Goal: Task Accomplishment & Management: Complete application form

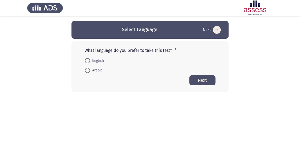
click at [87, 68] on span at bounding box center [87, 70] width 5 height 5
click at [87, 68] on input "Arabic" at bounding box center [87, 70] width 5 height 5
radio input "true"
click at [208, 81] on button "Next" at bounding box center [202, 80] width 26 height 10
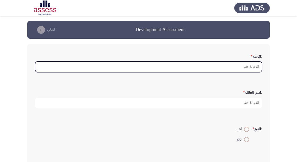
click at [251, 67] on input ":الاسم *" at bounding box center [148, 67] width 227 height 11
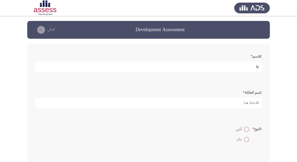
type input "l"
type input "[PERSON_NAME] [PERSON_NAME]"
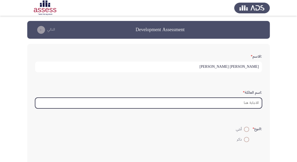
click at [240, 101] on input ":اسم العائلة *" at bounding box center [148, 103] width 227 height 11
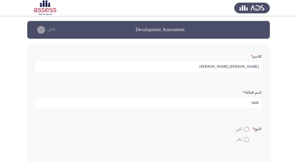
type input "labib"
click at [246, 138] on span at bounding box center [246, 139] width 5 height 5
click at [246, 138] on input "ذكر" at bounding box center [246, 139] width 5 height 5
radio input "true"
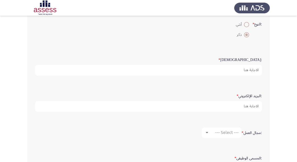
scroll to position [84, 0]
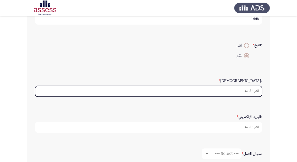
click at [248, 89] on input ":السن *" at bounding box center [148, 91] width 227 height 11
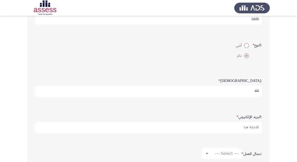
type input "44"
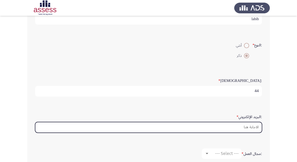
click at [182, 124] on input ":البريد الإلكتروني *" at bounding box center [148, 127] width 227 height 11
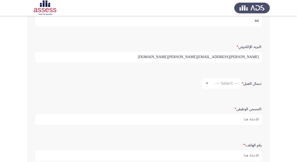
scroll to position [147, 0]
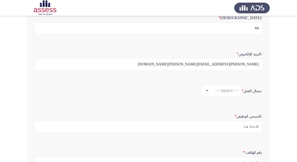
type input "[PERSON_NAME][EMAIL_ADDRESS][PERSON_NAME][DOMAIN_NAME]"
click at [229, 92] on mat-select "--- Select ---" at bounding box center [222, 91] width 40 height 10
click at [205, 89] on div at bounding box center [207, 91] width 5 height 4
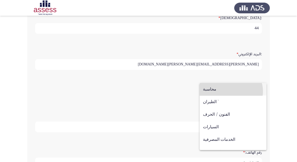
click at [231, 91] on span "محاسبة" at bounding box center [233, 89] width 60 height 13
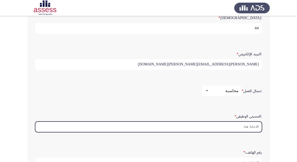
click at [251, 124] on input ":المسمى الوظيفى *" at bounding box center [148, 127] width 227 height 11
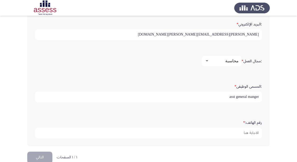
scroll to position [177, 0]
type input "asst general manger"
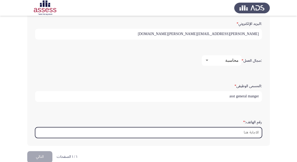
click at [207, 133] on input "رقم الهاتف: *" at bounding box center [148, 132] width 227 height 11
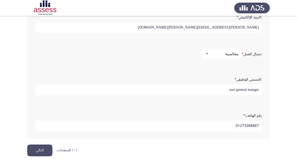
scroll to position [185, 0]
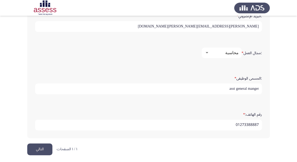
type input "01273388887"
click at [34, 148] on button "التالي" at bounding box center [39, 150] width 25 height 12
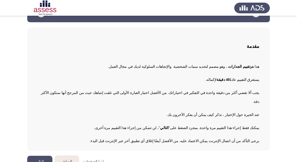
scroll to position [18, 0]
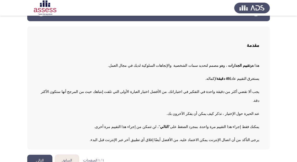
click at [41, 155] on button "التالي" at bounding box center [39, 161] width 25 height 12
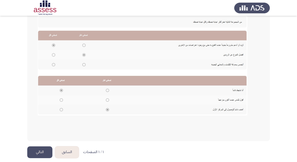
scroll to position [108, 0]
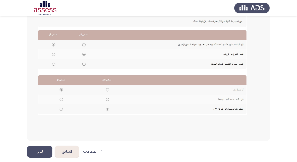
click at [41, 152] on button "التالي" at bounding box center [39, 152] width 25 height 12
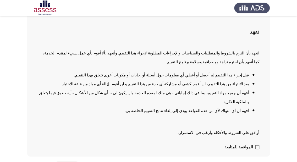
scroll to position [39, 0]
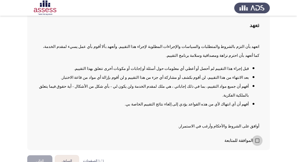
click at [259, 139] on span at bounding box center [257, 141] width 4 height 4
click at [257, 143] on input "الموافقة للمتابعة" at bounding box center [257, 143] width 0 height 0
checkbox input "true"
click at [37, 155] on button "التالي" at bounding box center [39, 161] width 25 height 12
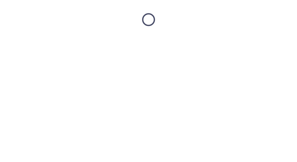
scroll to position [0, 0]
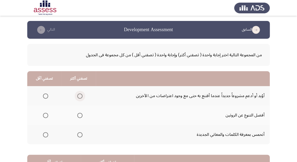
click at [78, 97] on span "Select an option" at bounding box center [79, 96] width 5 height 5
click at [78, 97] on input "Select an option" at bounding box center [79, 96] width 5 height 5
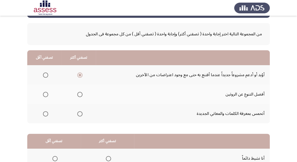
click at [80, 94] on span "Select an option" at bounding box center [79, 94] width 5 height 5
click at [80, 94] on input "Select an option" at bounding box center [79, 94] width 5 height 5
click at [78, 73] on span "Select an option" at bounding box center [79, 75] width 5 height 5
click at [78, 73] on input "Select an option" at bounding box center [79, 75] width 5 height 5
click at [46, 112] on span "Select an option" at bounding box center [45, 113] width 5 height 5
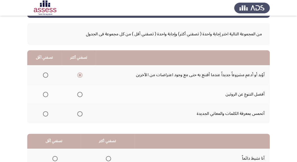
click at [46, 112] on input "Select an option" at bounding box center [45, 113] width 5 height 5
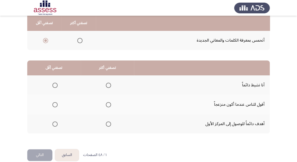
scroll to position [102, 0]
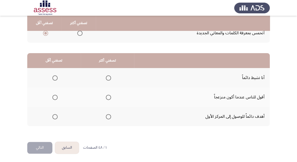
click at [107, 117] on span "Select an option" at bounding box center [108, 116] width 5 height 5
click at [107, 117] on input "Select an option" at bounding box center [108, 116] width 5 height 5
click at [54, 96] on span "Select an option" at bounding box center [54, 97] width 5 height 5
click at [54, 96] on input "Select an option" at bounding box center [54, 97] width 5 height 5
click at [35, 147] on button "التالي" at bounding box center [39, 148] width 25 height 12
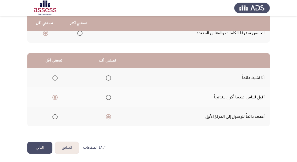
scroll to position [0, 0]
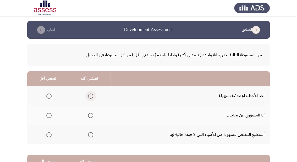
click at [91, 96] on span "Select an option" at bounding box center [90, 96] width 5 height 5
click at [91, 96] on input "Select an option" at bounding box center [90, 96] width 5 height 5
click at [47, 116] on span "Select an option" at bounding box center [48, 115] width 5 height 5
click at [47, 116] on input "Select an option" at bounding box center [48, 115] width 5 height 5
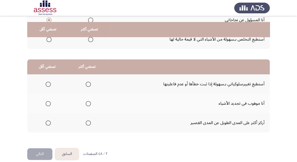
scroll to position [102, 0]
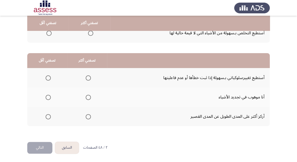
click at [88, 116] on span "Select an option" at bounding box center [88, 116] width 5 height 5
click at [88, 116] on input "Select an option" at bounding box center [88, 116] width 5 height 5
click at [48, 97] on span "Select an option" at bounding box center [48, 97] width 5 height 5
click at [48, 97] on input "Select an option" at bounding box center [48, 97] width 5 height 5
click at [42, 146] on button "التالي" at bounding box center [39, 148] width 25 height 12
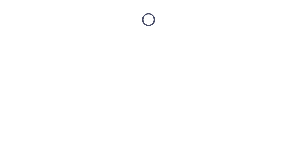
scroll to position [0, 0]
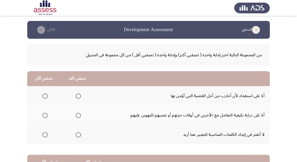
click at [79, 116] on span "Select an option" at bounding box center [78, 115] width 5 height 5
click at [79, 116] on input "Select an option" at bounding box center [78, 115] width 5 height 5
click at [46, 135] on span "Select an option" at bounding box center [44, 134] width 5 height 5
click at [46, 135] on input "Select an option" at bounding box center [44, 134] width 5 height 5
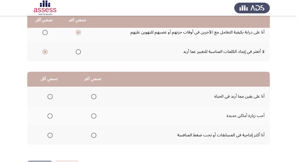
scroll to position [84, 0]
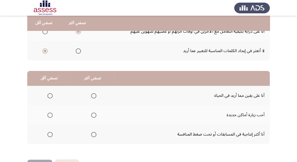
click at [94, 114] on span "Select an option" at bounding box center [93, 115] width 5 height 5
click at [94, 114] on input "Select an option" at bounding box center [93, 115] width 5 height 5
click at [48, 133] on span "Select an option" at bounding box center [49, 134] width 5 height 5
click at [48, 133] on input "Select an option" at bounding box center [49, 134] width 5 height 5
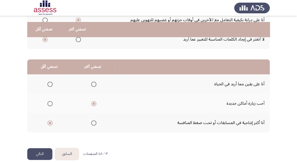
scroll to position [102, 0]
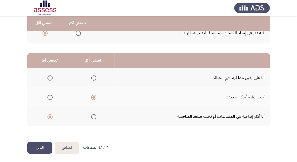
click at [39, 152] on button "التالي" at bounding box center [39, 148] width 25 height 12
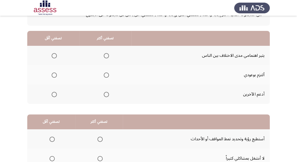
scroll to position [42, 0]
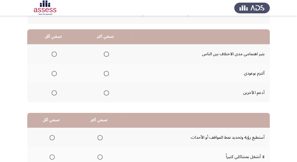
click at [105, 94] on span "Select an option" at bounding box center [106, 92] width 5 height 5
click at [105, 94] on input "Select an option" at bounding box center [106, 92] width 5 height 5
click at [55, 54] on span "Select an option" at bounding box center [54, 54] width 5 height 5
click at [55, 54] on input "Select an option" at bounding box center [54, 54] width 5 height 5
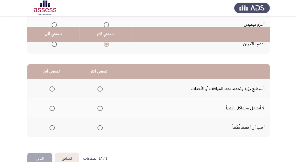
scroll to position [102, 0]
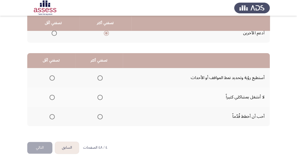
click at [52, 96] on span "Select an option" at bounding box center [52, 97] width 5 height 5
click at [52, 96] on input "Select an option" at bounding box center [52, 97] width 5 height 5
click at [100, 117] on span "Select an option" at bounding box center [99, 116] width 5 height 5
click at [100, 117] on input "Select an option" at bounding box center [99, 116] width 5 height 5
click at [47, 149] on button "التالي" at bounding box center [39, 148] width 25 height 12
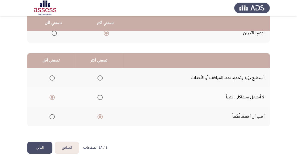
scroll to position [0, 0]
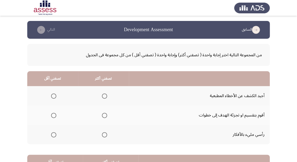
click at [104, 115] on span "Select an option" at bounding box center [104, 115] width 5 height 5
click at [104, 115] on input "Select an option" at bounding box center [104, 115] width 5 height 5
click at [54, 135] on span "Select an option" at bounding box center [53, 134] width 5 height 5
click at [54, 135] on input "Select an option" at bounding box center [53, 134] width 5 height 5
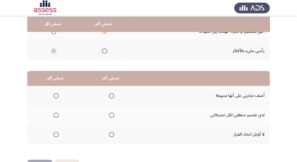
scroll to position [102, 0]
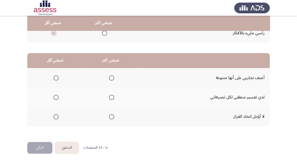
click at [56, 95] on span "Select an option" at bounding box center [55, 97] width 5 height 5
click at [56, 95] on input "Select an option" at bounding box center [55, 97] width 5 height 5
click at [113, 117] on span "Select an option" at bounding box center [111, 116] width 5 height 5
click at [113, 117] on input "Select an option" at bounding box center [111, 116] width 5 height 5
click at [37, 149] on button "التالي" at bounding box center [39, 148] width 25 height 12
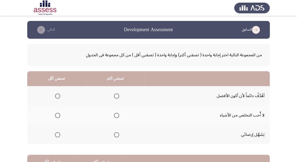
scroll to position [21, 0]
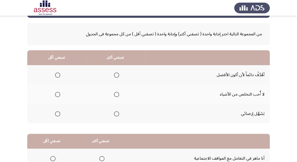
click at [58, 95] on span "Select an option" at bounding box center [57, 94] width 5 height 5
click at [58, 95] on input "Select an option" at bounding box center [57, 94] width 5 height 5
click at [117, 114] on span "Select an option" at bounding box center [116, 113] width 5 height 5
click at [117, 114] on input "Select an option" at bounding box center [116, 113] width 5 height 5
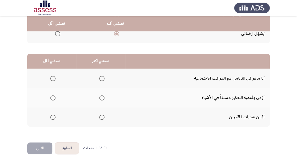
scroll to position [102, 0]
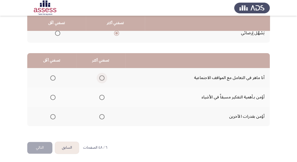
click at [102, 77] on span "Select an option" at bounding box center [101, 77] width 5 height 5
click at [102, 77] on input "Select an option" at bounding box center [101, 77] width 5 height 5
click at [53, 115] on span "Select an option" at bounding box center [52, 116] width 5 height 5
click at [53, 115] on input "Select an option" at bounding box center [52, 116] width 5 height 5
click at [43, 146] on button "التالي" at bounding box center [39, 148] width 25 height 12
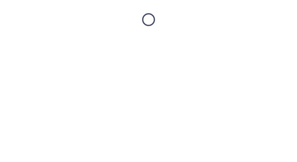
scroll to position [0, 0]
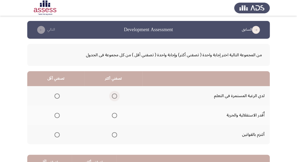
click at [115, 98] on span "Select an option" at bounding box center [114, 96] width 5 height 5
click at [115, 98] on input "Select an option" at bounding box center [114, 96] width 5 height 5
click at [59, 116] on span "Select an option" at bounding box center [57, 115] width 5 height 5
click at [59, 116] on input "Select an option" at bounding box center [57, 115] width 5 height 5
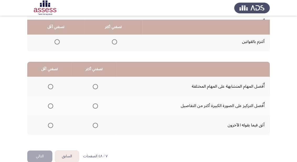
scroll to position [102, 0]
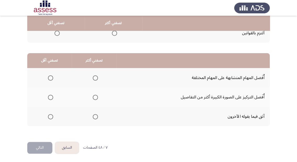
click at [51, 78] on span "Select an option" at bounding box center [50, 77] width 5 height 5
click at [51, 78] on input "Select an option" at bounding box center [50, 77] width 5 height 5
click at [94, 95] on span "Select an option" at bounding box center [95, 97] width 5 height 5
click at [94, 95] on input "Select an option" at bounding box center [95, 97] width 5 height 5
click at [35, 150] on button "التالي" at bounding box center [39, 148] width 25 height 12
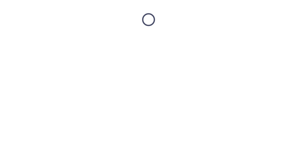
scroll to position [0, 0]
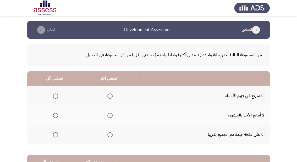
click at [53, 94] on span "Select an option" at bounding box center [55, 96] width 5 height 5
click at [53, 94] on input "Select an option" at bounding box center [55, 96] width 5 height 5
click at [107, 116] on span "Select an option" at bounding box center [109, 115] width 5 height 5
click at [107, 116] on input "Select an option" at bounding box center [109, 115] width 5 height 5
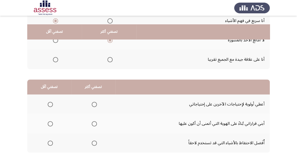
scroll to position [84, 0]
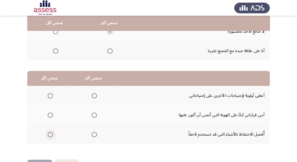
click at [51, 132] on span "Select an option" at bounding box center [50, 134] width 5 height 5
click at [51, 132] on input "Select an option" at bounding box center [50, 134] width 5 height 5
click at [92, 94] on span "Select an option" at bounding box center [94, 95] width 5 height 5
click at [92, 94] on input "Select an option" at bounding box center [94, 95] width 5 height 5
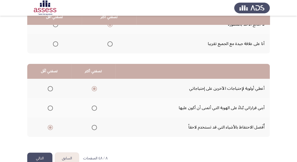
scroll to position [102, 0]
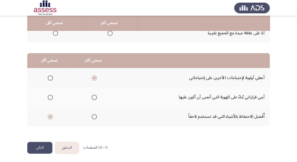
click at [46, 146] on button "التالي" at bounding box center [39, 148] width 25 height 12
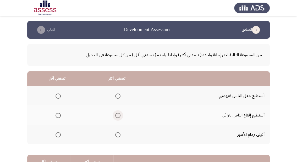
click at [118, 114] on span "Select an option" at bounding box center [117, 115] width 5 height 5
click at [118, 114] on input "Select an option" at bounding box center [117, 115] width 5 height 5
click at [58, 135] on span "Select an option" at bounding box center [58, 134] width 5 height 5
click at [58, 135] on input "Select an option" at bounding box center [58, 134] width 5 height 5
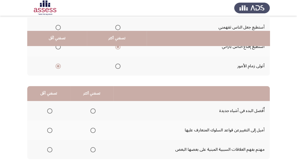
scroll to position [84, 0]
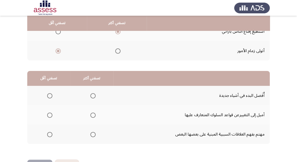
click at [91, 98] on span "Select an option" at bounding box center [92, 95] width 5 height 5
click at [91, 98] on input "Select an option" at bounding box center [92, 95] width 5 height 5
click at [49, 115] on span "Select an option" at bounding box center [49, 115] width 5 height 5
click at [49, 115] on input "Select an option" at bounding box center [49, 115] width 5 height 5
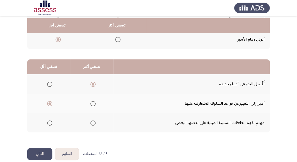
scroll to position [102, 0]
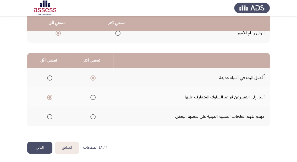
click at [43, 149] on button "التالي" at bounding box center [39, 148] width 25 height 12
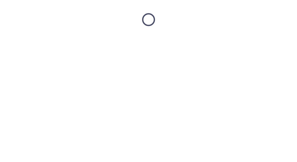
scroll to position [0, 0]
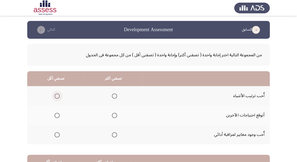
click at [58, 96] on span "Select an option" at bounding box center [57, 96] width 5 height 5
click at [58, 96] on input "Select an option" at bounding box center [57, 96] width 5 height 5
click at [113, 116] on span "Select an option" at bounding box center [114, 115] width 5 height 5
click at [113, 116] on input "Select an option" at bounding box center [114, 115] width 5 height 5
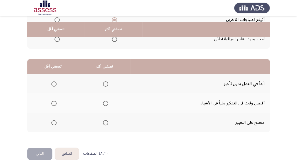
scroll to position [102, 0]
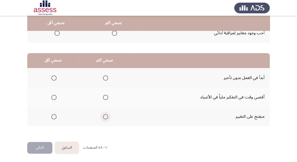
click at [103, 116] on span "Select an option" at bounding box center [105, 116] width 5 height 5
click at [103, 116] on input "Select an option" at bounding box center [105, 116] width 5 height 5
click at [56, 96] on span "Select an option" at bounding box center [53, 97] width 5 height 5
click at [56, 96] on input "Select an option" at bounding box center [53, 97] width 5 height 5
click at [43, 145] on button "التالي" at bounding box center [39, 148] width 25 height 12
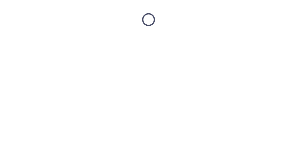
scroll to position [0, 0]
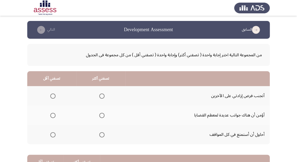
click at [54, 96] on span "Select an option" at bounding box center [52, 96] width 5 height 5
click at [54, 96] on input "Select an option" at bounding box center [52, 96] width 5 height 5
click at [101, 116] on span "Select an option" at bounding box center [101, 115] width 5 height 5
click at [101, 116] on input "Select an option" at bounding box center [101, 115] width 5 height 5
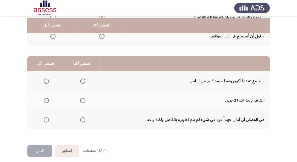
scroll to position [102, 0]
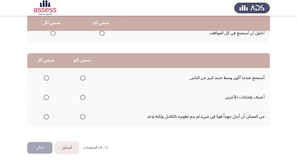
click at [81, 117] on span "Select an option" at bounding box center [82, 116] width 5 height 5
click at [81, 117] on input "Select an option" at bounding box center [82, 116] width 5 height 5
click at [45, 98] on span "Select an option" at bounding box center [46, 97] width 5 height 5
click at [45, 98] on input "Select an option" at bounding box center [46, 97] width 5 height 5
click at [35, 150] on button "التالي" at bounding box center [39, 148] width 25 height 12
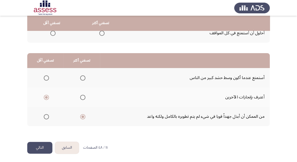
scroll to position [0, 0]
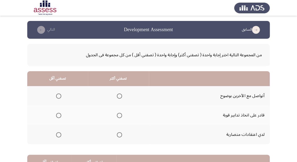
click at [120, 97] on span "Select an option" at bounding box center [119, 96] width 5 height 5
click at [120, 97] on input "Select an option" at bounding box center [119, 96] width 5 height 5
click at [58, 134] on span "Select an option" at bounding box center [58, 134] width 5 height 5
click at [58, 134] on input "Select an option" at bounding box center [58, 134] width 5 height 5
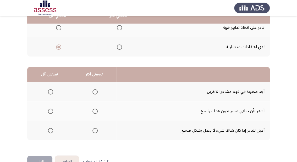
scroll to position [102, 0]
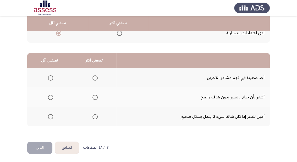
click at [51, 76] on span "Select an option" at bounding box center [50, 77] width 5 height 5
click at [51, 76] on input "Select an option" at bounding box center [50, 77] width 5 height 5
click at [51, 97] on span "Select an option" at bounding box center [50, 97] width 5 height 5
click at [51, 97] on input "Select an option" at bounding box center [50, 97] width 5 height 5
click at [94, 78] on span "Select an option" at bounding box center [95, 77] width 5 height 5
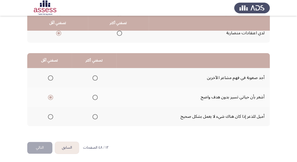
click at [94, 78] on input "Select an option" at bounding box center [95, 77] width 5 height 5
drag, startPoint x: 42, startPoint y: 151, endPoint x: 49, endPoint y: 140, distance: 12.6
click at [43, 151] on button "التالي" at bounding box center [39, 148] width 25 height 12
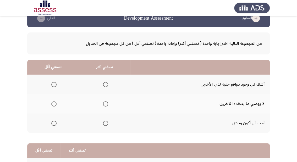
scroll to position [21, 0]
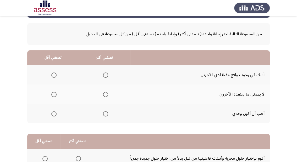
click at [53, 113] on span "Select an option" at bounding box center [53, 113] width 5 height 5
click at [53, 113] on input "Select an option" at bounding box center [53, 113] width 5 height 5
click at [106, 95] on span "Select an option" at bounding box center [105, 94] width 5 height 5
click at [106, 95] on input "Select an option" at bounding box center [105, 94] width 5 height 5
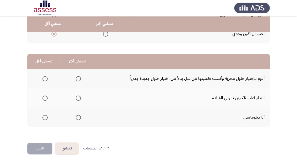
scroll to position [102, 0]
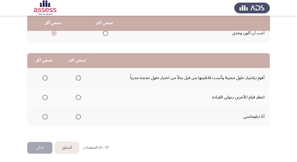
click at [45, 78] on span "Select an option" at bounding box center [44, 77] width 5 height 5
click at [45, 78] on input "Select an option" at bounding box center [44, 77] width 5 height 5
click at [78, 115] on span "Select an option" at bounding box center [78, 116] width 5 height 5
click at [78, 115] on input "Select an option" at bounding box center [78, 116] width 5 height 5
click at [41, 149] on button "التالي" at bounding box center [39, 148] width 25 height 12
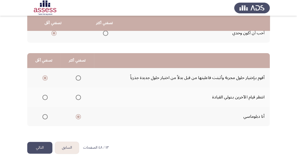
scroll to position [0, 0]
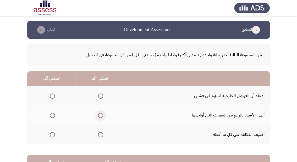
click at [101, 115] on span "Select an option" at bounding box center [100, 115] width 5 height 5
click at [101, 115] on input "Select an option" at bounding box center [100, 115] width 5 height 5
click at [52, 96] on span "Select an option" at bounding box center [52, 96] width 5 height 5
click at [52, 96] on input "Select an option" at bounding box center [52, 96] width 5 height 5
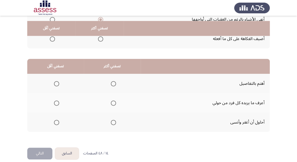
scroll to position [102, 0]
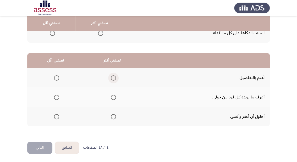
click at [113, 78] on span "Select an option" at bounding box center [113, 77] width 5 height 5
click at [113, 78] on input "Select an option" at bounding box center [113, 77] width 5 height 5
click at [112, 77] on span "Select an option" at bounding box center [113, 78] width 3 height 3
click at [112, 76] on input "Select an option" at bounding box center [113, 77] width 5 height 5
click at [113, 96] on span "Select an option" at bounding box center [113, 97] width 5 height 5
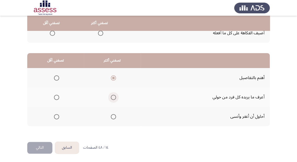
click at [113, 96] on input "Select an option" at bounding box center [113, 97] width 5 height 5
click at [56, 116] on span "Select an option" at bounding box center [56, 116] width 5 height 5
click at [56, 116] on input "Select an option" at bounding box center [56, 116] width 5 height 5
click at [37, 147] on button "التالي" at bounding box center [39, 148] width 25 height 12
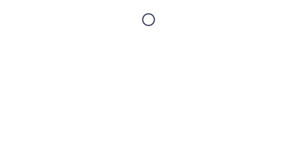
scroll to position [0, 0]
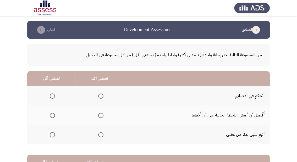
click at [52, 116] on span "Select an option" at bounding box center [52, 115] width 5 height 5
click at [52, 116] on input "Select an option" at bounding box center [52, 115] width 5 height 5
click at [100, 97] on span "Select an option" at bounding box center [100, 96] width 5 height 5
click at [100, 97] on input "Select an option" at bounding box center [100, 96] width 5 height 5
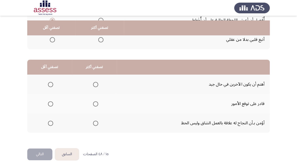
scroll to position [102, 0]
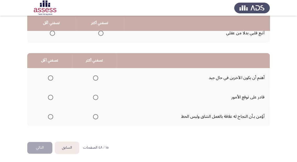
click at [92, 119] on mat-radio-group "Select an option" at bounding box center [94, 116] width 7 height 9
click at [93, 115] on span "Select an option" at bounding box center [95, 116] width 5 height 5
click at [93, 115] on input "Select an option" at bounding box center [95, 116] width 5 height 5
click at [52, 96] on span "Select an option" at bounding box center [50, 97] width 5 height 5
click at [52, 96] on input "Select an option" at bounding box center [50, 97] width 5 height 5
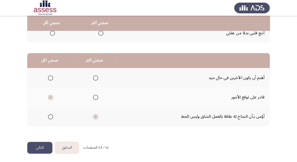
click at [45, 148] on button "التالي" at bounding box center [39, 148] width 25 height 12
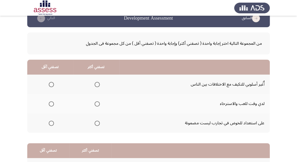
scroll to position [21, 0]
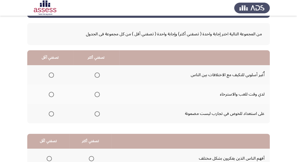
click at [97, 77] on span "Select an option" at bounding box center [97, 75] width 5 height 5
click at [97, 77] on input "Select an option" at bounding box center [97, 75] width 5 height 5
click at [49, 94] on span "Select an option" at bounding box center [51, 94] width 5 height 5
click at [49, 94] on input "Select an option" at bounding box center [51, 94] width 5 height 5
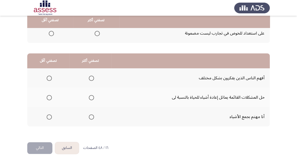
scroll to position [102, 0]
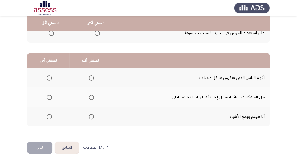
click at [50, 116] on span "Select an option" at bounding box center [49, 116] width 5 height 5
click at [50, 116] on input "Select an option" at bounding box center [49, 116] width 5 height 5
click at [89, 98] on span "Select an option" at bounding box center [91, 97] width 5 height 5
click at [89, 98] on input "Select an option" at bounding box center [91, 97] width 5 height 5
click at [39, 149] on button "التالي" at bounding box center [39, 148] width 25 height 12
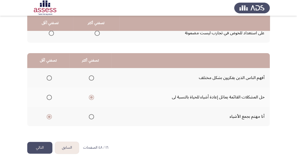
scroll to position [0, 0]
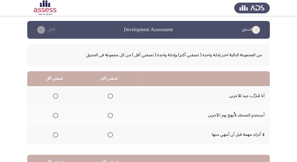
click at [112, 96] on span "Select an option" at bounding box center [110, 96] width 5 height 5
click at [112, 96] on input "Select an option" at bounding box center [110, 96] width 5 height 5
click at [56, 114] on span "Select an option" at bounding box center [55, 115] width 5 height 5
click at [56, 114] on input "Select an option" at bounding box center [55, 115] width 5 height 5
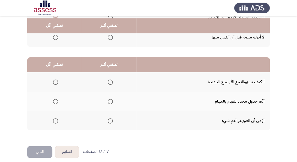
scroll to position [102, 0]
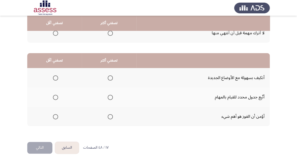
click at [56, 116] on span "Select an option" at bounding box center [55, 116] width 5 height 5
click at [56, 116] on input "Select an option" at bounding box center [55, 116] width 5 height 5
click at [110, 98] on span "Select an option" at bounding box center [110, 97] width 5 height 5
click at [110, 98] on input "Select an option" at bounding box center [110, 97] width 5 height 5
click at [109, 78] on span "Select an option" at bounding box center [110, 77] width 5 height 5
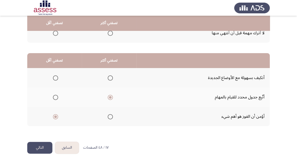
click at [109, 78] on input "Select an option" at bounding box center [110, 77] width 5 height 5
click at [42, 145] on button "التالي" at bounding box center [39, 148] width 25 height 12
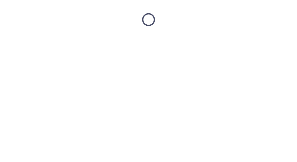
scroll to position [0, 0]
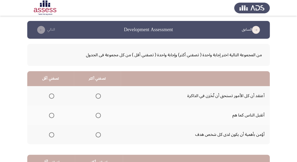
click at [97, 135] on span "Select an option" at bounding box center [98, 134] width 5 height 5
click at [97, 135] on input "Select an option" at bounding box center [98, 134] width 5 height 5
click at [50, 96] on span "Select an option" at bounding box center [51, 96] width 5 height 5
click at [50, 96] on input "Select an option" at bounding box center [51, 96] width 5 height 5
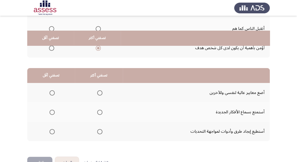
scroll to position [102, 0]
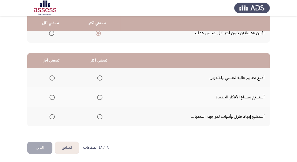
click at [52, 75] on mat-radio-button "Select an option" at bounding box center [50, 78] width 7 height 6
click at [52, 77] on span "Select an option" at bounding box center [52, 77] width 5 height 5
click at [52, 77] on input "Select an option" at bounding box center [52, 77] width 5 height 5
click at [97, 99] on span "Select an option" at bounding box center [99, 97] width 5 height 5
click at [97, 99] on input "Select an option" at bounding box center [99, 97] width 5 height 5
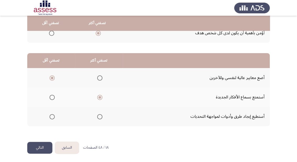
click at [46, 146] on button "التالي" at bounding box center [39, 148] width 25 height 12
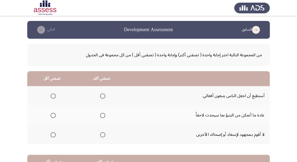
click at [55, 95] on span "Select an option" at bounding box center [53, 96] width 5 height 5
click at [55, 95] on input "Select an option" at bounding box center [53, 96] width 5 height 5
click at [102, 114] on span "Select an option" at bounding box center [102, 115] width 5 height 5
click at [102, 114] on input "Select an option" at bounding box center [102, 115] width 5 height 5
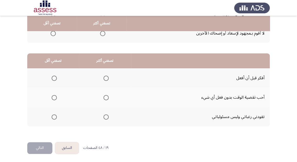
scroll to position [102, 0]
click at [54, 97] on span "Select an option" at bounding box center [54, 97] width 5 height 5
click at [54, 97] on input "Select an option" at bounding box center [54, 97] width 5 height 5
click at [106, 77] on span "Select an option" at bounding box center [106, 77] width 5 height 5
click at [106, 77] on input "Select an option" at bounding box center [106, 77] width 5 height 5
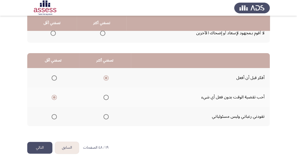
click at [41, 149] on button "التالي" at bounding box center [39, 148] width 25 height 12
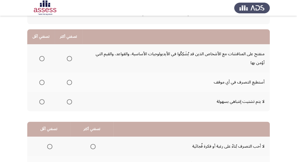
scroll to position [21, 0]
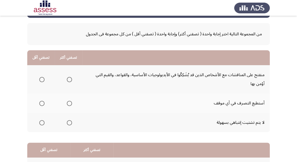
click at [42, 80] on span "Select an option" at bounding box center [41, 79] width 5 height 5
click at [42, 80] on input "Select an option" at bounding box center [41, 79] width 5 height 5
click at [70, 105] on span "Select an option" at bounding box center [69, 103] width 5 height 5
click at [70, 105] on input "Select an option" at bounding box center [69, 103] width 5 height 5
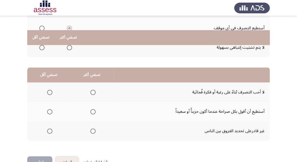
scroll to position [110, 0]
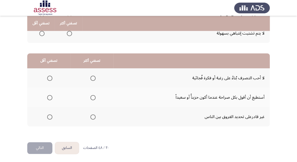
click at [50, 97] on span "Select an option" at bounding box center [49, 97] width 5 height 5
click at [50, 97] on input "Select an option" at bounding box center [49, 97] width 5 height 5
click at [93, 78] on span "Select an option" at bounding box center [92, 78] width 5 height 5
click at [93, 78] on input "Select an option" at bounding box center [92, 78] width 5 height 5
click at [93, 96] on span "Select an option" at bounding box center [92, 97] width 5 height 5
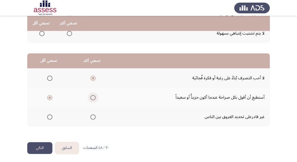
click at [93, 96] on input "Select an option" at bounding box center [92, 97] width 5 height 5
click at [50, 116] on span "Select an option" at bounding box center [49, 117] width 5 height 5
click at [50, 116] on input "Select an option" at bounding box center [49, 117] width 5 height 5
click at [40, 147] on button "التالي" at bounding box center [39, 148] width 25 height 12
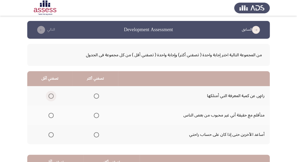
click at [51, 96] on span "Select an option" at bounding box center [50, 96] width 5 height 5
click at [51, 96] on input "Select an option" at bounding box center [50, 96] width 5 height 5
click at [96, 133] on span "Select an option" at bounding box center [96, 134] width 5 height 5
click at [96, 133] on input "Select an option" at bounding box center [96, 134] width 5 height 5
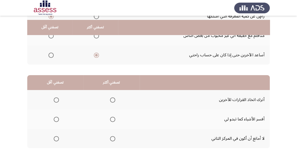
scroll to position [84, 0]
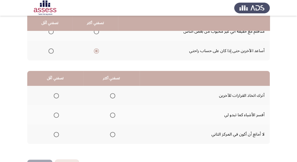
click at [56, 95] on span "Select an option" at bounding box center [56, 95] width 5 height 5
click at [56, 95] on input "Select an option" at bounding box center [56, 95] width 5 height 5
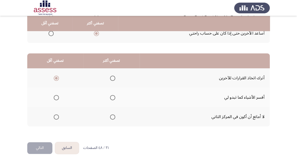
scroll to position [102, 0]
click at [110, 96] on label "Select an option" at bounding box center [111, 97] width 7 height 5
click at [110, 96] on input "Select an option" at bounding box center [112, 97] width 5 height 5
click at [46, 145] on button "التالي" at bounding box center [39, 148] width 25 height 12
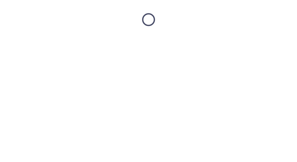
scroll to position [0, 0]
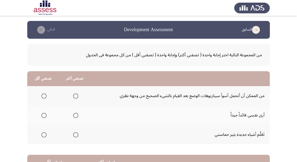
click at [74, 116] on span "Select an option" at bounding box center [75, 115] width 5 height 5
click at [74, 116] on input "Select an option" at bounding box center [75, 115] width 5 height 5
click at [47, 96] on th at bounding box center [43, 95] width 32 height 19
click at [45, 96] on span "Select an option" at bounding box center [43, 96] width 5 height 5
click at [45, 96] on input "Select an option" at bounding box center [43, 96] width 5 height 5
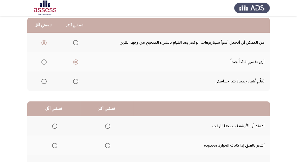
scroll to position [39, 0]
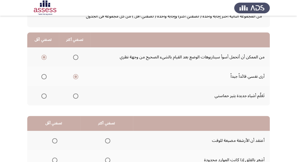
click at [43, 58] on span "Select an option" at bounding box center [43, 57] width 5 height 5
click at [43, 58] on input "Select an option" at bounding box center [43, 57] width 5 height 5
click at [77, 56] on span "Select an option" at bounding box center [75, 57] width 5 height 5
click at [77, 56] on input "Select an option" at bounding box center [75, 57] width 5 height 5
click at [75, 78] on span "Select an option" at bounding box center [75, 76] width 5 height 5
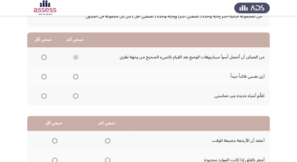
click at [75, 78] on input "Select an option" at bounding box center [75, 76] width 5 height 5
click at [45, 97] on span "Select an option" at bounding box center [43, 96] width 5 height 5
click at [45, 97] on input "Select an option" at bounding box center [43, 96] width 5 height 5
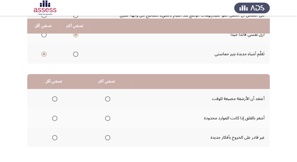
scroll to position [102, 0]
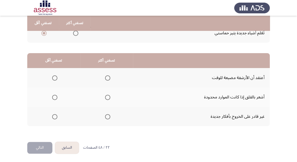
click at [107, 98] on span "Select an option" at bounding box center [107, 97] width 5 height 5
click at [107, 98] on input "Select an option" at bounding box center [107, 97] width 5 height 5
click at [54, 117] on span "Select an option" at bounding box center [54, 116] width 5 height 5
click at [54, 117] on input "Select an option" at bounding box center [54, 116] width 5 height 5
click at [39, 149] on button "التالي" at bounding box center [39, 148] width 25 height 12
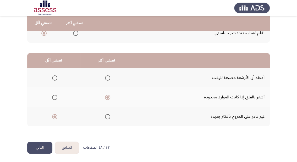
scroll to position [0, 0]
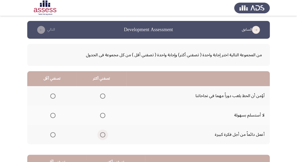
click at [103, 134] on span "Select an option" at bounding box center [102, 134] width 5 height 5
click at [103, 134] on input "Select an option" at bounding box center [102, 134] width 5 height 5
click at [53, 96] on span "Select an option" at bounding box center [52, 96] width 5 height 5
click at [53, 96] on input "Select an option" at bounding box center [52, 96] width 5 height 5
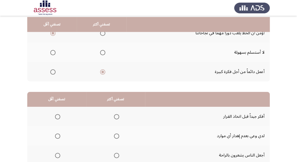
scroll to position [84, 0]
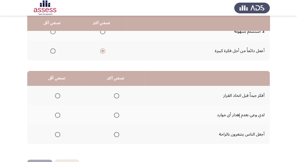
click at [118, 96] on span "Select an option" at bounding box center [116, 95] width 5 height 5
click at [118, 96] on input "Select an option" at bounding box center [116, 95] width 5 height 5
click at [58, 135] on span "Select an option" at bounding box center [57, 134] width 5 height 5
click at [58, 135] on input "Select an option" at bounding box center [57, 134] width 5 height 5
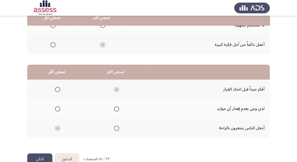
scroll to position [102, 0]
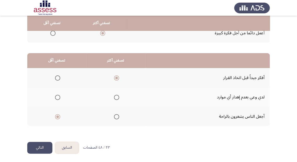
click at [116, 77] on span "Select an option" at bounding box center [116, 78] width 3 height 3
click at [116, 76] on input "Select an option" at bounding box center [116, 77] width 5 height 5
click at [50, 149] on button "التالي" at bounding box center [39, 148] width 25 height 12
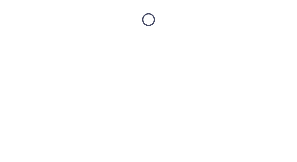
scroll to position [0, 0]
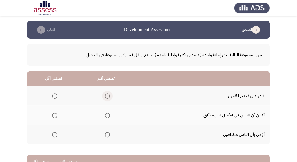
click at [107, 96] on span "Select an option" at bounding box center [107, 96] width 5 height 5
click at [107, 96] on input "Select an option" at bounding box center [107, 96] width 5 height 5
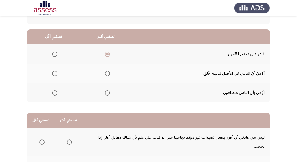
scroll to position [21, 0]
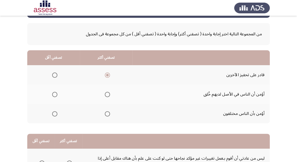
click at [56, 111] on span "Select an option" at bounding box center [54, 113] width 5 height 5
click at [56, 111] on input "Select an option" at bounding box center [54, 113] width 5 height 5
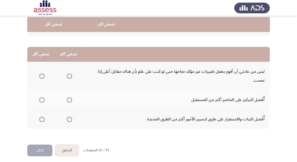
scroll to position [110, 0]
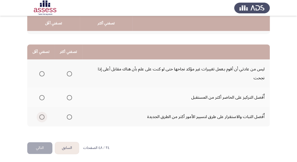
click at [42, 118] on span "Select an option" at bounding box center [41, 117] width 5 height 5
click at [42, 118] on input "Select an option" at bounding box center [41, 117] width 5 height 5
click at [69, 72] on span "Select an option" at bounding box center [69, 73] width 5 height 5
click at [69, 72] on input "Select an option" at bounding box center [69, 73] width 5 height 5
click at [35, 146] on button "التالي" at bounding box center [39, 148] width 25 height 12
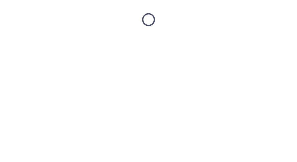
scroll to position [0, 0]
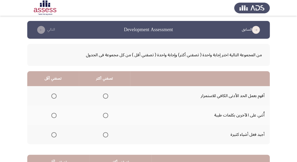
click at [105, 115] on span "Select an option" at bounding box center [105, 115] width 5 height 5
click at [105, 115] on input "Select an option" at bounding box center [105, 115] width 5 height 5
click at [55, 95] on span "Select an option" at bounding box center [53, 96] width 5 height 5
click at [55, 95] on input "Select an option" at bounding box center [53, 96] width 5 height 5
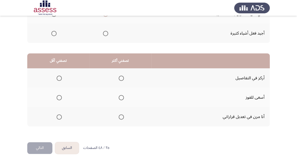
scroll to position [102, 0]
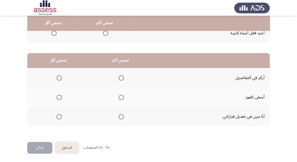
click at [62, 96] on th at bounding box center [58, 97] width 62 height 19
click at [60, 97] on span "Select an option" at bounding box center [59, 97] width 5 height 5
click at [60, 97] on input "Select an option" at bounding box center [59, 97] width 5 height 5
click at [122, 116] on span "Select an option" at bounding box center [121, 116] width 5 height 5
click at [122, 116] on input "Select an option" at bounding box center [121, 116] width 5 height 5
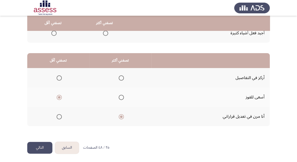
click at [41, 151] on button "التالي" at bounding box center [39, 148] width 25 height 12
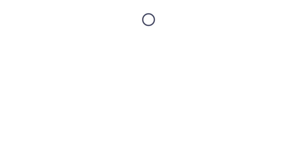
scroll to position [0, 0]
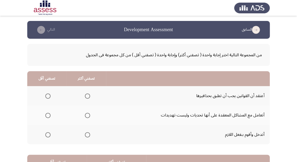
click at [48, 95] on span "Select an option" at bounding box center [47, 96] width 5 height 5
click at [48, 95] on input "Select an option" at bounding box center [47, 96] width 5 height 5
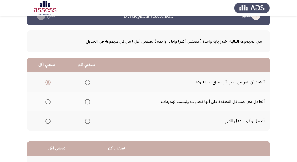
scroll to position [21, 0]
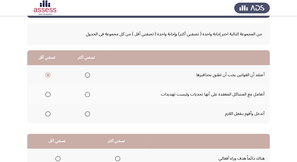
click at [88, 94] on span "Select an option" at bounding box center [87, 94] width 5 height 5
click at [88, 94] on input "Select an option" at bounding box center [87, 94] width 5 height 5
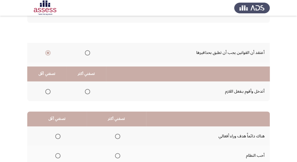
scroll to position [102, 0]
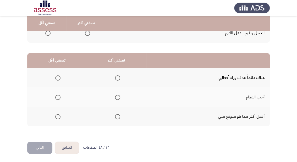
click at [118, 117] on span "Select an option" at bounding box center [117, 116] width 5 height 5
click at [118, 117] on input "Select an option" at bounding box center [117, 116] width 5 height 5
click at [59, 77] on span "Select an option" at bounding box center [57, 77] width 5 height 5
click at [59, 77] on input "Select an option" at bounding box center [57, 77] width 5 height 5
click at [44, 148] on button "التالي" at bounding box center [39, 148] width 25 height 12
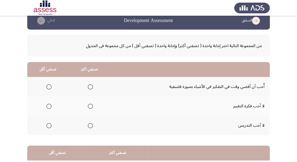
scroll to position [0, 0]
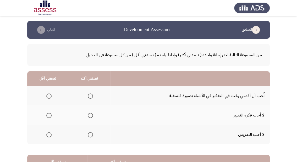
click at [47, 115] on span "Select an option" at bounding box center [48, 115] width 5 height 5
click at [47, 115] on input "Select an option" at bounding box center [48, 115] width 5 height 5
click at [89, 96] on span "Select an option" at bounding box center [90, 96] width 5 height 5
click at [89, 96] on input "Select an option" at bounding box center [90, 96] width 5 height 5
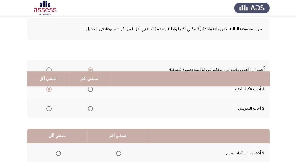
scroll to position [84, 0]
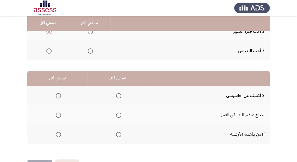
click at [120, 134] on span "Select an option" at bounding box center [118, 134] width 5 height 5
click at [120, 134] on input "Select an option" at bounding box center [118, 134] width 5 height 5
click at [58, 114] on span "Select an option" at bounding box center [58, 115] width 5 height 5
click at [58, 114] on input "Select an option" at bounding box center [58, 115] width 5 height 5
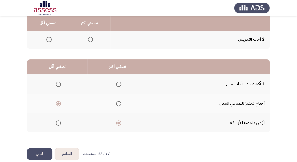
scroll to position [102, 0]
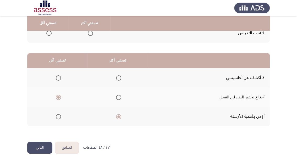
click at [44, 148] on button "التالي" at bounding box center [39, 148] width 25 height 12
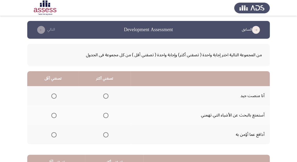
click at [105, 95] on span "Select an option" at bounding box center [105, 96] width 5 height 5
click at [105, 95] on input "Select an option" at bounding box center [105, 96] width 5 height 5
click at [55, 116] on span "Select an option" at bounding box center [53, 115] width 5 height 5
click at [55, 116] on input "Select an option" at bounding box center [53, 115] width 5 height 5
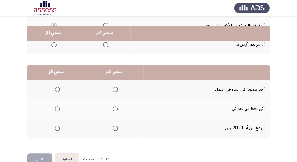
scroll to position [102, 0]
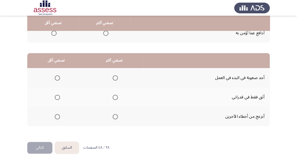
click at [56, 78] on span "Select an option" at bounding box center [57, 77] width 5 height 5
click at [56, 78] on input "Select an option" at bounding box center [57, 77] width 5 height 5
click at [113, 98] on span "Select an option" at bounding box center [115, 97] width 5 height 5
click at [113, 98] on input "Select an option" at bounding box center [115, 97] width 5 height 5
click at [35, 149] on button "التالي" at bounding box center [39, 148] width 25 height 12
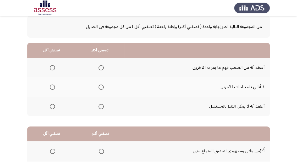
scroll to position [21, 0]
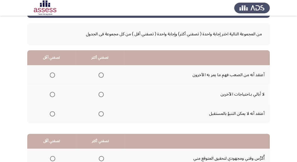
click at [50, 112] on span "Select an option" at bounding box center [52, 113] width 5 height 5
click at [50, 112] on input "Select an option" at bounding box center [52, 113] width 5 height 5
click at [50, 76] on span "Select an option" at bounding box center [52, 75] width 5 height 5
click at [50, 76] on input "Select an option" at bounding box center [52, 75] width 5 height 5
click at [100, 73] on span "Select an option" at bounding box center [101, 75] width 5 height 5
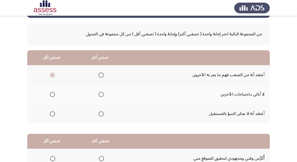
click at [100, 73] on input "Select an option" at bounding box center [101, 75] width 5 height 5
click at [102, 113] on span "Select an option" at bounding box center [101, 113] width 5 height 5
click at [102, 113] on input "Select an option" at bounding box center [101, 113] width 5 height 5
click at [50, 77] on span "Select an option" at bounding box center [52, 75] width 5 height 5
click at [50, 77] on input "Select an option" at bounding box center [52, 75] width 5 height 5
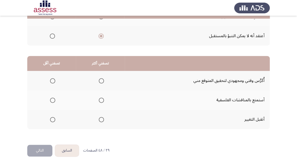
scroll to position [102, 0]
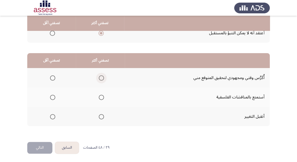
click at [102, 78] on span "Select an option" at bounding box center [101, 77] width 5 height 5
click at [102, 78] on input "Select an option" at bounding box center [101, 77] width 5 height 5
click at [51, 96] on span "Select an option" at bounding box center [52, 97] width 5 height 5
click at [51, 96] on input "Select an option" at bounding box center [52, 97] width 5 height 5
click at [41, 146] on button "التالي" at bounding box center [39, 148] width 25 height 12
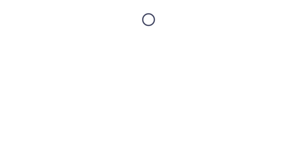
scroll to position [0, 0]
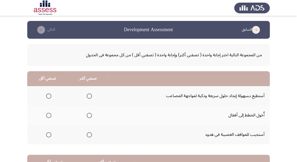
click at [90, 96] on span "Select an option" at bounding box center [89, 96] width 5 height 5
click at [90, 96] on input "Select an option" at bounding box center [89, 96] width 5 height 5
click at [48, 132] on span "Select an option" at bounding box center [48, 134] width 5 height 5
click at [48, 132] on input "Select an option" at bounding box center [48, 134] width 5 height 5
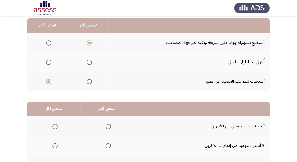
scroll to position [102, 0]
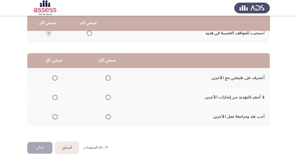
click at [54, 115] on span "Select an option" at bounding box center [54, 116] width 5 height 5
click at [54, 115] on input "Select an option" at bounding box center [54, 116] width 5 height 5
click at [106, 79] on span "Select an option" at bounding box center [108, 77] width 5 height 5
click at [106, 79] on input "Select an option" at bounding box center [108, 77] width 5 height 5
click at [45, 147] on button "التالي" at bounding box center [39, 148] width 25 height 12
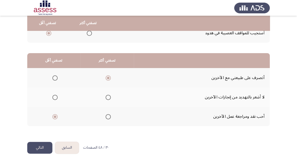
scroll to position [0, 0]
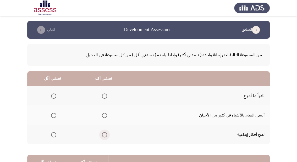
click at [105, 136] on span "Select an option" at bounding box center [104, 134] width 5 height 5
click at [105, 136] on input "Select an option" at bounding box center [104, 134] width 5 height 5
click at [55, 96] on span "Select an option" at bounding box center [53, 96] width 5 height 5
click at [55, 96] on input "Select an option" at bounding box center [53, 96] width 5 height 5
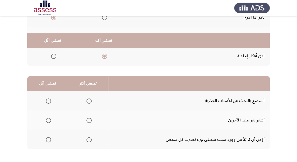
scroll to position [102, 0]
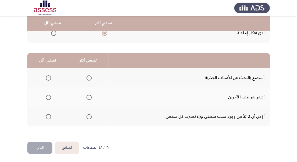
click at [89, 97] on span "Select an option" at bounding box center [88, 97] width 5 height 5
click at [89, 97] on input "Select an option" at bounding box center [88, 97] width 5 height 5
click at [46, 117] on span "Select an option" at bounding box center [48, 116] width 5 height 5
click at [46, 117] on input "Select an option" at bounding box center [48, 116] width 5 height 5
click at [34, 148] on button "التالي" at bounding box center [39, 148] width 25 height 12
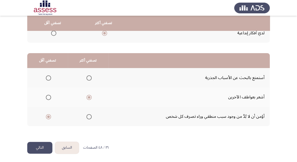
scroll to position [0, 0]
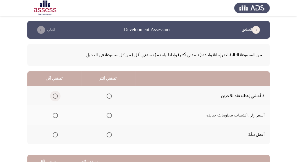
click at [56, 94] on span "Select an option" at bounding box center [55, 96] width 5 height 5
click at [56, 94] on input "Select an option" at bounding box center [55, 96] width 5 height 5
click at [111, 113] on span "Select an option" at bounding box center [109, 115] width 5 height 5
click at [111, 113] on input "Select an option" at bounding box center [109, 115] width 5 height 5
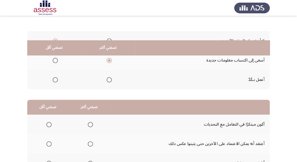
scroll to position [81, 0]
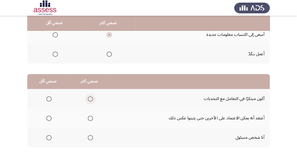
click at [89, 99] on span "Select an option" at bounding box center [90, 98] width 5 height 5
click at [89, 99] on input "Select an option" at bounding box center [90, 98] width 5 height 5
click at [53, 117] on th at bounding box center [47, 117] width 41 height 19
click at [48, 118] on span "Select an option" at bounding box center [48, 118] width 5 height 5
click at [48, 118] on input "Select an option" at bounding box center [48, 118] width 5 height 5
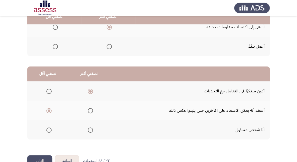
scroll to position [102, 0]
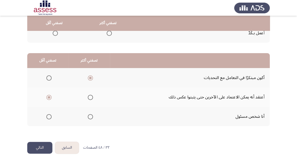
click at [43, 148] on button "التالي" at bounding box center [39, 148] width 25 height 12
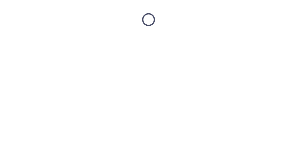
scroll to position [0, 0]
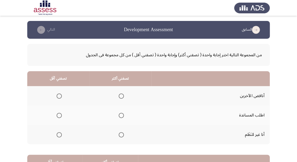
click at [56, 94] on label "Select an option" at bounding box center [58, 96] width 7 height 5
click at [57, 94] on input "Select an option" at bounding box center [59, 96] width 5 height 5
click at [123, 116] on span "Select an option" at bounding box center [121, 115] width 5 height 5
click at [123, 116] on input "Select an option" at bounding box center [121, 115] width 5 height 5
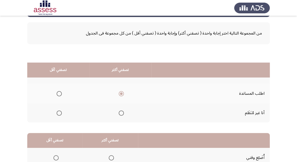
scroll to position [84, 0]
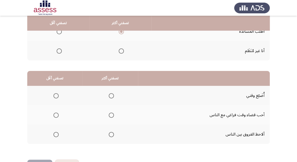
click at [56, 95] on span "Select an option" at bounding box center [55, 95] width 5 height 5
click at [56, 95] on input "Select an option" at bounding box center [55, 95] width 5 height 5
click at [57, 135] on span "Select an option" at bounding box center [55, 134] width 5 height 5
click at [57, 135] on input "Select an option" at bounding box center [55, 134] width 5 height 5
click at [112, 114] on span "Select an option" at bounding box center [111, 115] width 5 height 5
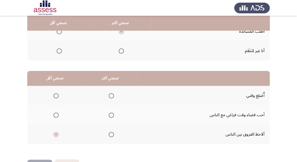
click at [112, 114] on input "Select an option" at bounding box center [111, 115] width 5 height 5
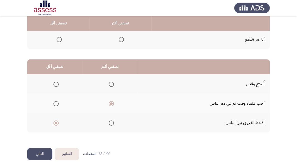
scroll to position [102, 0]
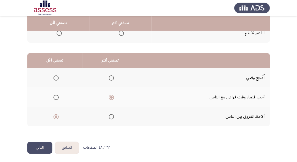
click at [43, 146] on button "التالي" at bounding box center [39, 148] width 25 height 12
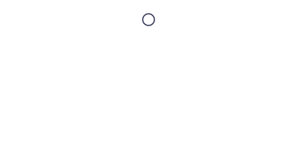
scroll to position [0, 0]
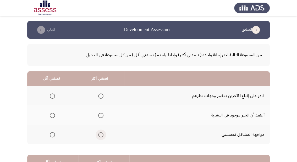
click at [99, 136] on span "Select an option" at bounding box center [100, 134] width 5 height 5
click at [99, 136] on input "Select an option" at bounding box center [100, 134] width 5 height 5
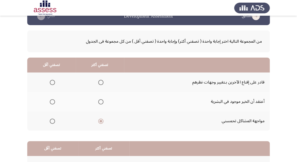
scroll to position [21, 0]
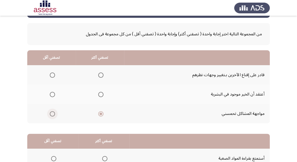
click at [52, 114] on span "Select an option" at bounding box center [52, 113] width 5 height 5
click at [52, 114] on input "Select an option" at bounding box center [52, 113] width 5 height 5
click at [100, 75] on span "Select an option" at bounding box center [100, 75] width 5 height 5
click at [100, 75] on input "Select an option" at bounding box center [100, 75] width 5 height 5
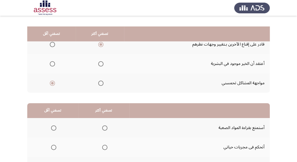
scroll to position [84, 0]
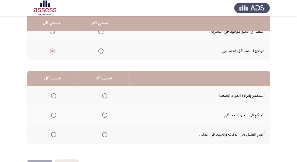
click at [56, 134] on th at bounding box center [52, 134] width 51 height 19
click at [55, 134] on span "Select an option" at bounding box center [53, 134] width 5 height 5
click at [55, 134] on input "Select an option" at bounding box center [53, 134] width 5 height 5
click at [104, 115] on span "Select an option" at bounding box center [104, 115] width 5 height 5
click at [104, 115] on input "Select an option" at bounding box center [104, 115] width 5 height 5
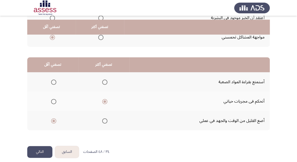
scroll to position [102, 0]
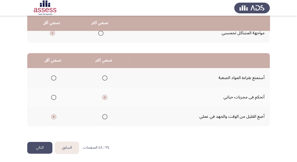
click at [43, 151] on button "التالي" at bounding box center [39, 148] width 25 height 12
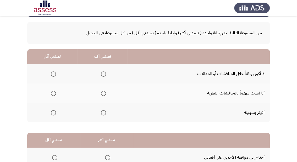
scroll to position [42, 0]
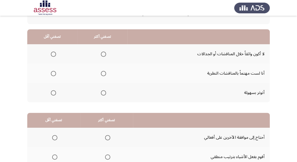
click at [51, 93] on span "Select an option" at bounding box center [53, 92] width 5 height 5
click at [51, 93] on input "Select an option" at bounding box center [53, 92] width 5 height 5
click at [101, 73] on span "Select an option" at bounding box center [103, 73] width 5 height 5
click at [101, 73] on input "Select an option" at bounding box center [103, 73] width 5 height 5
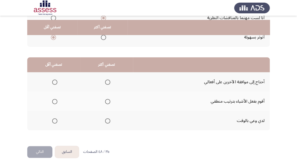
scroll to position [102, 0]
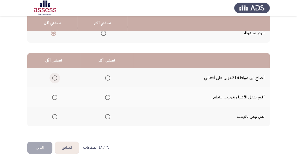
click at [56, 78] on span "Select an option" at bounding box center [54, 77] width 5 height 5
click at [56, 78] on input "Select an option" at bounding box center [54, 77] width 5 height 5
click at [106, 96] on span "Select an option" at bounding box center [107, 97] width 5 height 5
click at [106, 96] on input "Select an option" at bounding box center [107, 97] width 5 height 5
click at [37, 149] on button "التالي" at bounding box center [39, 148] width 25 height 12
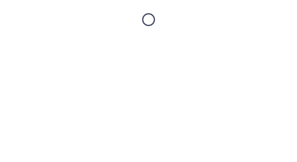
scroll to position [0, 0]
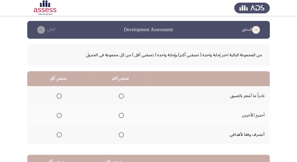
click at [121, 115] on span "Select an option" at bounding box center [121, 115] width 5 height 5
click at [121, 115] on input "Select an option" at bounding box center [121, 115] width 5 height 5
click at [61, 94] on span "Select an option" at bounding box center [59, 96] width 5 height 5
click at [61, 94] on input "Select an option" at bounding box center [59, 96] width 5 height 5
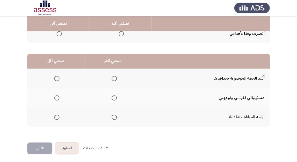
scroll to position [102, 0]
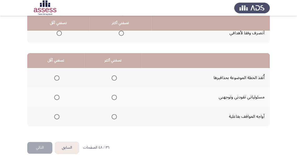
click at [114, 116] on span "Select an option" at bounding box center [114, 116] width 5 height 5
click at [114, 116] on input "Select an option" at bounding box center [114, 116] width 5 height 5
click at [57, 77] on span "Select an option" at bounding box center [56, 77] width 5 height 5
click at [57, 77] on input "Select an option" at bounding box center [56, 77] width 5 height 5
click at [42, 145] on button "التالي" at bounding box center [39, 148] width 25 height 12
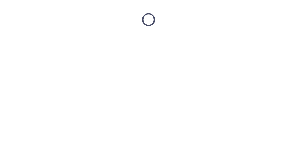
scroll to position [0, 0]
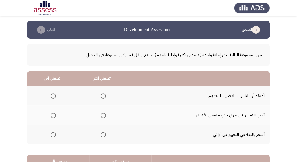
click at [101, 114] on span "Select an option" at bounding box center [103, 115] width 5 height 5
click at [101, 114] on input "Select an option" at bounding box center [103, 115] width 5 height 5
click at [52, 96] on span "Select an option" at bounding box center [53, 96] width 5 height 5
click at [52, 96] on input "Select an option" at bounding box center [53, 96] width 5 height 5
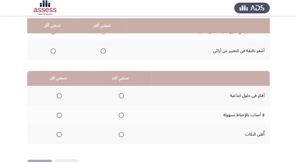
scroll to position [102, 0]
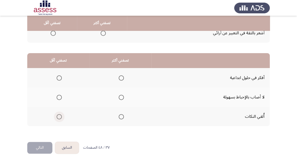
click at [57, 118] on span "Select an option" at bounding box center [59, 116] width 5 height 5
click at [57, 118] on input "Select an option" at bounding box center [59, 116] width 5 height 5
click at [121, 98] on span "Select an option" at bounding box center [121, 97] width 5 height 5
click at [121, 98] on input "Select an option" at bounding box center [121, 97] width 5 height 5
click at [36, 146] on button "التالي" at bounding box center [39, 148] width 25 height 12
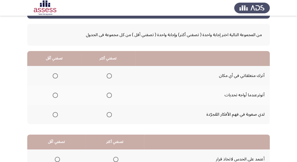
scroll to position [18, 0]
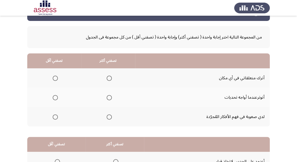
click at [55, 100] on span "Select an option" at bounding box center [55, 97] width 5 height 5
click at [55, 100] on input "Select an option" at bounding box center [55, 97] width 5 height 5
click at [110, 116] on span "Select an option" at bounding box center [109, 117] width 5 height 5
click at [110, 116] on input "Select an option" at bounding box center [109, 117] width 5 height 5
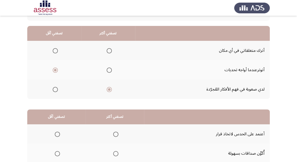
scroll to position [39, 0]
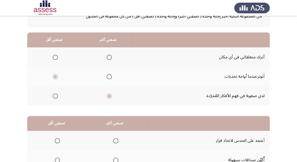
click at [55, 56] on span "Select an option" at bounding box center [55, 57] width 5 height 5
click at [55, 56] on input "Select an option" at bounding box center [55, 57] width 5 height 5
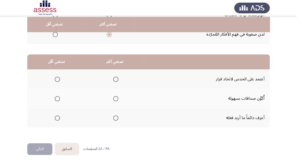
scroll to position [102, 0]
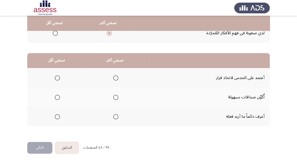
click at [115, 97] on span "Select an option" at bounding box center [115, 97] width 5 height 5
click at [115, 97] on input "Select an option" at bounding box center [115, 97] width 5 height 5
click at [58, 78] on span "Select an option" at bounding box center [57, 77] width 5 height 5
click at [58, 78] on input "Select an option" at bounding box center [57, 77] width 5 height 5
click at [39, 147] on button "التالي" at bounding box center [39, 148] width 25 height 12
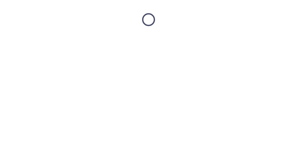
scroll to position [0, 0]
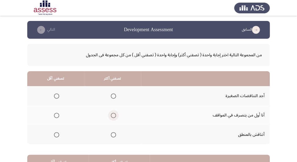
click at [113, 116] on span "Select an option" at bounding box center [113, 115] width 5 height 5
click at [113, 116] on input "Select an option" at bounding box center [113, 115] width 5 height 5
click at [57, 95] on span "Select an option" at bounding box center [56, 96] width 5 height 5
click at [57, 95] on input "Select an option" at bounding box center [56, 96] width 5 height 5
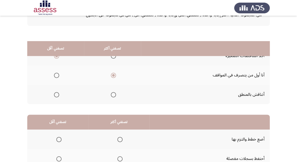
scroll to position [84, 0]
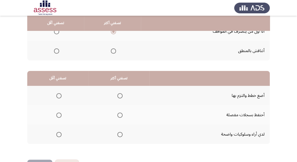
click at [117, 96] on span "Select an option" at bounding box center [119, 95] width 5 height 5
click at [117, 96] on input "Select an option" at bounding box center [119, 95] width 5 height 5
click at [120, 135] on span "Select an option" at bounding box center [119, 134] width 5 height 5
click at [120, 135] on input "Select an option" at bounding box center [119, 134] width 5 height 5
click at [60, 116] on span "Select an option" at bounding box center [58, 115] width 5 height 5
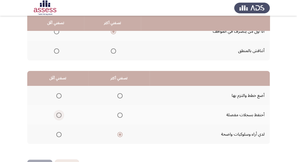
click at [60, 116] on input "Select an option" at bounding box center [58, 115] width 5 height 5
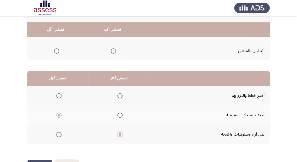
scroll to position [102, 0]
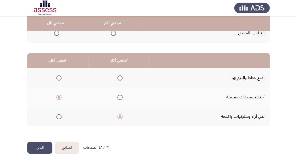
click at [37, 150] on button "التالي" at bounding box center [39, 148] width 25 height 12
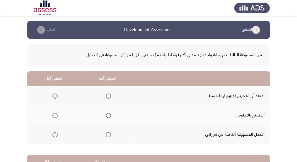
click at [107, 135] on span "Select an option" at bounding box center [108, 134] width 5 height 5
click at [107, 135] on input "Select an option" at bounding box center [108, 134] width 5 height 5
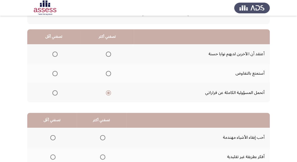
scroll to position [21, 0]
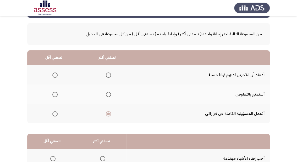
click at [56, 94] on span "Select an option" at bounding box center [54, 94] width 5 height 5
click at [56, 94] on input "Select an option" at bounding box center [54, 94] width 5 height 5
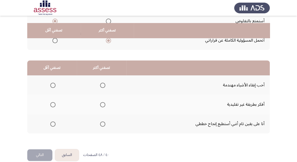
scroll to position [102, 0]
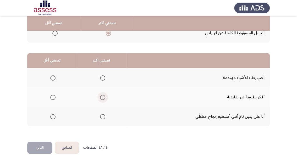
click at [101, 97] on span "Select an option" at bounding box center [102, 97] width 5 height 5
click at [101, 97] on input "Select an option" at bounding box center [102, 97] width 5 height 5
click at [103, 116] on span "Select an option" at bounding box center [102, 116] width 5 height 5
click at [103, 116] on input "Select an option" at bounding box center [102, 116] width 5 height 5
click at [46, 71] on th at bounding box center [52, 77] width 50 height 19
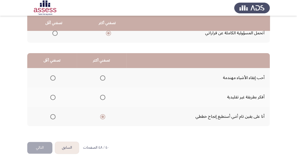
click at [50, 76] on label "Select an option" at bounding box center [51, 77] width 7 height 5
click at [50, 76] on input "Select an option" at bounding box center [52, 77] width 5 height 5
click at [101, 96] on span "Select an option" at bounding box center [102, 97] width 5 height 5
click at [101, 96] on input "Select an option" at bounding box center [102, 97] width 5 height 5
click at [47, 146] on button "التالي" at bounding box center [39, 148] width 25 height 12
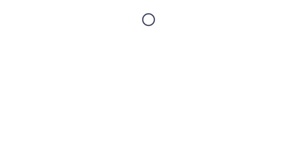
scroll to position [0, 0]
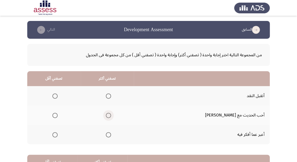
click at [111, 116] on span "Select an option" at bounding box center [108, 115] width 5 height 5
click at [111, 116] on input "Select an option" at bounding box center [108, 115] width 5 height 5
click at [55, 135] on label "Select an option" at bounding box center [53, 134] width 7 height 5
click at [55, 135] on input "Select an option" at bounding box center [54, 134] width 5 height 5
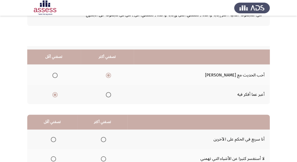
scroll to position [84, 0]
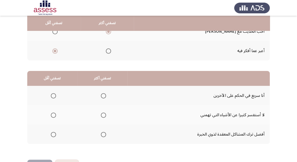
click at [52, 94] on span "Select an option" at bounding box center [53, 95] width 5 height 5
click at [52, 94] on input "Select an option" at bounding box center [53, 95] width 5 height 5
click at [53, 114] on span "Select an option" at bounding box center [53, 115] width 5 height 5
click at [53, 114] on input "Select an option" at bounding box center [53, 115] width 5 height 5
click at [53, 94] on span "Select an option" at bounding box center [53, 95] width 5 height 5
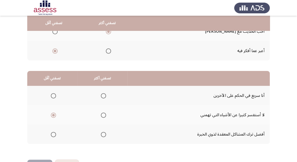
click at [53, 94] on input "Select an option" at bounding box center [53, 95] width 5 height 5
click at [52, 134] on span "Select an option" at bounding box center [53, 134] width 5 height 5
click at [52, 134] on input "Select an option" at bounding box center [53, 134] width 5 height 5
click at [106, 116] on th at bounding box center [103, 114] width 50 height 19
click at [104, 115] on span "Select an option" at bounding box center [103, 115] width 5 height 5
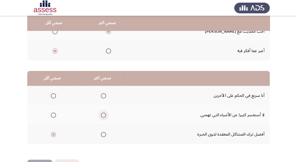
click at [104, 115] on input "Select an option" at bounding box center [103, 115] width 5 height 5
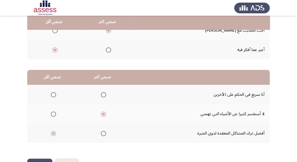
scroll to position [102, 0]
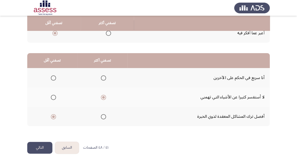
click at [56, 78] on span "Select an option" at bounding box center [53, 77] width 5 height 5
click at [56, 78] on input "Select an option" at bounding box center [53, 77] width 5 height 5
click at [32, 146] on button "التالي" at bounding box center [39, 148] width 25 height 12
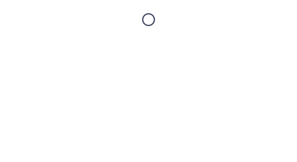
scroll to position [0, 0]
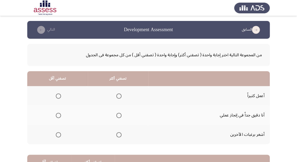
click at [116, 115] on span "Select an option" at bounding box center [118, 115] width 5 height 5
click at [116, 115] on input "Select an option" at bounding box center [118, 115] width 5 height 5
click at [59, 97] on span "Select an option" at bounding box center [58, 96] width 5 height 5
click at [59, 97] on input "Select an option" at bounding box center [58, 96] width 5 height 5
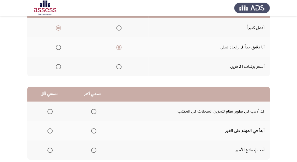
scroll to position [84, 0]
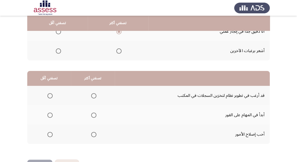
click at [94, 135] on span "Select an option" at bounding box center [93, 134] width 5 height 5
click at [94, 135] on input "Select an option" at bounding box center [93, 134] width 5 height 5
click at [94, 113] on span "Select an option" at bounding box center [93, 115] width 5 height 5
click at [94, 113] on input "Select an option" at bounding box center [93, 115] width 5 height 5
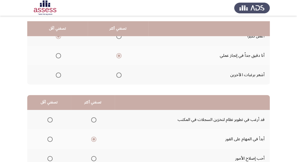
scroll to position [81, 0]
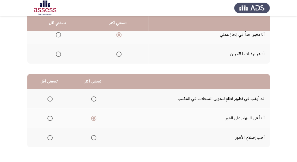
click at [49, 118] on span "Select an option" at bounding box center [49, 118] width 5 height 5
click at [49, 118] on input "Select an option" at bounding box center [49, 118] width 5 height 5
click at [94, 100] on span "Select an option" at bounding box center [93, 98] width 5 height 5
click at [94, 100] on input "Select an option" at bounding box center [93, 98] width 5 height 5
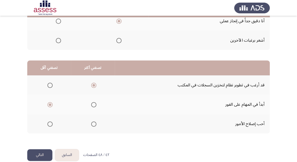
scroll to position [102, 0]
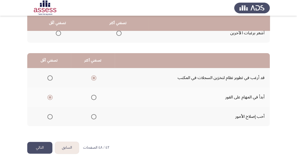
click at [42, 149] on button "التالي" at bounding box center [39, 148] width 25 height 12
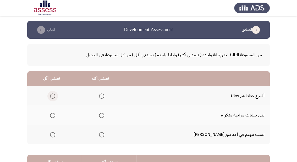
click at [55, 95] on span "Select an option" at bounding box center [52, 96] width 5 height 5
click at [55, 95] on input "Select an option" at bounding box center [52, 96] width 5 height 5
click at [104, 114] on span "Select an option" at bounding box center [101, 115] width 5 height 5
click at [104, 114] on input "Select an option" at bounding box center [101, 115] width 5 height 5
click at [116, 98] on th at bounding box center [100, 95] width 49 height 19
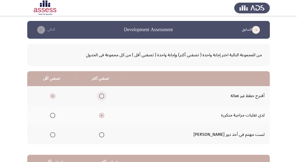
click at [104, 94] on span "Select an option" at bounding box center [101, 96] width 5 height 5
click at [104, 94] on input "Select an option" at bounding box center [101, 96] width 5 height 5
click at [104, 116] on span "Select an option" at bounding box center [101, 115] width 5 height 5
click at [104, 116] on input "Select an option" at bounding box center [101, 115] width 5 height 5
click at [55, 135] on span "Select an option" at bounding box center [52, 134] width 5 height 5
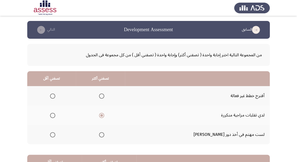
click at [55, 135] on input "Select an option" at bounding box center [52, 134] width 5 height 5
click at [104, 96] on span "Select an option" at bounding box center [101, 96] width 5 height 5
click at [104, 96] on input "Select an option" at bounding box center [101, 96] width 5 height 5
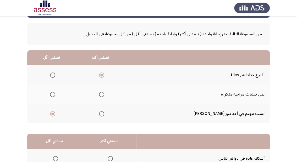
scroll to position [21, 0]
click at [116, 92] on th at bounding box center [100, 94] width 49 height 19
click at [104, 93] on span "Select an option" at bounding box center [101, 94] width 5 height 5
click at [104, 93] on input "Select an option" at bounding box center [101, 94] width 5 height 5
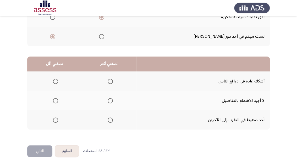
scroll to position [102, 0]
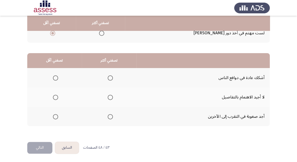
click at [56, 76] on span "Select an option" at bounding box center [55, 77] width 5 height 5
click at [56, 76] on input "Select an option" at bounding box center [55, 77] width 5 height 5
click at [111, 99] on span "Select an option" at bounding box center [110, 97] width 5 height 5
click at [111, 99] on input "Select an option" at bounding box center [110, 97] width 5 height 5
click at [55, 99] on span "Select an option" at bounding box center [55, 97] width 5 height 5
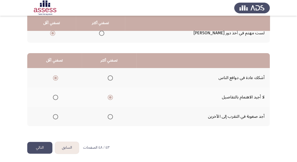
click at [55, 99] on input "Select an option" at bounding box center [55, 97] width 5 height 5
click at [60, 116] on th at bounding box center [54, 116] width 55 height 19
click at [110, 116] on span "Select an option" at bounding box center [110, 116] width 5 height 5
click at [110, 116] on input "Select an option" at bounding box center [110, 116] width 5 height 5
click at [113, 95] on th at bounding box center [109, 97] width 55 height 19
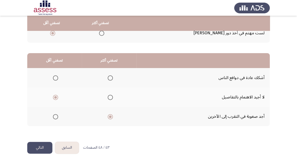
click at [56, 77] on span "Select an option" at bounding box center [55, 77] width 5 height 5
click at [56, 77] on input "Select an option" at bounding box center [55, 77] width 5 height 5
click at [39, 150] on button "التالي" at bounding box center [39, 148] width 25 height 12
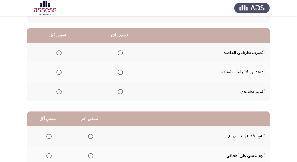
scroll to position [39, 0]
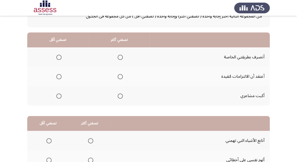
click at [118, 95] on span "Select an option" at bounding box center [120, 96] width 5 height 5
click at [118, 95] on input "Select an option" at bounding box center [120, 96] width 5 height 5
click at [59, 96] on span "Select an option" at bounding box center [58, 96] width 5 height 5
click at [59, 96] on input "Select an option" at bounding box center [58, 96] width 5 height 5
click at [120, 59] on span "Select an option" at bounding box center [120, 57] width 5 height 5
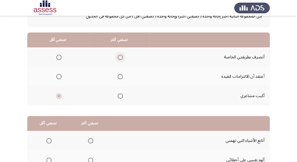
click at [120, 59] on input "Select an option" at bounding box center [120, 57] width 5 height 5
click at [60, 75] on span "Select an option" at bounding box center [58, 76] width 5 height 5
click at [60, 75] on input "Select an option" at bounding box center [58, 76] width 5 height 5
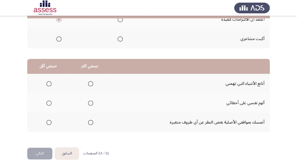
scroll to position [102, 0]
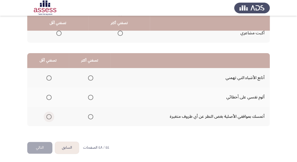
click at [50, 116] on span "Select an option" at bounding box center [48, 116] width 5 height 5
click at [50, 116] on input "Select an option" at bounding box center [48, 116] width 5 height 5
click at [90, 97] on span "Select an option" at bounding box center [90, 97] width 5 height 5
click at [90, 97] on input "Select an option" at bounding box center [90, 97] width 5 height 5
click at [39, 150] on button "التالي" at bounding box center [39, 148] width 25 height 12
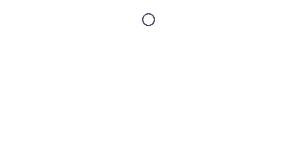
scroll to position [0, 0]
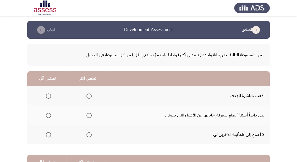
click at [88, 97] on span "Select an option" at bounding box center [88, 96] width 5 height 5
click at [88, 97] on input "Select an option" at bounding box center [88, 96] width 5 height 5
click at [56, 132] on th at bounding box center [47, 134] width 40 height 19
click at [48, 134] on span "Select an option" at bounding box center [48, 134] width 5 height 5
click at [48, 134] on input "Select an option" at bounding box center [48, 134] width 5 height 5
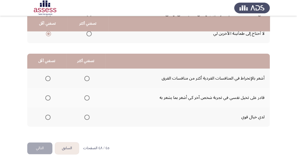
scroll to position [102, 0]
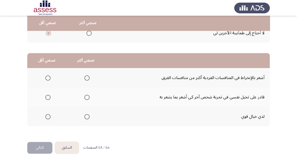
click at [46, 79] on span "Select an option" at bounding box center [47, 77] width 5 height 5
click at [46, 79] on input "Select an option" at bounding box center [47, 77] width 5 height 5
click at [85, 116] on span "Select an option" at bounding box center [86, 116] width 5 height 5
click at [85, 116] on input "Select an option" at bounding box center [86, 116] width 5 height 5
click at [37, 150] on button "التالي" at bounding box center [39, 148] width 25 height 12
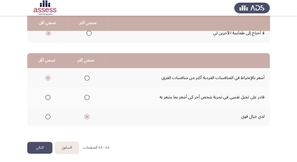
scroll to position [0, 0]
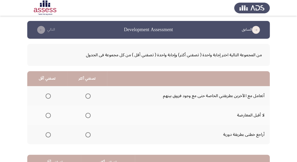
click at [49, 117] on span "Select an option" at bounding box center [48, 115] width 5 height 5
click at [49, 117] on input "Select an option" at bounding box center [48, 115] width 5 height 5
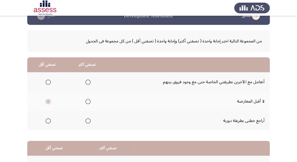
scroll to position [21, 0]
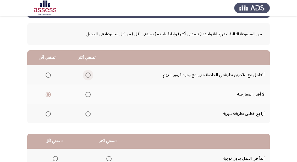
click at [89, 74] on span "Select an option" at bounding box center [87, 75] width 5 height 5
click at [89, 74] on input "Select an option" at bounding box center [87, 75] width 5 height 5
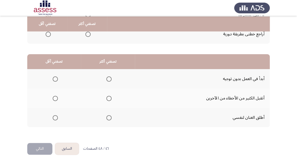
scroll to position [102, 0]
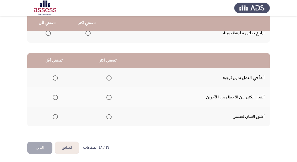
click at [55, 96] on span "Select an option" at bounding box center [55, 97] width 5 height 5
click at [55, 96] on input "Select an option" at bounding box center [55, 97] width 5 height 5
click at [110, 79] on span "Select an option" at bounding box center [108, 77] width 5 height 5
click at [110, 79] on input "Select an option" at bounding box center [108, 77] width 5 height 5
click at [39, 148] on button "التالي" at bounding box center [39, 148] width 25 height 12
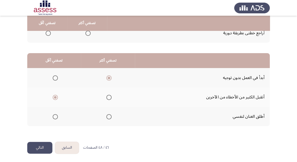
scroll to position [0, 0]
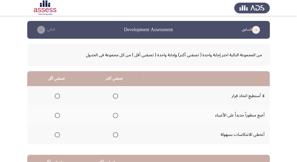
click at [56, 95] on span "Select an option" at bounding box center [57, 96] width 5 height 5
click at [56, 95] on input "Select an option" at bounding box center [57, 96] width 5 height 5
click at [114, 134] on span "Select an option" at bounding box center [115, 134] width 5 height 5
click at [114, 134] on input "Select an option" at bounding box center [115, 134] width 5 height 5
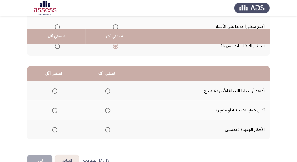
scroll to position [102, 0]
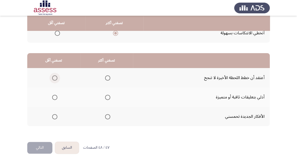
click at [52, 77] on span "Select an option" at bounding box center [54, 77] width 5 height 5
click at [52, 77] on input "Select an option" at bounding box center [54, 77] width 5 height 5
click at [105, 117] on span "Select an option" at bounding box center [107, 116] width 5 height 5
click at [105, 117] on input "Select an option" at bounding box center [107, 116] width 5 height 5
click at [35, 145] on button "التالي" at bounding box center [39, 148] width 25 height 12
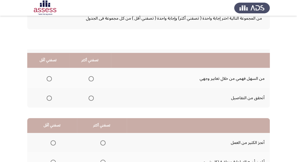
scroll to position [0, 0]
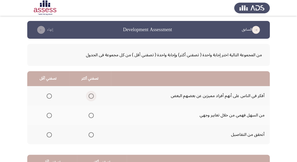
click at [93, 96] on span "Select an option" at bounding box center [91, 96] width 5 height 5
click at [93, 96] on input "Select an option" at bounding box center [91, 96] width 5 height 5
click at [92, 135] on span "Select an option" at bounding box center [91, 134] width 5 height 5
click at [92, 135] on input "Select an option" at bounding box center [91, 134] width 5 height 5
click at [51, 114] on span "Select an option" at bounding box center [49, 115] width 5 height 5
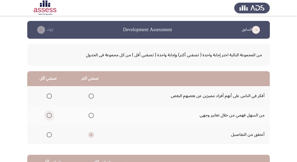
click at [51, 114] on input "Select an option" at bounding box center [49, 115] width 5 height 5
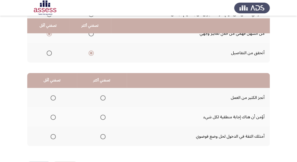
scroll to position [102, 0]
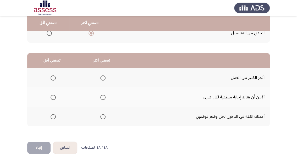
click at [54, 116] on span "Select an option" at bounding box center [53, 116] width 5 height 5
click at [54, 116] on input "Select an option" at bounding box center [53, 116] width 5 height 5
click at [101, 74] on mat-radio-group "Select an option" at bounding box center [101, 77] width 7 height 9
click at [102, 77] on span "Select an option" at bounding box center [102, 77] width 5 height 5
click at [102, 77] on input "Select an option" at bounding box center [102, 77] width 5 height 5
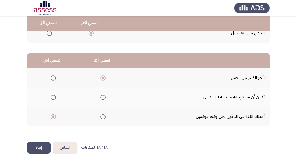
click at [55, 97] on span "Select an option" at bounding box center [53, 97] width 5 height 5
click at [55, 97] on input "Select an option" at bounding box center [53, 97] width 5 height 5
click at [41, 146] on button "إنهاء" at bounding box center [38, 148] width 23 height 12
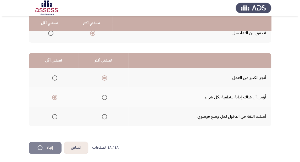
scroll to position [0, 0]
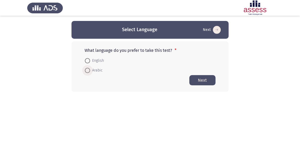
click at [99, 70] on span "Arabic" at bounding box center [96, 70] width 13 height 6
click at [90, 70] on input "Arabic" at bounding box center [87, 70] width 5 height 5
radio input "true"
click at [210, 82] on button "Next" at bounding box center [202, 80] width 26 height 10
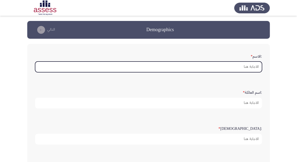
click at [228, 70] on input ":الاسم *" at bounding box center [148, 67] width 227 height 11
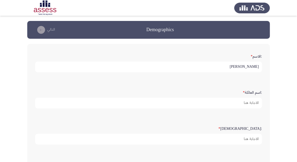
type input "[PERSON_NAME] [PERSON_NAME]"
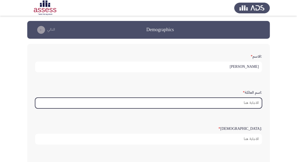
click at [242, 99] on input ":اسم العائلة *" at bounding box center [148, 103] width 227 height 11
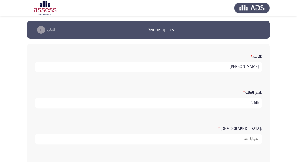
type input "labib"
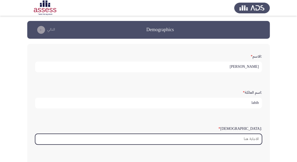
click at [241, 140] on input ":السن *" at bounding box center [148, 139] width 227 height 11
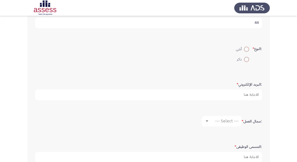
scroll to position [105, 0]
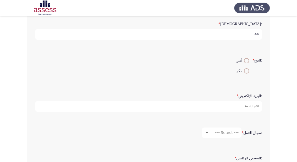
type input "44"
click at [246, 72] on span at bounding box center [246, 70] width 5 height 5
click at [246, 72] on input "ذكر" at bounding box center [246, 70] width 5 height 5
radio input "true"
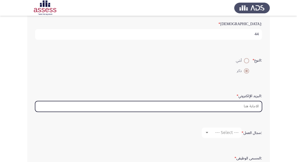
click at [234, 105] on input ":البريد الإلكتروني *" at bounding box center [148, 106] width 227 height 11
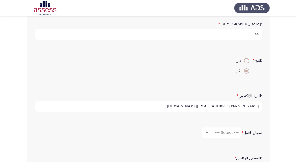
type input "[PERSON_NAME][EMAIL_ADDRESS][PERSON_NAME][DOMAIN_NAME]"
click at [220, 130] on span "--- Select ---" at bounding box center [227, 132] width 24 height 5
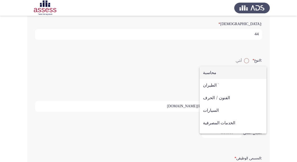
click at [214, 72] on span "محاسبة" at bounding box center [233, 73] width 60 height 13
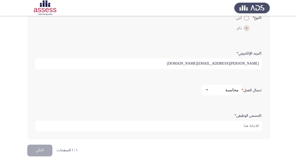
scroll to position [149, 0]
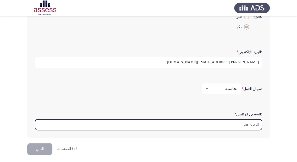
click at [238, 122] on input ":المسمى الوظيفى *" at bounding box center [148, 125] width 227 height 11
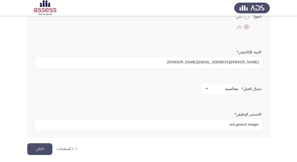
type input "asst general manger"
click at [44, 148] on button "التالي" at bounding box center [39, 149] width 25 height 12
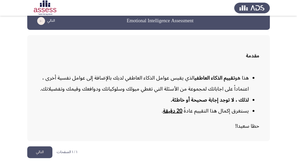
scroll to position [9, 0]
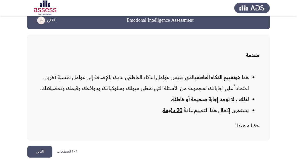
click at [42, 151] on button "التالي" at bounding box center [39, 152] width 25 height 12
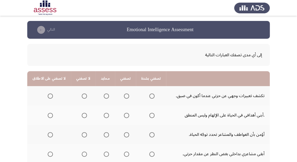
scroll to position [0, 0]
click at [104, 96] on span "Select an option" at bounding box center [106, 96] width 5 height 5
click at [104, 96] on input "Select an option" at bounding box center [106, 96] width 5 height 5
click at [50, 116] on span "Select an option" at bounding box center [50, 115] width 5 height 5
click at [50, 116] on input "Select an option" at bounding box center [50, 115] width 5 height 5
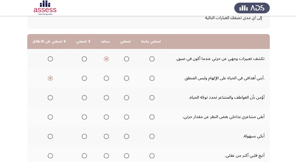
scroll to position [42, 0]
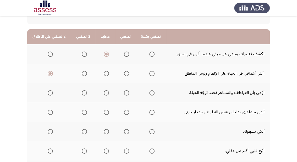
click at [149, 93] on span "Select an option" at bounding box center [151, 92] width 5 height 5
click at [149, 93] on input "Select an option" at bounding box center [151, 92] width 5 height 5
click at [104, 111] on span "Select an option" at bounding box center [106, 112] width 5 height 5
click at [104, 111] on input "Select an option" at bounding box center [106, 112] width 5 height 5
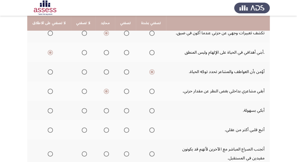
click at [124, 110] on span "Select an option" at bounding box center [126, 110] width 5 height 5
click at [124, 110] on input "Select an option" at bounding box center [126, 110] width 5 height 5
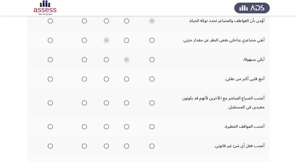
scroll to position [126, 0]
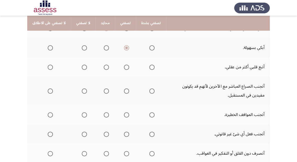
click at [104, 67] on span "Select an option" at bounding box center [106, 67] width 5 height 5
click at [104, 67] on input "Select an option" at bounding box center [106, 67] width 5 height 5
click at [82, 90] on span "Select an option" at bounding box center [84, 91] width 5 height 5
click at [82, 90] on input "Select an option" at bounding box center [84, 91] width 5 height 5
click at [82, 115] on span "Select an option" at bounding box center [84, 114] width 5 height 5
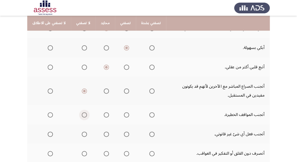
click at [82, 115] on input "Select an option" at bounding box center [84, 114] width 5 height 5
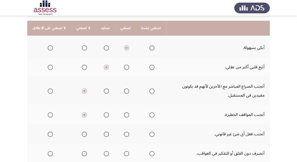
scroll to position [147, 0]
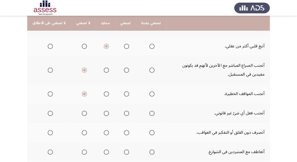
click at [149, 112] on span "Select an option" at bounding box center [151, 113] width 5 height 5
click at [149, 112] on input "Select an option" at bounding box center [151, 113] width 5 height 5
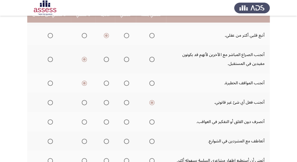
scroll to position [168, 0]
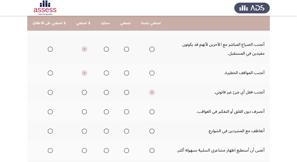
click at [149, 132] on span "Select an option" at bounding box center [151, 131] width 5 height 5
click at [149, 132] on input "Select an option" at bounding box center [151, 131] width 5 height 5
click at [106, 112] on span "Select an option" at bounding box center [106, 111] width 5 height 5
click at [106, 112] on input "Select an option" at bounding box center [106, 111] width 5 height 5
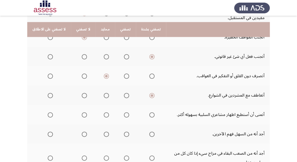
scroll to position [210, 0]
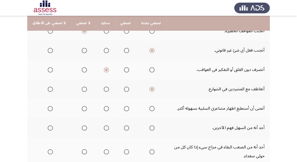
click at [82, 108] on span "Select an option" at bounding box center [84, 108] width 5 height 5
click at [82, 108] on input "Select an option" at bounding box center [84, 108] width 5 height 5
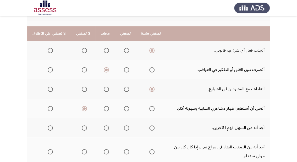
scroll to position [231, 0]
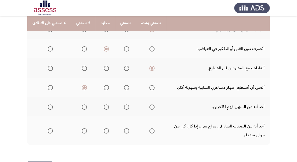
click at [124, 106] on span "Select an option" at bounding box center [126, 107] width 5 height 5
click at [124, 106] on input "Select an option" at bounding box center [126, 107] width 5 height 5
click at [124, 131] on span "Select an option" at bounding box center [126, 130] width 5 height 5
click at [124, 131] on input "Select an option" at bounding box center [126, 130] width 5 height 5
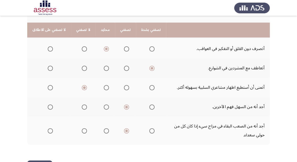
scroll to position [248, 0]
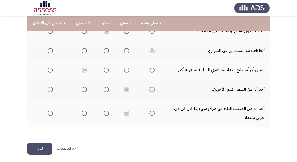
click at [43, 148] on button "التالي" at bounding box center [39, 149] width 25 height 12
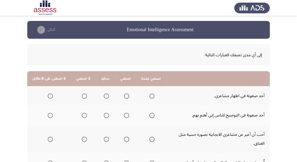
click at [85, 95] on th at bounding box center [83, 95] width 24 height 19
click at [44, 96] on th at bounding box center [49, 95] width 44 height 19
click at [50, 96] on span "Select an option" at bounding box center [50, 96] width 5 height 5
click at [50, 96] on input "Select an option" at bounding box center [50, 96] width 5 height 5
click at [50, 113] on span "Select an option" at bounding box center [50, 115] width 5 height 5
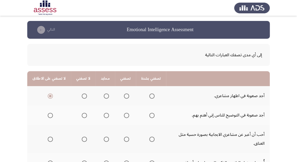
click at [50, 113] on input "Select an option" at bounding box center [50, 115] width 5 height 5
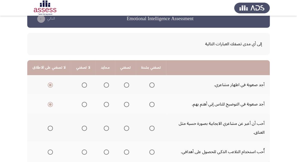
scroll to position [21, 0]
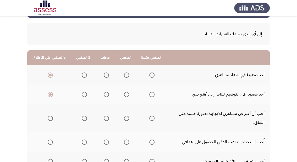
click at [124, 117] on span "Select an option" at bounding box center [126, 118] width 5 height 5
click at [124, 117] on input "Select an option" at bounding box center [126, 118] width 5 height 5
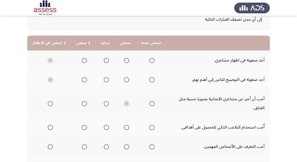
scroll to position [42, 0]
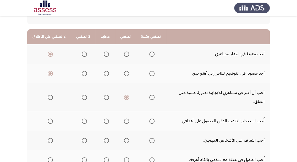
click at [104, 121] on span "Select an option" at bounding box center [106, 121] width 5 height 5
click at [104, 121] on input "Select an option" at bounding box center [106, 121] width 5 height 5
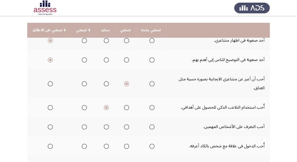
scroll to position [63, 0]
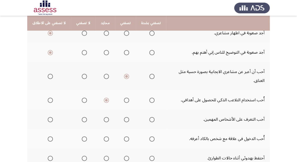
click at [83, 100] on span "Select an option" at bounding box center [84, 100] width 5 height 5
click at [83, 100] on input "Select an option" at bounding box center [84, 100] width 5 height 5
click at [124, 118] on span "Select an option" at bounding box center [126, 119] width 5 height 5
click at [124, 118] on input "Select an option" at bounding box center [126, 119] width 5 height 5
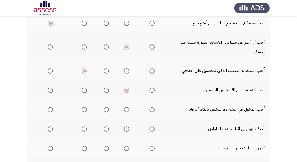
scroll to position [105, 0]
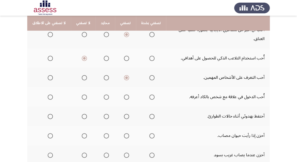
click at [124, 96] on span "Select an option" at bounding box center [126, 97] width 5 height 5
click at [124, 96] on input "Select an option" at bounding box center [126, 97] width 5 height 5
click at [124, 116] on span "Select an option" at bounding box center [126, 116] width 5 height 5
click at [124, 116] on input "Select an option" at bounding box center [126, 116] width 5 height 5
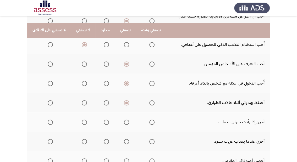
scroll to position [126, 0]
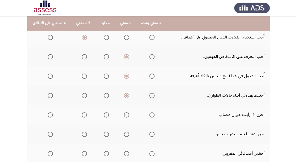
click at [149, 114] on span "Select an option" at bounding box center [151, 114] width 5 height 5
click at [149, 114] on input "Select an option" at bounding box center [151, 114] width 5 height 5
click at [151, 132] on span "Select an option" at bounding box center [151, 134] width 5 height 5
click at [151, 132] on input "Select an option" at bounding box center [151, 134] width 5 height 5
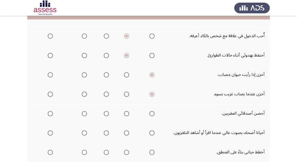
scroll to position [168, 0]
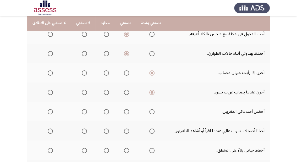
click at [124, 111] on span "Select an option" at bounding box center [126, 111] width 5 height 5
click at [124, 111] on input "Select an option" at bounding box center [126, 111] width 5 height 5
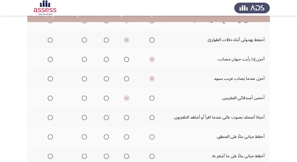
scroll to position [189, 0]
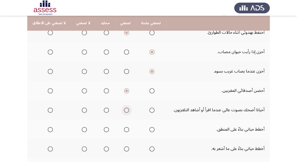
click at [124, 108] on span "Select an option" at bounding box center [126, 110] width 5 height 5
click at [124, 108] on input "Select an option" at bounding box center [126, 110] width 5 height 5
click at [125, 129] on span "Select an option" at bounding box center [126, 129] width 5 height 5
click at [125, 129] on input "Select an option" at bounding box center [126, 129] width 5 height 5
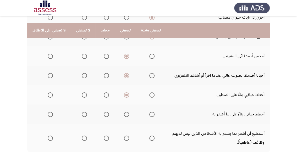
scroll to position [231, 0]
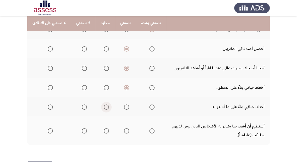
click at [104, 106] on span "Select an option" at bounding box center [106, 107] width 5 height 5
click at [104, 106] on input "Select an option" at bounding box center [106, 107] width 5 height 5
click at [126, 128] on span "Select an option" at bounding box center [126, 130] width 5 height 5
click at [126, 128] on input "Select an option" at bounding box center [126, 130] width 5 height 5
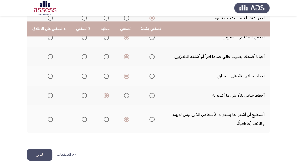
scroll to position [248, 0]
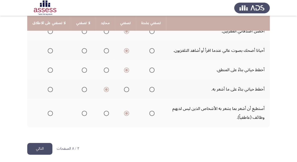
click at [50, 146] on button "التالي" at bounding box center [39, 149] width 25 height 12
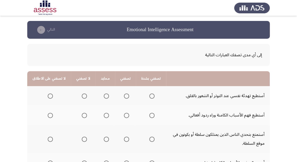
click at [125, 96] on span "Select an option" at bounding box center [126, 96] width 5 height 5
click at [125, 96] on input "Select an option" at bounding box center [126, 96] width 5 height 5
click at [124, 116] on span "Select an option" at bounding box center [126, 115] width 5 height 5
click at [124, 116] on input "Select an option" at bounding box center [126, 115] width 5 height 5
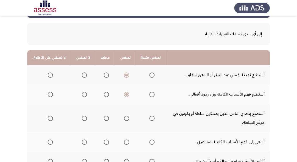
click at [104, 120] on span "Select an option" at bounding box center [106, 118] width 5 height 5
click at [104, 120] on input "Select an option" at bounding box center [106, 118] width 5 height 5
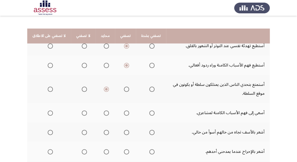
scroll to position [63, 0]
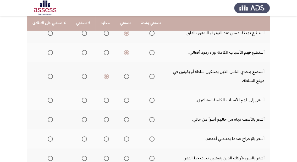
click at [124, 101] on span "Select an option" at bounding box center [126, 100] width 5 height 5
click at [124, 101] on input "Select an option" at bounding box center [126, 100] width 5 height 5
click at [149, 121] on span "Select an option" at bounding box center [151, 119] width 5 height 5
click at [149, 121] on input "Select an option" at bounding box center [151, 119] width 5 height 5
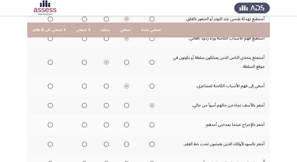
scroll to position [84, 0]
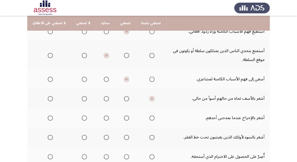
click at [149, 118] on span "Select an option" at bounding box center [151, 118] width 5 height 5
click at [149, 118] on input "Select an option" at bounding box center [151, 118] width 5 height 5
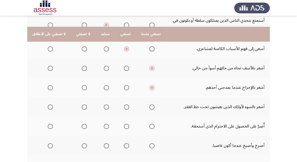
scroll to position [126, 0]
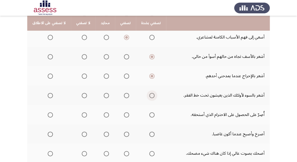
click at [149, 95] on span "Select an option" at bounding box center [151, 95] width 5 height 5
click at [149, 95] on input "Select an option" at bounding box center [151, 95] width 5 height 5
click at [149, 115] on span "Select an option" at bounding box center [151, 114] width 5 height 5
click at [149, 115] on input "Select an option" at bounding box center [151, 114] width 5 height 5
click at [84, 133] on span "Select an option" at bounding box center [84, 134] width 5 height 5
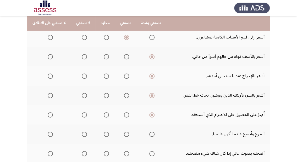
click at [84, 133] on input "Select an option" at bounding box center [84, 134] width 5 height 5
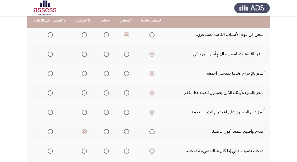
scroll to position [168, 0]
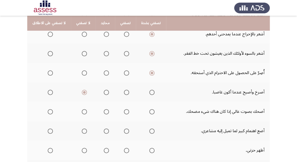
click at [124, 110] on span "Select an option" at bounding box center [126, 111] width 5 height 5
click at [124, 110] on input "Select an option" at bounding box center [126, 111] width 5 height 5
click at [124, 129] on span "Select an option" at bounding box center [126, 131] width 5 height 5
click at [124, 129] on input "Select an option" at bounding box center [126, 131] width 5 height 5
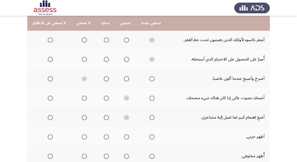
scroll to position [189, 0]
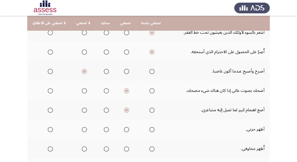
click at [104, 128] on span "Select an option" at bounding box center [106, 129] width 5 height 5
click at [104, 128] on input "Select an option" at bounding box center [106, 129] width 5 height 5
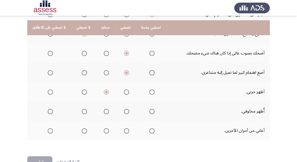
scroll to position [231, 0]
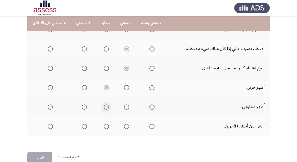
click at [104, 107] on span "Select an option" at bounding box center [106, 107] width 5 height 5
click at [104, 107] on input "Select an option" at bounding box center [106, 107] width 5 height 5
click at [124, 125] on span "Select an option" at bounding box center [126, 126] width 5 height 5
click at [124, 125] on input "Select an option" at bounding box center [126, 126] width 5 height 5
click at [43, 154] on button "التالي" at bounding box center [39, 158] width 25 height 12
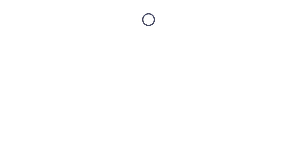
scroll to position [0, 0]
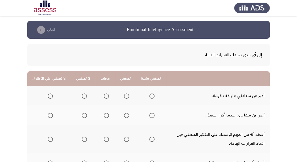
click at [124, 95] on span "Select an option" at bounding box center [126, 96] width 5 height 5
click at [124, 95] on input "Select an option" at bounding box center [126, 96] width 5 height 5
click at [124, 116] on span "Select an option" at bounding box center [126, 115] width 5 height 5
click at [124, 116] on input "Select an option" at bounding box center [126, 115] width 5 height 5
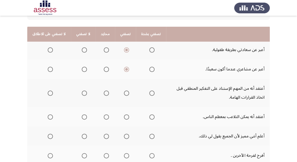
scroll to position [63, 0]
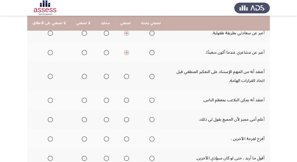
click at [150, 77] on span "Select an option" at bounding box center [151, 76] width 5 height 5
click at [150, 77] on input "Select an option" at bounding box center [151, 76] width 5 height 5
click at [50, 100] on span "Select an option" at bounding box center [50, 100] width 5 height 5
click at [50, 100] on input "Select an option" at bounding box center [50, 100] width 5 height 5
click at [105, 100] on span "Select an option" at bounding box center [106, 100] width 5 height 5
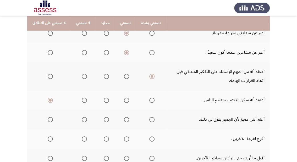
click at [105, 100] on input "Select an option" at bounding box center [106, 100] width 5 height 5
click at [48, 99] on span "Select an option" at bounding box center [50, 100] width 5 height 5
click at [48, 99] on input "Select an option" at bounding box center [50, 100] width 5 height 5
click at [104, 120] on span "Select an option" at bounding box center [106, 119] width 5 height 5
click at [104, 120] on input "Select an option" at bounding box center [106, 119] width 5 height 5
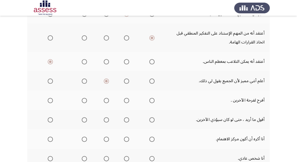
scroll to position [105, 0]
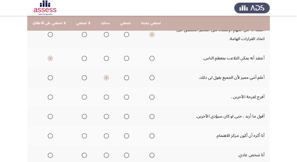
click at [149, 95] on span "Select an option" at bounding box center [151, 97] width 5 height 5
click at [149, 95] on input "Select an option" at bounding box center [151, 97] width 5 height 5
click at [50, 117] on span "Select an option" at bounding box center [50, 116] width 5 height 5
click at [50, 117] on input "Select an option" at bounding box center [50, 116] width 5 height 5
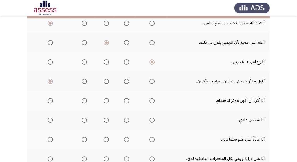
scroll to position [147, 0]
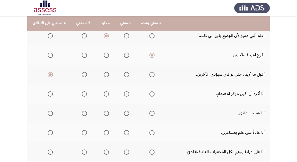
click at [104, 92] on span "Select an option" at bounding box center [106, 93] width 5 height 5
click at [104, 92] on input "Select an option" at bounding box center [106, 93] width 5 height 5
click at [125, 113] on span "Select an option" at bounding box center [126, 113] width 5 height 5
click at [125, 113] on input "Select an option" at bounding box center [126, 113] width 5 height 5
click at [150, 131] on span "Select an option" at bounding box center [151, 132] width 5 height 5
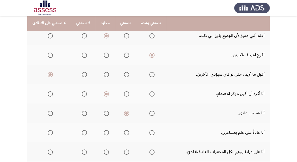
click at [150, 131] on input "Select an option" at bounding box center [151, 132] width 5 height 5
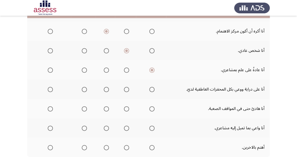
scroll to position [210, 0]
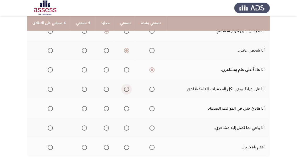
click at [124, 87] on span "Select an option" at bounding box center [126, 89] width 5 height 5
click at [124, 87] on input "Select an option" at bounding box center [126, 89] width 5 height 5
click at [104, 108] on span "Select an option" at bounding box center [106, 108] width 5 height 5
click at [104, 108] on input "Select an option" at bounding box center [106, 108] width 5 height 5
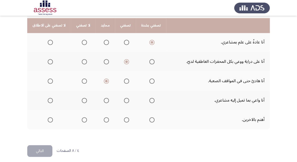
scroll to position [239, 0]
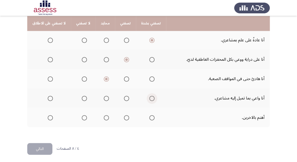
click at [149, 96] on span "Select an option" at bounding box center [151, 98] width 5 height 5
click at [149, 96] on input "Select an option" at bounding box center [151, 98] width 5 height 5
click at [151, 116] on span "Select an option" at bounding box center [151, 117] width 5 height 5
click at [151, 116] on input "Select an option" at bounding box center [151, 117] width 5 height 5
click at [48, 147] on button "التالي" at bounding box center [39, 149] width 25 height 12
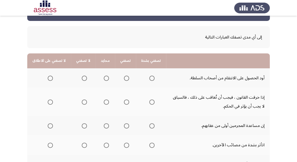
scroll to position [42, 0]
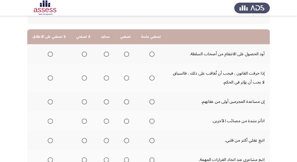
click at [82, 53] on span "Select an option" at bounding box center [84, 54] width 5 height 5
click at [82, 53] on input "Select an option" at bounding box center [84, 54] width 5 height 5
click at [107, 78] on th at bounding box center [105, 78] width 19 height 28
click at [125, 80] on span "Select an option" at bounding box center [126, 77] width 5 height 5
click at [125, 80] on input "Select an option" at bounding box center [126, 77] width 5 height 5
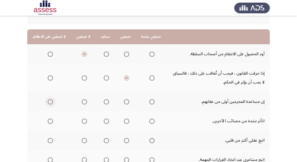
click at [52, 100] on span "Select an option" at bounding box center [50, 101] width 5 height 5
click at [52, 100] on input "Select an option" at bounding box center [50, 101] width 5 height 5
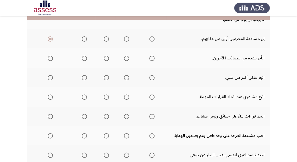
scroll to position [84, 0]
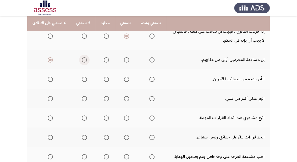
click at [82, 59] on span "Select an option" at bounding box center [84, 59] width 5 height 5
click at [82, 59] on input "Select an option" at bounding box center [84, 59] width 5 height 5
click at [150, 79] on span "Select an option" at bounding box center [151, 79] width 5 height 5
click at [150, 79] on input "Select an option" at bounding box center [151, 79] width 5 height 5
click at [104, 100] on span "Select an option" at bounding box center [106, 98] width 5 height 5
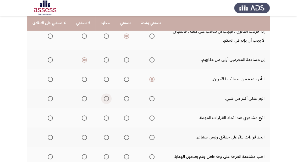
click at [104, 100] on input "Select an option" at bounding box center [106, 98] width 5 height 5
click at [83, 116] on span "Select an option" at bounding box center [84, 118] width 5 height 5
click at [83, 116] on input "Select an option" at bounding box center [84, 118] width 5 height 5
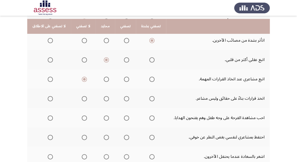
scroll to position [126, 0]
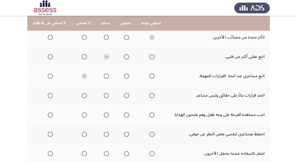
click at [124, 94] on span "Select an option" at bounding box center [126, 95] width 5 height 5
click at [124, 94] on input "Select an option" at bounding box center [126, 95] width 5 height 5
click at [149, 113] on span "Select an option" at bounding box center [151, 114] width 5 height 5
click at [149, 113] on input "Select an option" at bounding box center [151, 114] width 5 height 5
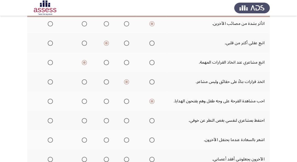
scroll to position [147, 0]
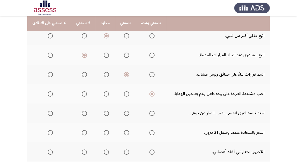
click at [124, 114] on span "Select an option" at bounding box center [126, 113] width 5 height 5
click at [124, 114] on input "Select an option" at bounding box center [126, 113] width 5 height 5
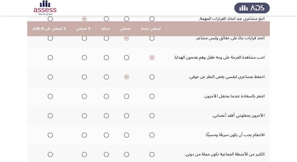
scroll to position [189, 0]
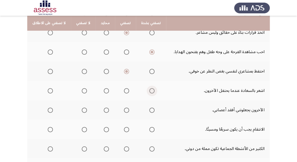
click at [149, 90] on span "Select an option" at bounding box center [151, 90] width 5 height 5
click at [149, 90] on input "Select an option" at bounding box center [151, 90] width 5 height 5
click at [80, 109] on label "Select an option" at bounding box center [83, 110] width 7 height 5
click at [82, 109] on input "Select an option" at bounding box center [84, 110] width 5 height 5
click at [49, 127] on span "Select an option" at bounding box center [50, 129] width 5 height 5
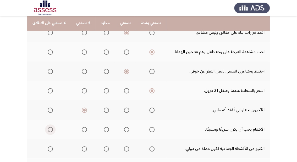
click at [49, 127] on input "Select an option" at bounding box center [50, 129] width 5 height 5
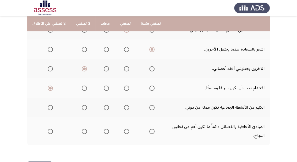
scroll to position [231, 0]
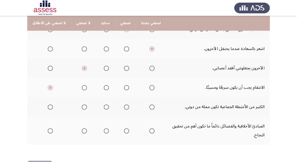
click at [50, 105] on span "Select an option" at bounding box center [50, 107] width 5 height 5
click at [50, 105] on input "Select an option" at bounding box center [50, 107] width 5 height 5
click at [124, 129] on span "Select an option" at bounding box center [126, 130] width 5 height 5
click at [124, 129] on input "Select an option" at bounding box center [126, 130] width 5 height 5
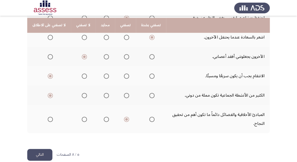
scroll to position [248, 0]
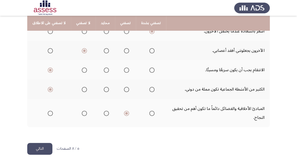
click at [31, 149] on button "التالي" at bounding box center [39, 149] width 25 height 12
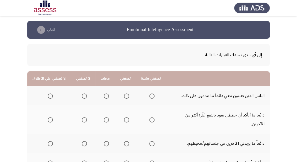
scroll to position [21, 0]
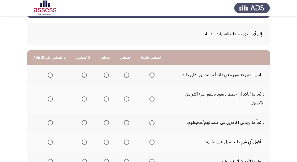
click at [83, 74] on span "Select an option" at bounding box center [84, 75] width 5 height 5
click at [83, 74] on input "Select an option" at bounding box center [84, 75] width 5 height 5
click at [151, 96] on span "Select an option" at bounding box center [151, 98] width 5 height 5
click at [151, 96] on input "Select an option" at bounding box center [151, 98] width 5 height 5
click at [124, 120] on span "Select an option" at bounding box center [126, 122] width 5 height 5
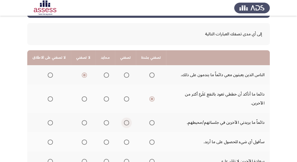
click at [124, 120] on input "Select an option" at bounding box center [126, 122] width 5 height 5
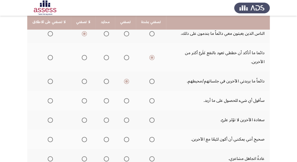
scroll to position [63, 0]
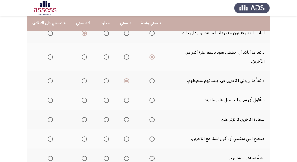
click at [48, 98] on span "Select an option" at bounding box center [50, 100] width 5 height 5
click at [48, 98] on input "Select an option" at bounding box center [50, 100] width 5 height 5
click at [48, 117] on span "Select an option" at bounding box center [50, 119] width 5 height 5
click at [48, 117] on input "Select an option" at bounding box center [50, 119] width 5 height 5
click at [48, 136] on mat-radio-button "Select an option" at bounding box center [49, 139] width 7 height 6
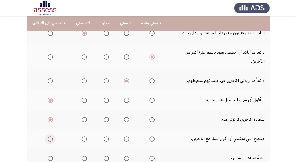
click at [48, 137] on span "Select an option" at bounding box center [50, 139] width 5 height 5
click at [48, 137] on input "Select an option" at bounding box center [50, 139] width 5 height 5
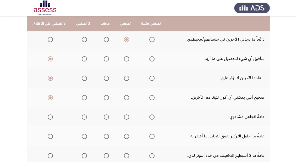
scroll to position [105, 0]
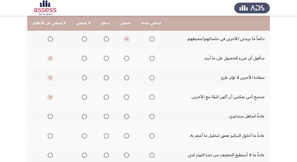
click at [84, 114] on span "Select an option" at bounding box center [84, 116] width 5 height 5
click at [84, 114] on input "Select an option" at bounding box center [84, 116] width 5 height 5
click at [124, 133] on span "Select an option" at bounding box center [126, 135] width 5 height 5
click at [124, 133] on input "Select an option" at bounding box center [126, 135] width 5 height 5
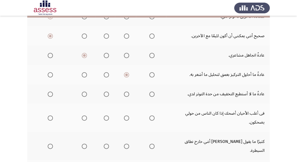
scroll to position [168, 0]
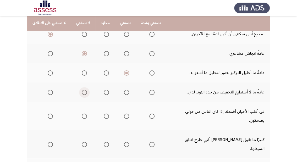
click at [82, 90] on span "Select an option" at bounding box center [84, 92] width 5 height 5
click at [82, 90] on input "Select an option" at bounding box center [84, 92] width 5 height 5
click at [125, 114] on span "Select an option" at bounding box center [126, 116] width 5 height 5
click at [125, 114] on input "Select an option" at bounding box center [126, 116] width 5 height 5
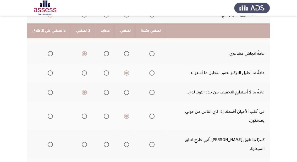
scroll to position [189, 0]
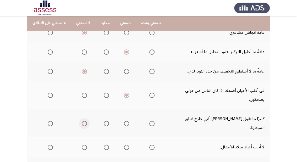
click at [82, 121] on span "Select an option" at bounding box center [84, 123] width 5 height 5
click at [82, 121] on input "Select an option" at bounding box center [84, 123] width 5 height 5
click at [82, 145] on span "Select an option" at bounding box center [84, 147] width 5 height 5
click at [82, 145] on input "Select an option" at bounding box center [84, 147] width 5 height 5
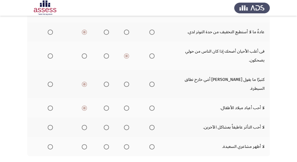
scroll to position [231, 0]
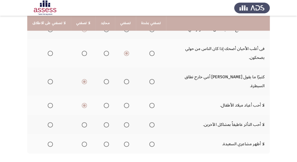
click at [50, 122] on span "Select an option" at bounding box center [50, 124] width 5 height 5
click at [50, 122] on input "Select an option" at bounding box center [50, 124] width 5 height 5
click at [82, 142] on span "Select an option" at bounding box center [84, 144] width 5 height 5
click at [82, 142] on input "Select an option" at bounding box center [84, 144] width 5 height 5
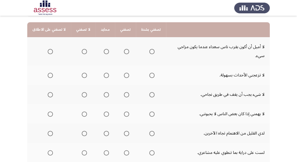
scroll to position [42, 0]
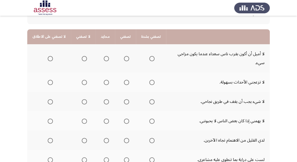
click at [105, 56] on span "Select an option" at bounding box center [106, 58] width 5 height 5
click at [105, 56] on input "Select an option" at bounding box center [106, 58] width 5 height 5
click at [124, 80] on span "Select an option" at bounding box center [126, 82] width 5 height 5
click at [124, 80] on input "Select an option" at bounding box center [126, 82] width 5 height 5
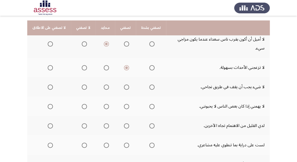
scroll to position [63, 0]
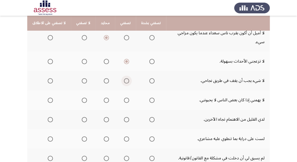
click at [124, 78] on span "Select an option" at bounding box center [126, 80] width 5 height 5
click at [124, 78] on input "Select an option" at bounding box center [126, 80] width 5 height 5
click at [50, 98] on span "Select an option" at bounding box center [50, 100] width 5 height 5
click at [50, 98] on input "Select an option" at bounding box center [50, 100] width 5 height 5
click at [52, 112] on th at bounding box center [49, 119] width 44 height 19
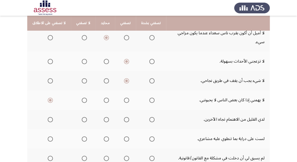
click at [51, 117] on span "Select an option" at bounding box center [50, 119] width 5 height 5
click at [51, 117] on input "Select an option" at bounding box center [50, 119] width 5 height 5
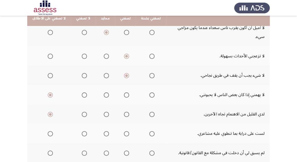
scroll to position [84, 0]
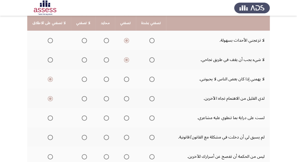
click at [82, 116] on span "Select an option" at bounding box center [84, 118] width 5 height 5
click at [82, 116] on input "Select an option" at bounding box center [84, 118] width 5 height 5
click at [150, 135] on span "Select an option" at bounding box center [151, 137] width 5 height 5
click at [150, 135] on input "Select an option" at bounding box center [151, 137] width 5 height 5
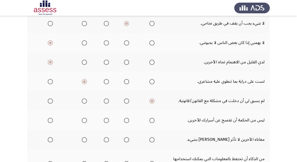
scroll to position [126, 0]
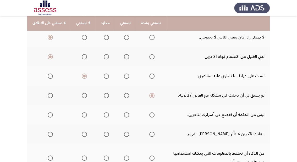
click at [124, 112] on span "Select an option" at bounding box center [126, 114] width 5 height 5
click at [124, 112] on input "Select an option" at bounding box center [126, 114] width 5 height 5
click at [48, 132] on span "Select an option" at bounding box center [50, 134] width 5 height 5
click at [48, 132] on input "Select an option" at bounding box center [50, 134] width 5 height 5
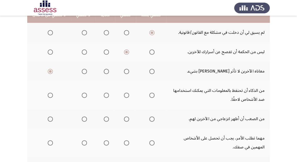
scroll to position [168, 0]
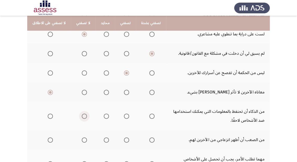
click at [84, 114] on span "Select an option" at bounding box center [84, 116] width 5 height 5
click at [84, 114] on input "Select an option" at bounding box center [84, 116] width 5 height 5
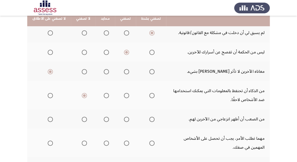
scroll to position [189, 0]
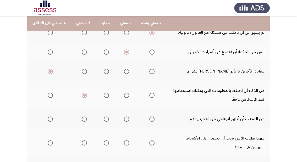
click at [124, 117] on span "Select an option" at bounding box center [126, 119] width 5 height 5
click at [124, 117] on input "Select an option" at bounding box center [126, 119] width 5 height 5
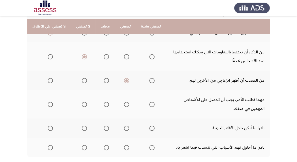
scroll to position [231, 0]
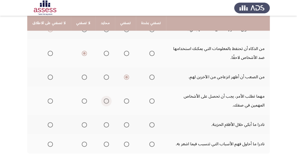
click at [104, 99] on span "Select an option" at bounding box center [106, 101] width 5 height 5
click at [104, 99] on input "Select an option" at bounding box center [106, 101] width 5 height 5
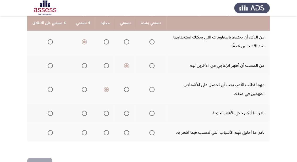
scroll to position [248, 0]
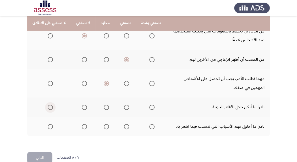
click at [48, 105] on span "Select an option" at bounding box center [50, 107] width 5 height 5
click at [48, 105] on input "Select an option" at bounding box center [50, 107] width 5 height 5
click at [82, 124] on span "Select an option" at bounding box center [84, 126] width 5 height 5
click at [82, 124] on input "Select an option" at bounding box center [84, 126] width 5 height 5
click at [44, 152] on button "التالي" at bounding box center [39, 158] width 25 height 12
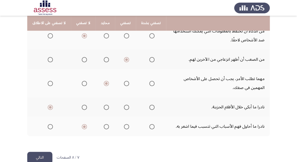
scroll to position [0, 0]
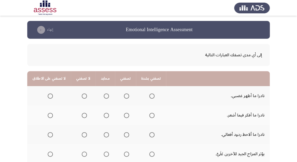
click at [124, 97] on span "Select an option" at bounding box center [126, 96] width 5 height 5
click at [124, 97] on input "Select an option" at bounding box center [126, 96] width 5 height 5
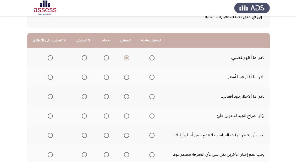
scroll to position [42, 0]
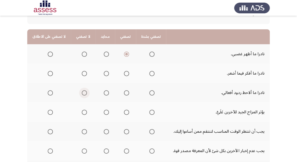
click at [83, 95] on span "Select an option" at bounding box center [84, 92] width 5 height 5
click at [83, 95] on input "Select an option" at bounding box center [84, 92] width 5 height 5
click at [83, 73] on span "Select an option" at bounding box center [84, 73] width 5 height 5
click at [83, 73] on input "Select an option" at bounding box center [84, 73] width 5 height 5
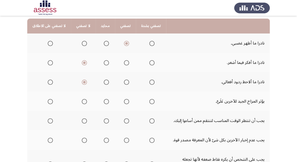
scroll to position [63, 0]
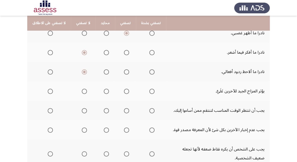
click at [124, 91] on span "Select an option" at bounding box center [126, 91] width 5 height 5
click at [124, 91] on input "Select an option" at bounding box center [126, 91] width 5 height 5
click at [83, 109] on span "Select an option" at bounding box center [84, 110] width 5 height 5
click at [83, 109] on input "Select an option" at bounding box center [84, 110] width 5 height 5
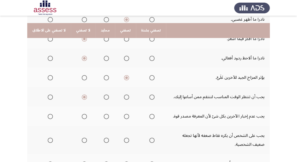
scroll to position [84, 0]
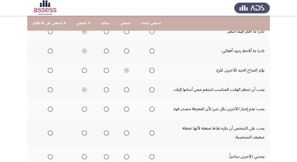
click at [82, 108] on span "Select an option" at bounding box center [84, 109] width 5 height 5
click at [82, 108] on input "Select an option" at bounding box center [84, 109] width 5 height 5
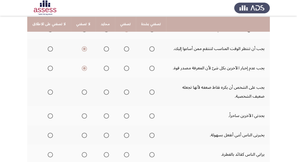
scroll to position [126, 0]
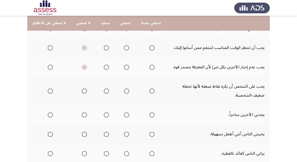
click at [51, 65] on span "Select an option" at bounding box center [50, 67] width 5 height 5
click at [51, 65] on input "Select an option" at bounding box center [50, 67] width 5 height 5
click at [82, 89] on span "Select an option" at bounding box center [84, 91] width 5 height 5
click at [82, 89] on input "Select an option" at bounding box center [84, 91] width 5 height 5
click at [124, 114] on span "Select an option" at bounding box center [126, 114] width 5 height 5
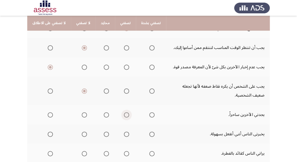
click at [124, 114] on input "Select an option" at bounding box center [126, 114] width 5 height 5
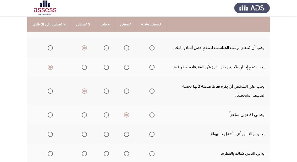
scroll to position [147, 0]
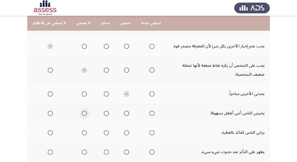
click at [82, 113] on span "Select an option" at bounding box center [84, 113] width 5 height 5
click at [82, 113] on input "Select an option" at bounding box center [84, 113] width 5 height 5
click at [125, 133] on span "Select an option" at bounding box center [126, 132] width 5 height 5
click at [125, 133] on input "Select an option" at bounding box center [126, 132] width 5 height 5
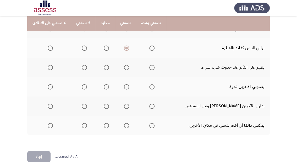
scroll to position [239, 0]
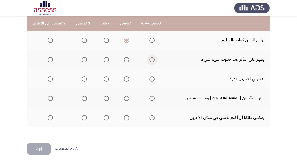
click at [149, 58] on span "Select an option" at bounding box center [151, 59] width 5 height 5
click at [149, 58] on input "Select an option" at bounding box center [151, 59] width 5 height 5
click at [124, 77] on span "Select an option" at bounding box center [126, 79] width 5 height 5
click at [124, 77] on input "Select an option" at bounding box center [126, 79] width 5 height 5
click at [104, 97] on span "Select an option" at bounding box center [106, 98] width 5 height 5
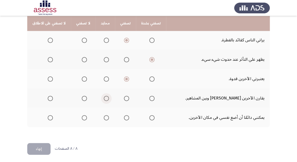
click at [104, 97] on input "Select an option" at bounding box center [106, 98] width 5 height 5
click at [124, 115] on span "Select an option" at bounding box center [126, 117] width 5 height 5
click at [124, 115] on input "Select an option" at bounding box center [126, 117] width 5 height 5
click at [32, 146] on button "إنهاء" at bounding box center [38, 149] width 23 height 12
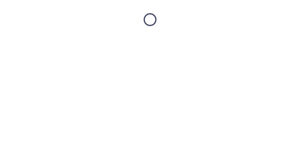
scroll to position [0, 0]
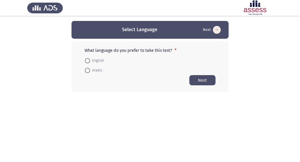
click at [97, 71] on span "Arabic" at bounding box center [96, 70] width 13 height 6
click at [90, 71] on input "Arabic" at bounding box center [87, 70] width 5 height 5
radio input "true"
click at [212, 82] on button "Next" at bounding box center [202, 80] width 26 height 10
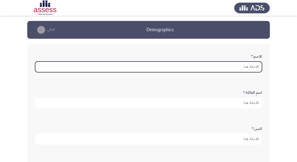
click at [246, 66] on input "الاسم: *" at bounding box center [148, 67] width 227 height 11
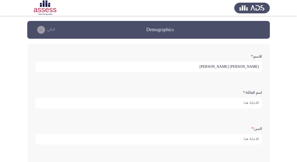
type input "[PERSON_NAME] [PERSON_NAME]"
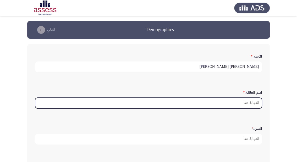
click at [253, 101] on input "اسم العائلة: *" at bounding box center [148, 103] width 227 height 11
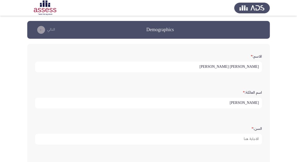
type input "labib"
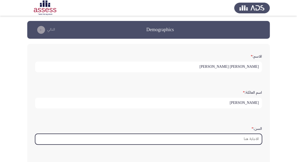
click at [239, 138] on input "السن: *" at bounding box center [148, 139] width 227 height 11
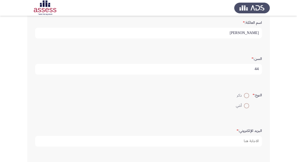
scroll to position [84, 0]
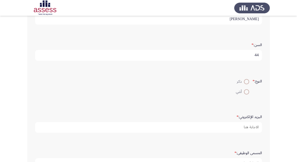
type input "44"
click at [244, 81] on span at bounding box center [246, 81] width 5 height 5
click at [244, 81] on input "ذكر" at bounding box center [246, 81] width 5 height 5
radio input "true"
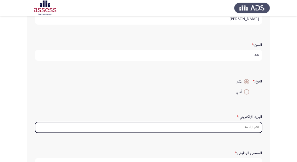
click at [250, 128] on input "البريد الإلكتروني: *" at bounding box center [148, 127] width 227 height 11
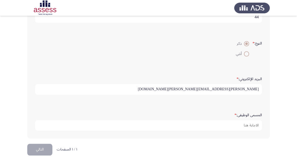
scroll to position [123, 0]
type input "[PERSON_NAME][EMAIL_ADDRESS][PERSON_NAME][DOMAIN_NAME]"
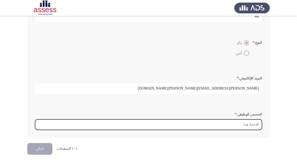
click at [246, 125] on input "المسمى الوظيفى: *" at bounding box center [148, 125] width 227 height 11
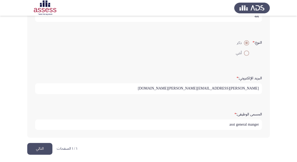
type input "asst general manger"
click at [45, 147] on button "التالي" at bounding box center [39, 149] width 25 height 12
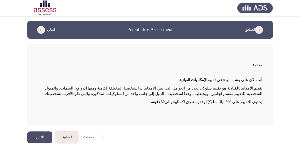
click at [44, 135] on button "التالي" at bounding box center [39, 138] width 25 height 12
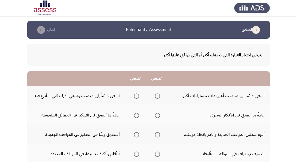
click at [158, 95] on span "Select an option" at bounding box center [157, 96] width 5 height 5
click at [158, 95] on input "Select an option" at bounding box center [157, 96] width 5 height 5
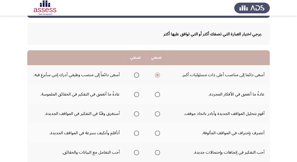
scroll to position [42, 0]
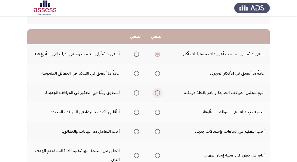
click at [157, 93] on span "Select an option" at bounding box center [157, 92] width 5 height 5
click at [157, 93] on input "Select an option" at bounding box center [157, 92] width 5 height 5
drag, startPoint x: 139, startPoint y: 72, endPoint x: 137, endPoint y: 68, distance: 3.9
click at [137, 69] on mat-radio-group "Select an option" at bounding box center [135, 73] width 7 height 9
click at [136, 73] on span "Select an option" at bounding box center [136, 73] width 5 height 5
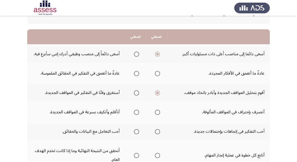
click at [136, 73] on input "Select an option" at bounding box center [136, 73] width 5 height 5
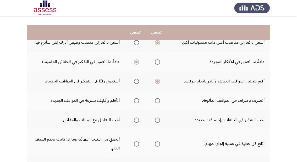
scroll to position [63, 0]
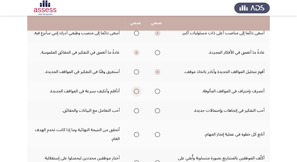
click at [138, 90] on span "Select an option" at bounding box center [136, 91] width 5 height 5
click at [138, 90] on input "Select an option" at bounding box center [136, 91] width 5 height 5
click at [157, 108] on span "Select an option" at bounding box center [157, 110] width 5 height 5
click at [157, 108] on input "Select an option" at bounding box center [157, 110] width 5 height 5
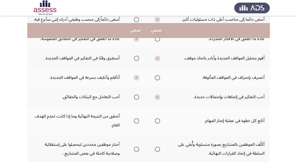
scroll to position [84, 0]
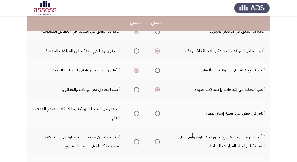
click at [156, 112] on span "Select an option" at bounding box center [157, 113] width 5 height 5
click at [156, 112] on input "Select an option" at bounding box center [157, 113] width 5 height 5
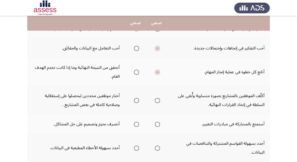
scroll to position [126, 0]
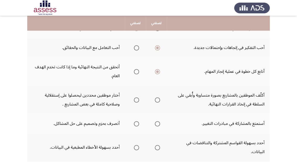
click at [134, 97] on span "Select an option" at bounding box center [136, 99] width 5 height 5
click at [134, 97] on input "Select an option" at bounding box center [136, 99] width 5 height 5
click at [158, 121] on span "Select an option" at bounding box center [157, 123] width 5 height 5
click at [158, 121] on input "Select an option" at bounding box center [157, 123] width 5 height 5
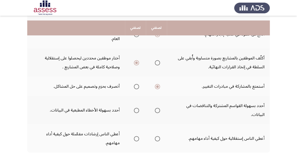
scroll to position [168, 0]
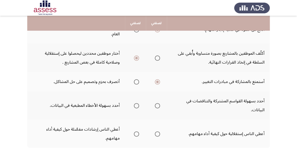
click at [138, 80] on span "Select an option" at bounding box center [136, 81] width 5 height 5
click at [138, 80] on input "Select an option" at bounding box center [136, 81] width 5 height 5
click at [160, 79] on span "Select an option" at bounding box center [157, 81] width 5 height 5
click at [160, 79] on input "Select an option" at bounding box center [157, 81] width 5 height 5
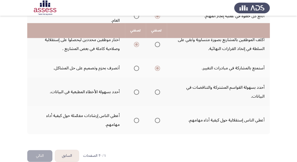
scroll to position [189, 0]
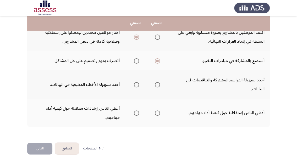
click at [156, 82] on span "Select an option" at bounding box center [157, 84] width 5 height 5
click at [156, 82] on input "Select an option" at bounding box center [157, 84] width 5 height 5
click at [135, 113] on span "Select an option" at bounding box center [136, 113] width 5 height 5
click at [135, 113] on input "Select an option" at bounding box center [136, 113] width 5 height 5
click at [39, 149] on button "التالي" at bounding box center [39, 149] width 25 height 12
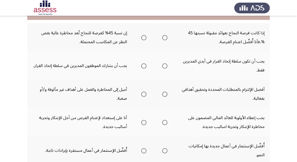
scroll to position [42, 0]
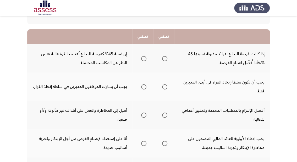
click at [146, 58] on span "Select an option" at bounding box center [143, 58] width 5 height 5
click at [146, 58] on input "Select an option" at bounding box center [143, 58] width 5 height 5
click at [145, 88] on span "Select an option" at bounding box center [143, 86] width 5 height 5
click at [145, 88] on input "Select an option" at bounding box center [143, 86] width 5 height 5
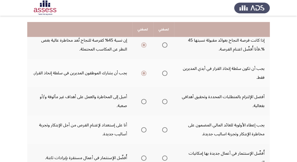
scroll to position [63, 0]
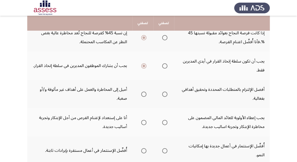
click at [144, 121] on span "Select an option" at bounding box center [143, 122] width 5 height 5
click at [144, 121] on input "Select an option" at bounding box center [143, 122] width 5 height 5
click at [144, 94] on span "Select an option" at bounding box center [143, 94] width 5 height 5
click at [144, 94] on input "Select an option" at bounding box center [143, 94] width 5 height 5
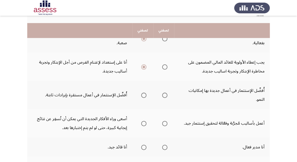
scroll to position [126, 0]
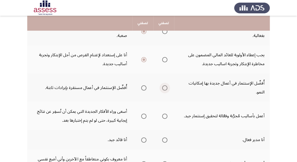
click at [164, 85] on span "Select an option" at bounding box center [164, 87] width 5 height 5
click at [164, 85] on input "Select an option" at bounding box center [164, 87] width 5 height 5
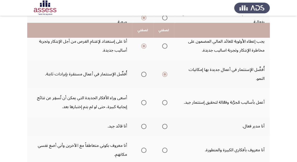
scroll to position [147, 0]
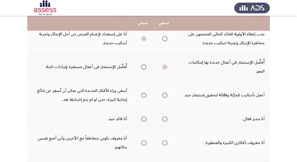
click at [144, 93] on span "Select an option" at bounding box center [143, 95] width 5 height 5
click at [144, 93] on input "Select an option" at bounding box center [143, 95] width 5 height 5
click at [145, 117] on span "Select an option" at bounding box center [143, 119] width 5 height 5
click at [145, 117] on input "Select an option" at bounding box center [143, 119] width 5 height 5
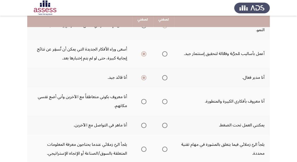
scroll to position [189, 0]
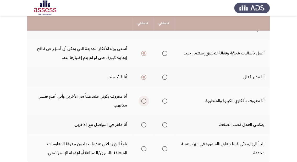
click at [145, 99] on span "Select an option" at bounding box center [143, 101] width 5 height 5
click at [145, 99] on input "Select an option" at bounding box center [143, 101] width 5 height 5
click at [144, 122] on span "Select an option" at bounding box center [143, 124] width 5 height 5
click at [144, 122] on input "Select an option" at bounding box center [143, 124] width 5 height 5
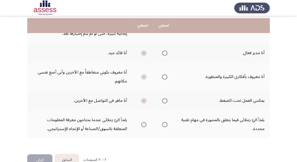
scroll to position [215, 0]
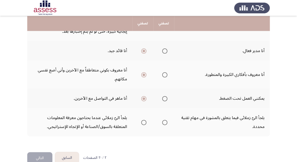
click at [164, 120] on span "Select an option" at bounding box center [164, 122] width 5 height 5
click at [164, 120] on input "Select an option" at bounding box center [164, 122] width 5 height 5
click at [37, 152] on button "التالي" at bounding box center [39, 158] width 25 height 12
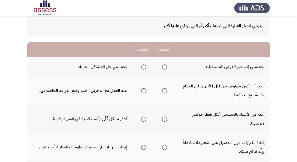
scroll to position [21, 0]
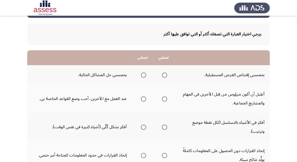
click at [164, 74] on span "Select an option" at bounding box center [164, 75] width 5 height 5
click at [164, 74] on input "Select an option" at bounding box center [164, 75] width 5 height 5
click at [166, 99] on span "Select an option" at bounding box center [164, 98] width 5 height 5
click at [166, 99] on input "Select an option" at bounding box center [164, 98] width 5 height 5
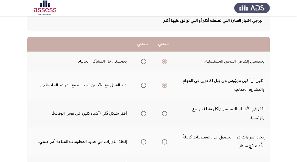
scroll to position [42, 0]
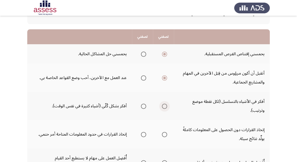
click at [166, 106] on span "Select an option" at bounding box center [164, 106] width 5 height 5
click at [166, 106] on input "Select an option" at bounding box center [164, 106] width 5 height 5
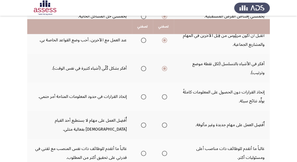
scroll to position [84, 0]
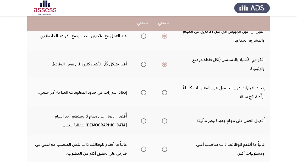
click at [145, 93] on span "Select an option" at bounding box center [143, 92] width 5 height 5
click at [145, 93] on input "Select an option" at bounding box center [143, 92] width 5 height 5
click at [162, 121] on span "Select an option" at bounding box center [164, 120] width 5 height 5
click at [162, 121] on input "Select an option" at bounding box center [164, 120] width 5 height 5
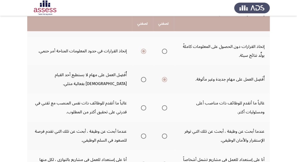
scroll to position [126, 0]
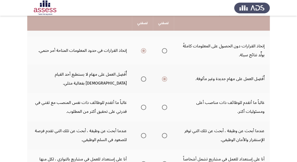
click at [165, 105] on span "Select an option" at bounding box center [164, 107] width 5 height 5
click at [165, 105] on input "Select an option" at bounding box center [164, 107] width 5 height 5
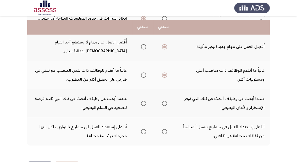
scroll to position [176, 0]
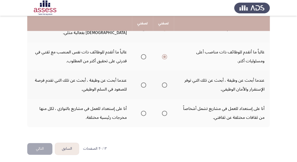
click at [147, 82] on th at bounding box center [142, 85] width 21 height 28
click at [143, 86] on mat-radio-group "Select an option" at bounding box center [142, 84] width 7 height 9
click at [142, 84] on span "Select an option" at bounding box center [143, 85] width 5 height 5
click at [142, 84] on input "Select an option" at bounding box center [143, 85] width 5 height 5
click at [166, 112] on span "Select an option" at bounding box center [164, 113] width 5 height 5
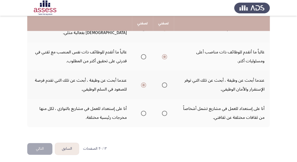
click at [166, 112] on input "Select an option" at bounding box center [164, 113] width 5 height 5
click at [38, 149] on button "التالي" at bounding box center [39, 149] width 25 height 12
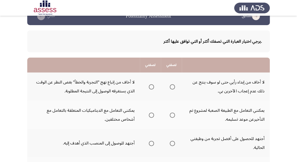
scroll to position [21, 0]
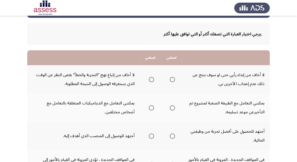
click at [173, 78] on span "Select an option" at bounding box center [172, 79] width 5 height 5
click at [173, 78] on input "Select an option" at bounding box center [172, 79] width 5 height 5
click at [173, 108] on span "Select an option" at bounding box center [172, 107] width 5 height 5
click at [173, 108] on input "Select an option" at bounding box center [172, 107] width 5 height 5
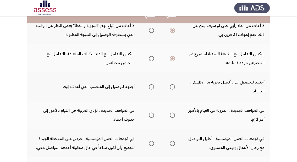
scroll to position [63, 0]
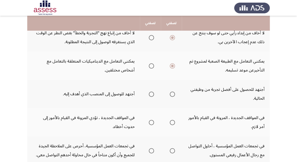
click at [150, 92] on span "Select an option" at bounding box center [151, 94] width 5 height 5
click at [150, 92] on input "Select an option" at bounding box center [151, 94] width 5 height 5
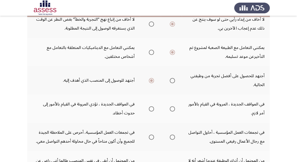
scroll to position [84, 0]
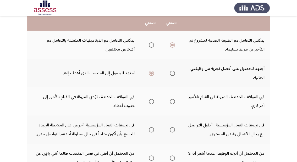
click at [173, 101] on span "Select an option" at bounding box center [172, 101] width 5 height 5
click at [173, 101] on input "Select an option" at bounding box center [172, 101] width 5 height 5
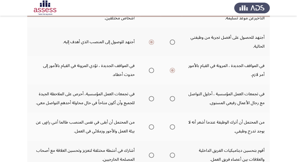
scroll to position [126, 0]
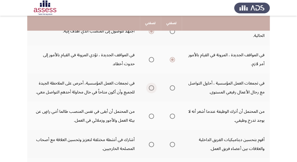
click at [153, 87] on span "Select an option" at bounding box center [151, 87] width 5 height 5
click at [153, 87] on input "Select an option" at bounding box center [151, 87] width 5 height 5
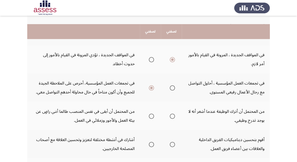
scroll to position [147, 0]
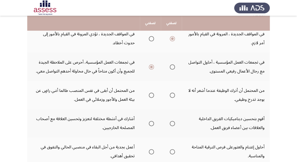
click at [150, 94] on span "Select an option" at bounding box center [151, 95] width 5 height 5
click at [150, 94] on input "Select an option" at bounding box center [151, 95] width 5 height 5
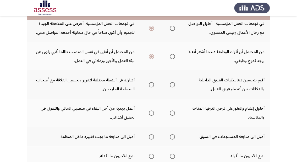
scroll to position [189, 0]
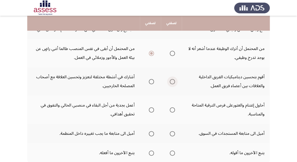
click at [172, 80] on span "Select an option" at bounding box center [172, 81] width 5 height 5
click at [172, 80] on input "Select an option" at bounding box center [172, 81] width 5 height 5
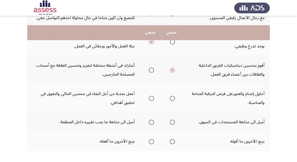
scroll to position [210, 0]
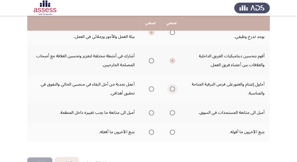
click at [171, 89] on span "Select an option" at bounding box center [172, 88] width 5 height 5
click at [171, 89] on input "Select an option" at bounding box center [172, 88] width 5 height 5
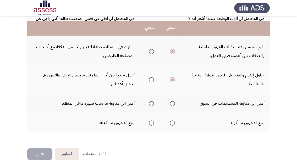
scroll to position [224, 0]
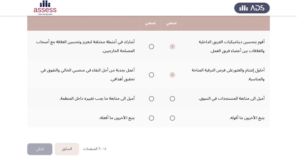
click at [174, 96] on span "Select an option" at bounding box center [172, 98] width 5 height 5
click at [174, 96] on input "Select an option" at bounding box center [172, 98] width 5 height 5
click at [151, 117] on span "Select an option" at bounding box center [151, 118] width 5 height 5
click at [151, 117] on input "Select an option" at bounding box center [151, 118] width 5 height 5
click at [45, 149] on button "التالي" at bounding box center [39, 149] width 25 height 12
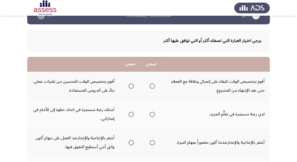
scroll to position [21, 0]
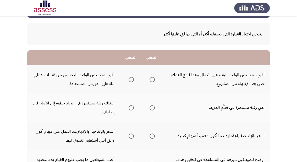
click at [132, 80] on span "Select an option" at bounding box center [131, 79] width 5 height 5
click at [132, 80] on input "Select an option" at bounding box center [131, 79] width 5 height 5
click at [153, 108] on span "Select an option" at bounding box center [152, 107] width 5 height 5
click at [153, 108] on input "Select an option" at bounding box center [152, 107] width 5 height 5
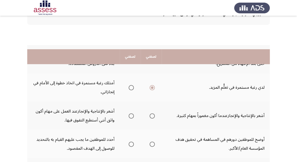
scroll to position [84, 0]
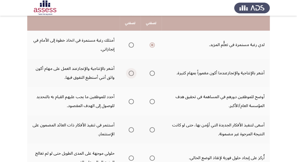
click at [131, 71] on span "Select an option" at bounding box center [131, 73] width 5 height 5
click at [131, 71] on input "Select an option" at bounding box center [131, 73] width 5 height 5
click at [151, 101] on span "Select an option" at bounding box center [152, 101] width 5 height 5
click at [151, 101] on input "Select an option" at bounding box center [152, 101] width 5 height 5
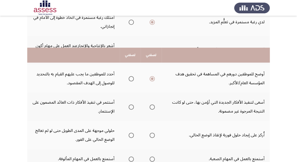
scroll to position [147, 0]
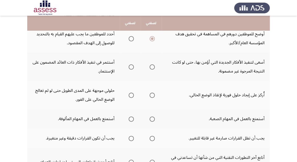
click at [132, 68] on span "Select an option" at bounding box center [131, 66] width 5 height 5
click at [132, 68] on input "Select an option" at bounding box center [131, 66] width 5 height 5
click at [152, 93] on span "Select an option" at bounding box center [152, 95] width 5 height 5
click at [152, 93] on input "Select an option" at bounding box center [152, 95] width 5 height 5
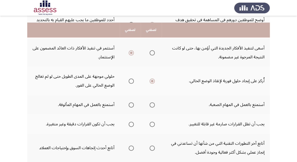
scroll to position [168, 0]
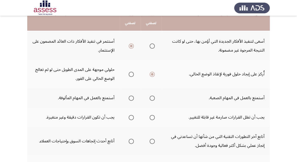
click at [153, 96] on span "Select an option" at bounding box center [152, 98] width 5 height 5
click at [153, 96] on input "Select an option" at bounding box center [152, 98] width 5 height 5
click at [131, 115] on span "Select an option" at bounding box center [131, 117] width 5 height 5
click at [131, 115] on input "Select an option" at bounding box center [131, 117] width 5 height 5
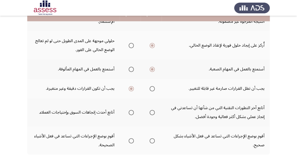
scroll to position [210, 0]
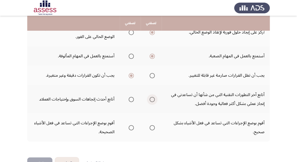
click at [153, 100] on span "Select an option" at bounding box center [152, 99] width 5 height 5
click at [153, 100] on input "Select an option" at bounding box center [152, 99] width 5 height 5
click at [152, 125] on span "Select an option" at bounding box center [152, 127] width 5 height 5
click at [152, 125] on input "Select an option" at bounding box center [152, 127] width 5 height 5
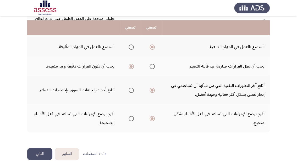
scroll to position [224, 0]
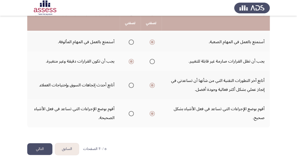
click at [39, 144] on button "التالي" at bounding box center [39, 149] width 25 height 12
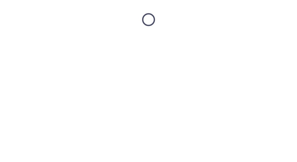
scroll to position [0, 0]
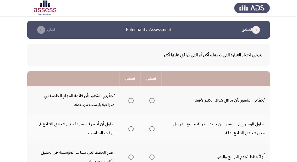
click at [151, 101] on span "Select an option" at bounding box center [151, 100] width 5 height 5
click at [151, 101] on input "Select an option" at bounding box center [151, 100] width 5 height 5
click at [153, 130] on span "Select an option" at bounding box center [151, 128] width 5 height 5
click at [153, 130] on input "Select an option" at bounding box center [151, 128] width 5 height 5
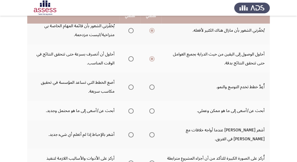
scroll to position [63, 0]
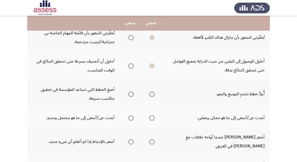
click at [151, 92] on span "Select an option" at bounding box center [151, 94] width 5 height 5
click at [151, 92] on input "Select an option" at bounding box center [151, 94] width 5 height 5
click at [133, 117] on span "Select an option" at bounding box center [130, 118] width 5 height 5
click at [133, 117] on input "Select an option" at bounding box center [130, 118] width 5 height 5
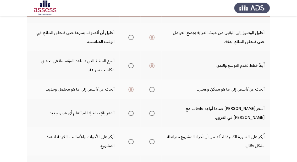
scroll to position [105, 0]
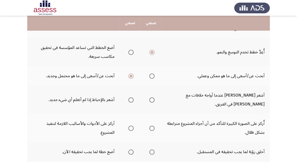
click at [132, 97] on span "Select an option" at bounding box center [130, 99] width 5 height 5
click at [132, 97] on input "Select an option" at bounding box center [130, 99] width 5 height 5
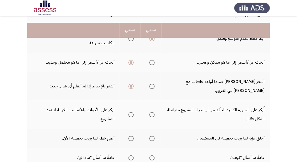
scroll to position [126, 0]
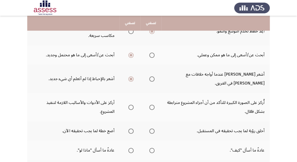
click at [151, 105] on span "Select an option" at bounding box center [151, 107] width 5 height 5
click at [151, 105] on input "Select an option" at bounding box center [151, 107] width 5 height 5
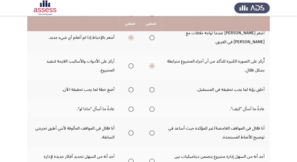
scroll to position [168, 0]
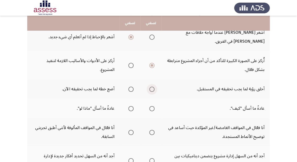
click at [152, 87] on span "Select an option" at bounding box center [151, 89] width 5 height 5
click at [152, 87] on input "Select an option" at bounding box center [151, 89] width 5 height 5
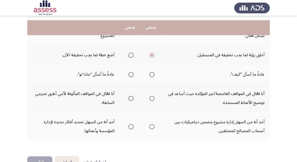
scroll to position [206, 0]
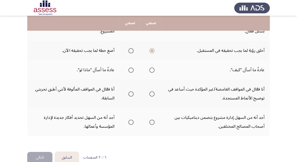
click at [149, 68] on label "Select an option" at bounding box center [150, 70] width 7 height 5
click at [149, 68] on input "Select an option" at bounding box center [151, 70] width 5 height 5
click at [152, 91] on span "Select an option" at bounding box center [151, 93] width 5 height 5
click at [152, 91] on input "Select an option" at bounding box center [151, 93] width 5 height 5
click at [133, 120] on span "Select an option" at bounding box center [130, 122] width 5 height 5
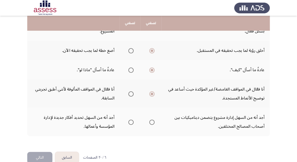
click at [133, 120] on input "Select an option" at bounding box center [130, 122] width 5 height 5
click at [41, 152] on button "التالي" at bounding box center [39, 158] width 25 height 12
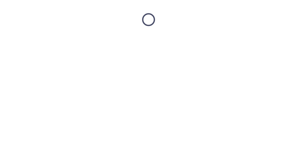
scroll to position [0, 0]
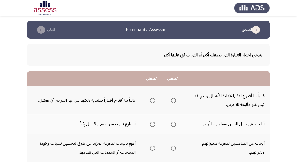
click at [172, 100] on span "Select an option" at bounding box center [173, 100] width 5 height 5
click at [172, 100] on input "Select an option" at bounding box center [173, 100] width 5 height 5
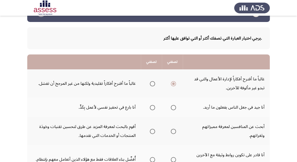
scroll to position [42, 0]
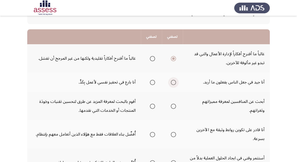
click at [175, 82] on span "Select an option" at bounding box center [173, 82] width 5 height 5
click at [175, 82] on input "Select an option" at bounding box center [173, 82] width 5 height 5
click at [154, 107] on span "Select an option" at bounding box center [152, 106] width 5 height 5
click at [154, 107] on input "Select an option" at bounding box center [152, 106] width 5 height 5
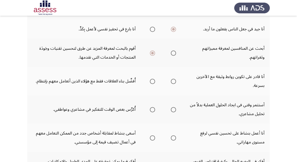
scroll to position [105, 0]
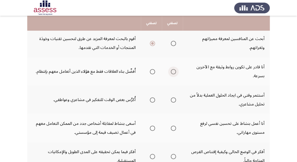
click at [176, 71] on span "Select an option" at bounding box center [173, 71] width 5 height 5
click at [176, 71] on input "Select an option" at bounding box center [173, 71] width 5 height 5
click at [173, 98] on span "Select an option" at bounding box center [173, 99] width 5 height 5
click at [173, 98] on input "Select an option" at bounding box center [173, 99] width 5 height 5
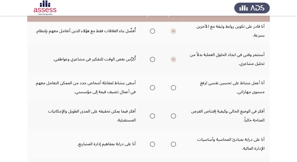
scroll to position [147, 0]
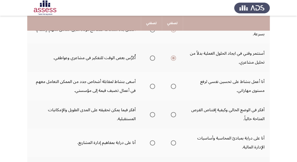
click at [151, 85] on span "Select an option" at bounding box center [152, 86] width 5 height 5
click at [151, 85] on input "Select an option" at bounding box center [152, 86] width 5 height 5
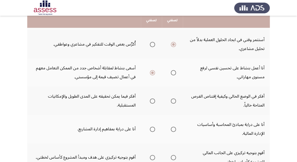
scroll to position [168, 0]
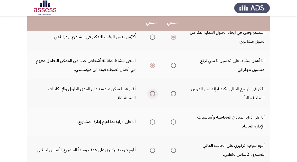
click at [150, 91] on span "Select an option" at bounding box center [152, 93] width 5 height 5
click at [150, 91] on input "Select an option" at bounding box center [152, 93] width 5 height 5
click at [174, 120] on span "Select an option" at bounding box center [173, 122] width 5 height 5
click at [174, 120] on input "Select an option" at bounding box center [173, 122] width 5 height 5
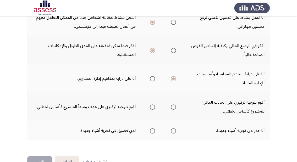
scroll to position [224, 0]
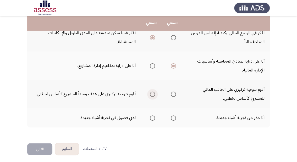
click at [153, 93] on span "Select an option" at bounding box center [152, 94] width 5 height 5
click at [153, 93] on input "Select an option" at bounding box center [152, 94] width 5 height 5
click at [152, 116] on span "Select an option" at bounding box center [152, 118] width 5 height 5
click at [152, 116] on input "Select an option" at bounding box center [152, 118] width 5 height 5
click at [45, 149] on button "التالي" at bounding box center [39, 149] width 25 height 12
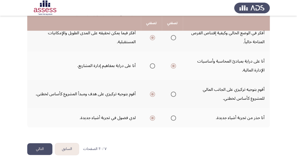
scroll to position [0, 0]
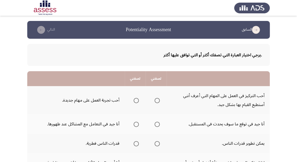
click at [134, 101] on span "Select an option" at bounding box center [136, 100] width 5 height 5
click at [134, 101] on input "Select an option" at bounding box center [136, 100] width 5 height 5
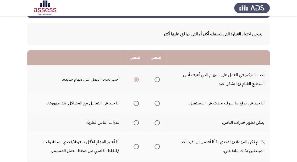
click at [134, 105] on span "Select an option" at bounding box center [136, 103] width 5 height 5
click at [134, 105] on input "Select an option" at bounding box center [136, 103] width 5 height 5
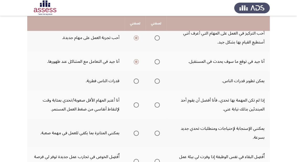
scroll to position [63, 0]
click at [157, 79] on span "Select an option" at bounding box center [157, 80] width 5 height 5
click at [157, 79] on input "Select an option" at bounding box center [157, 80] width 5 height 5
click at [137, 105] on span "Select an option" at bounding box center [136, 104] width 5 height 5
click at [137, 105] on input "Select an option" at bounding box center [136, 104] width 5 height 5
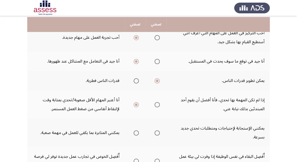
scroll to position [84, 0]
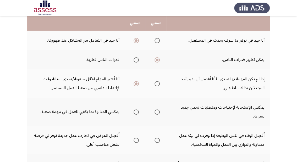
click at [135, 112] on span "Select an option" at bounding box center [136, 112] width 5 height 5
click at [135, 112] on input "Select an option" at bounding box center [136, 112] width 5 height 5
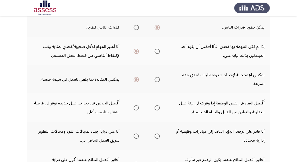
scroll to position [126, 0]
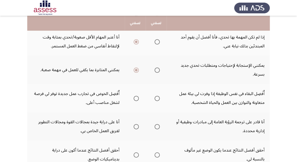
click at [135, 126] on span "Select an option" at bounding box center [136, 126] width 5 height 5
click at [135, 126] on input "Select an option" at bounding box center [136, 126] width 5 height 5
click at [136, 97] on span "Select an option" at bounding box center [136, 98] width 5 height 5
click at [136, 97] on input "Select an option" at bounding box center [136, 98] width 5 height 5
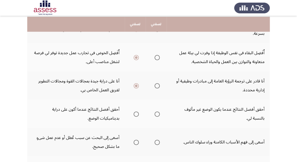
scroll to position [168, 0]
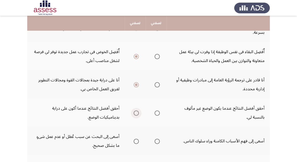
click at [135, 112] on span "Select an option" at bounding box center [136, 113] width 5 height 5
click at [135, 112] on input "Select an option" at bounding box center [136, 113] width 5 height 5
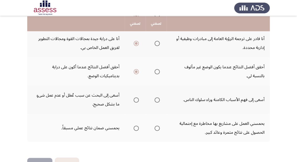
scroll to position [210, 0]
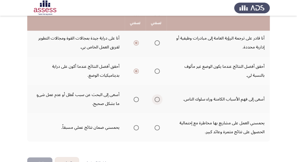
click at [157, 100] on span "Select an option" at bounding box center [157, 99] width 5 height 5
click at [157, 100] on input "Select an option" at bounding box center [157, 99] width 5 height 5
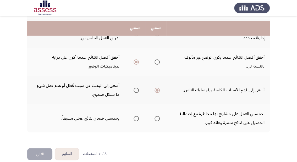
scroll to position [224, 0]
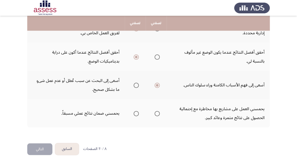
click at [158, 112] on span "Select an option" at bounding box center [157, 113] width 5 height 5
click at [158, 112] on input "Select an option" at bounding box center [157, 113] width 5 height 5
click at [34, 149] on button "التالي" at bounding box center [39, 149] width 25 height 12
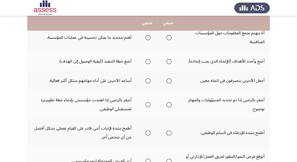
scroll to position [42, 0]
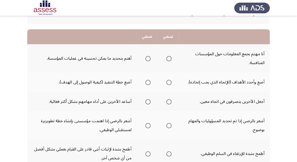
click at [146, 60] on span "Select an option" at bounding box center [147, 58] width 5 height 5
click at [146, 60] on input "Select an option" at bounding box center [147, 58] width 5 height 5
click at [146, 82] on span "Select an option" at bounding box center [147, 82] width 5 height 5
click at [146, 82] on input "Select an option" at bounding box center [147, 82] width 5 height 5
click at [149, 100] on span "Select an option" at bounding box center [147, 101] width 5 height 5
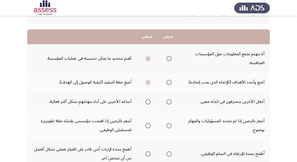
click at [149, 100] on input "Select an option" at bounding box center [147, 101] width 5 height 5
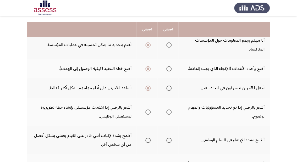
scroll to position [63, 0]
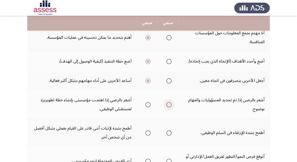
click at [170, 105] on span "Select an option" at bounding box center [168, 104] width 5 height 5
click at [170, 105] on input "Select an option" at bounding box center [168, 104] width 5 height 5
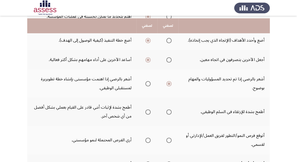
scroll to position [105, 0]
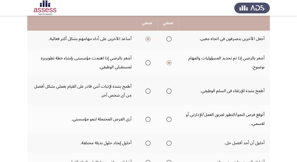
click at [168, 90] on span "Select an option" at bounding box center [168, 91] width 5 height 5
click at [168, 90] on input "Select an option" at bounding box center [168, 91] width 5 height 5
click at [148, 91] on span "Select an option" at bounding box center [147, 91] width 5 height 5
click at [148, 91] on input "Select an option" at bounding box center [147, 91] width 5 height 5
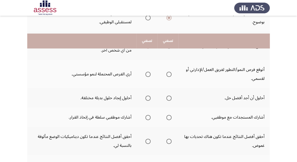
scroll to position [126, 0]
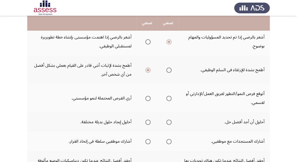
click at [170, 70] on span "Select an option" at bounding box center [168, 70] width 5 height 5
click at [170, 70] on input "Select an option" at bounding box center [168, 70] width 5 height 5
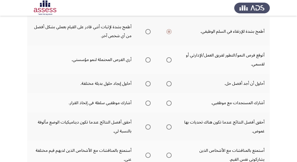
scroll to position [168, 0]
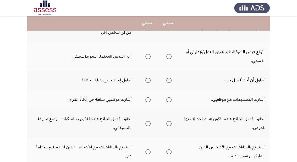
click at [150, 57] on span "Select an option" at bounding box center [147, 56] width 5 height 5
click at [150, 57] on input "Select an option" at bounding box center [147, 56] width 5 height 5
click at [145, 80] on span "Select an option" at bounding box center [147, 80] width 5 height 5
click at [145, 80] on input "Select an option" at bounding box center [147, 80] width 5 height 5
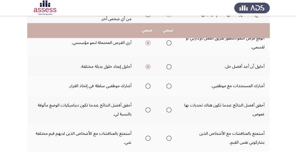
scroll to position [189, 0]
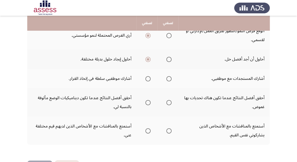
click at [147, 78] on span "Select an option" at bounding box center [147, 78] width 5 height 5
click at [147, 78] on input "Select an option" at bounding box center [147, 78] width 5 height 5
click at [148, 102] on span "Select an option" at bounding box center [147, 102] width 5 height 5
click at [148, 102] on input "Select an option" at bounding box center [147, 102] width 5 height 5
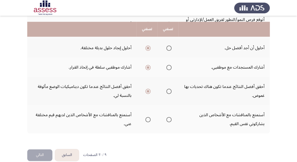
scroll to position [206, 0]
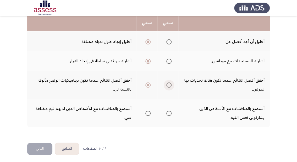
click at [169, 83] on span "Select an option" at bounding box center [168, 85] width 5 height 5
click at [169, 83] on input "Select an option" at bounding box center [168, 85] width 5 height 5
click at [168, 111] on span "Select an option" at bounding box center [168, 113] width 5 height 5
click at [168, 111] on input "Select an option" at bounding box center [168, 113] width 5 height 5
click at [36, 147] on button "التالي" at bounding box center [39, 149] width 25 height 12
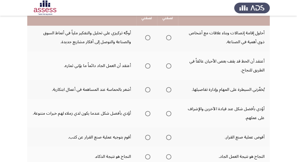
scroll to position [42, 0]
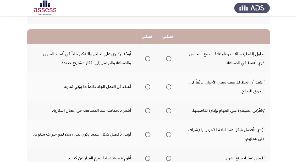
click at [170, 59] on span "Select an option" at bounding box center [168, 58] width 5 height 5
click at [170, 59] on input "Select an option" at bounding box center [168, 58] width 5 height 5
click at [147, 88] on span "Select an option" at bounding box center [147, 86] width 5 height 5
click at [147, 88] on input "Select an option" at bounding box center [147, 86] width 5 height 5
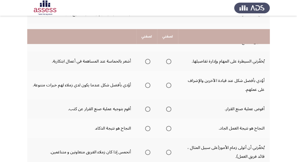
scroll to position [84, 0]
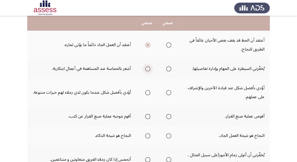
click at [148, 68] on span "Select an option" at bounding box center [147, 68] width 5 height 5
click at [148, 68] on input "Select an option" at bounding box center [147, 68] width 5 height 5
click at [150, 92] on span "Select an option" at bounding box center [147, 92] width 5 height 5
click at [150, 92] on input "Select an option" at bounding box center [147, 92] width 5 height 5
click at [168, 114] on span "Select an option" at bounding box center [168, 116] width 5 height 5
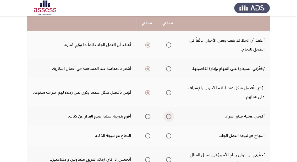
click at [168, 114] on input "Select an option" at bounding box center [168, 116] width 5 height 5
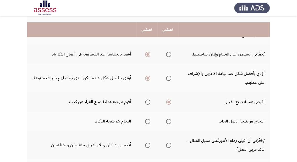
scroll to position [105, 0]
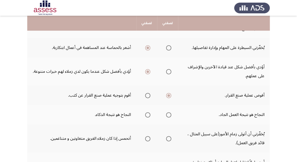
click at [169, 114] on span "Select an option" at bounding box center [168, 114] width 5 height 5
click at [169, 114] on input "Select an option" at bounding box center [168, 114] width 5 height 5
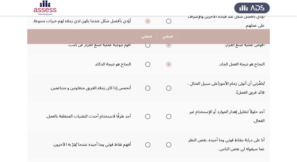
scroll to position [147, 0]
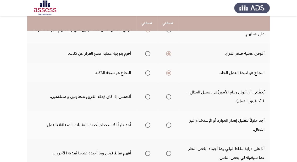
click at [147, 97] on span "Select an option" at bounding box center [147, 96] width 5 height 5
click at [147, 97] on input "Select an option" at bounding box center [147, 96] width 5 height 5
click at [148, 123] on span "Select an option" at bounding box center [147, 125] width 5 height 5
click at [148, 123] on input "Select an option" at bounding box center [147, 125] width 5 height 5
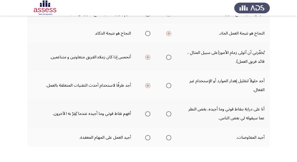
scroll to position [206, 0]
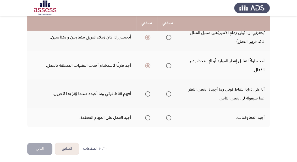
click at [168, 92] on span "Select an option" at bounding box center [168, 93] width 5 height 5
click at [168, 92] on input "Select an option" at bounding box center [168, 93] width 5 height 5
click at [167, 117] on span "Select an option" at bounding box center [168, 117] width 5 height 5
click at [167, 117] on input "Select an option" at bounding box center [168, 117] width 5 height 5
click at [47, 150] on button "التالي" at bounding box center [39, 149] width 25 height 12
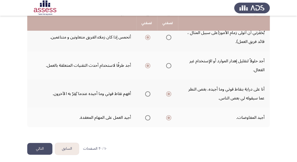
scroll to position [0, 0]
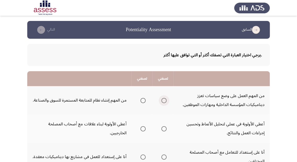
click at [164, 100] on span "Select an option" at bounding box center [163, 100] width 5 height 5
click at [164, 100] on input "Select an option" at bounding box center [163, 100] width 5 height 5
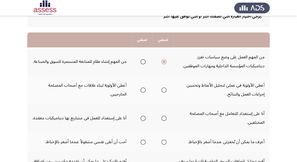
scroll to position [42, 0]
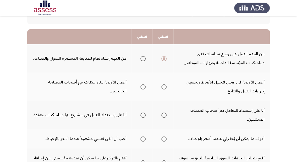
click at [162, 87] on span "Select an option" at bounding box center [163, 86] width 5 height 5
click at [162, 87] on input "Select an option" at bounding box center [163, 86] width 5 height 5
click at [143, 116] on span "Select an option" at bounding box center [142, 115] width 5 height 5
click at [143, 116] on input "Select an option" at bounding box center [142, 115] width 5 height 5
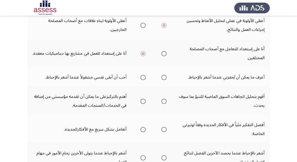
scroll to position [105, 0]
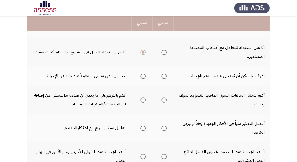
click at [163, 74] on span "Select an option" at bounding box center [163, 76] width 5 height 5
click at [163, 74] on input "Select an option" at bounding box center [163, 76] width 5 height 5
click at [145, 99] on span "Select an option" at bounding box center [142, 99] width 5 height 5
click at [145, 99] on input "Select an option" at bounding box center [142, 99] width 5 height 5
click at [142, 128] on span "Select an option" at bounding box center [142, 128] width 5 height 5
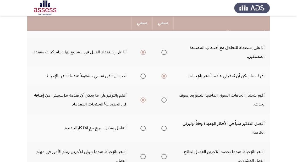
click at [142, 128] on input "Select an option" at bounding box center [142, 128] width 5 height 5
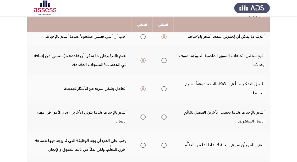
scroll to position [147, 0]
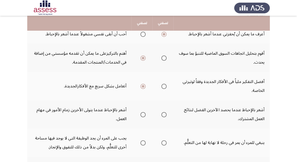
click at [166, 114] on span "Select an option" at bounding box center [163, 114] width 5 height 5
click at [166, 114] on input "Select an option" at bounding box center [163, 114] width 5 height 5
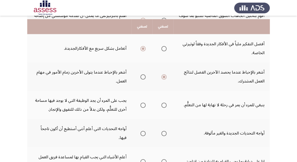
scroll to position [189, 0]
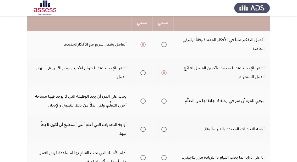
click at [166, 100] on span "Select an option" at bounding box center [163, 101] width 5 height 5
click at [166, 100] on input "Select an option" at bounding box center [163, 101] width 5 height 5
click at [166, 127] on span "Select an option" at bounding box center [163, 129] width 5 height 5
click at [166, 127] on input "Select an option" at bounding box center [163, 129] width 5 height 5
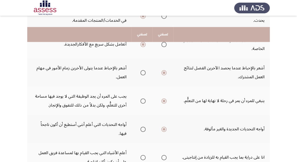
scroll to position [224, 0]
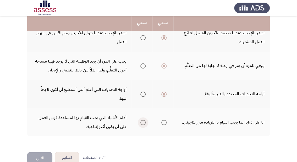
click at [143, 120] on span "Select an option" at bounding box center [142, 122] width 5 height 5
click at [143, 120] on input "Select an option" at bounding box center [142, 122] width 5 height 5
click at [41, 152] on button "التالي" at bounding box center [39, 158] width 25 height 12
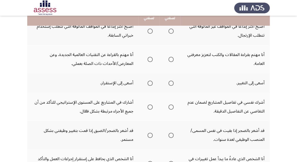
scroll to position [44, 0]
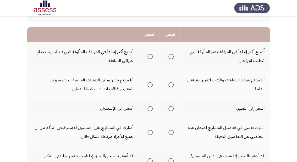
click at [149, 55] on span "Select an option" at bounding box center [150, 56] width 5 height 5
click at [149, 55] on input "Select an option" at bounding box center [150, 56] width 5 height 5
click at [149, 82] on mat-radio-button "Select an option" at bounding box center [148, 85] width 7 height 6
click at [150, 84] on span "Select an option" at bounding box center [150, 84] width 5 height 5
click at [150, 84] on input "Select an option" at bounding box center [150, 84] width 5 height 5
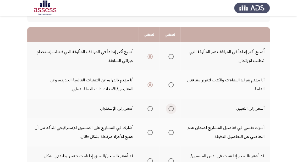
click at [171, 108] on span "Select an option" at bounding box center [171, 108] width 5 height 5
click at [171, 108] on input "Select an option" at bounding box center [171, 108] width 5 height 5
click at [151, 108] on span "Select an option" at bounding box center [150, 108] width 5 height 5
click at [151, 108] on input "Select an option" at bounding box center [150, 108] width 5 height 5
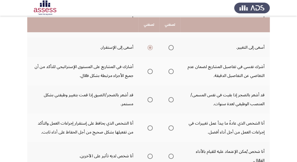
scroll to position [107, 0]
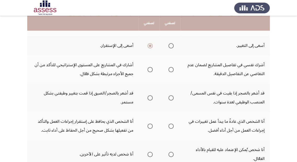
click at [173, 45] on span "Select an option" at bounding box center [171, 45] width 5 height 5
click at [173, 45] on input "Select an option" at bounding box center [171, 45] width 5 height 5
click at [149, 67] on span "Select an option" at bounding box center [150, 69] width 5 height 5
click at [149, 67] on input "Select an option" at bounding box center [150, 69] width 5 height 5
click at [151, 97] on span "Select an option" at bounding box center [150, 97] width 5 height 5
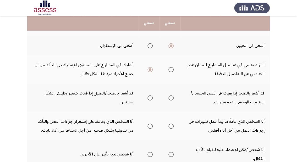
click at [151, 97] on input "Select an option" at bounding box center [150, 97] width 5 height 5
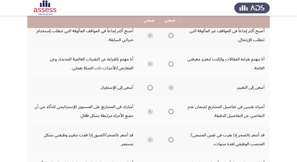
scroll to position [44, 0]
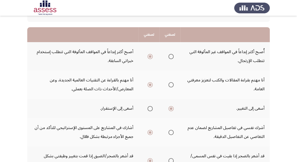
click at [150, 108] on span "Select an option" at bounding box center [150, 108] width 5 height 5
click at [150, 108] on input "Select an option" at bounding box center [150, 108] width 5 height 5
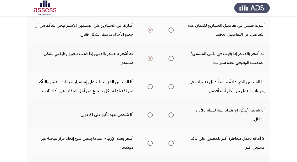
scroll to position [149, 0]
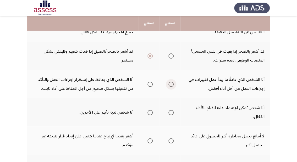
click at [172, 84] on span "Select an option" at bounding box center [171, 84] width 5 height 5
click at [172, 84] on input "Select an option" at bounding box center [171, 84] width 5 height 5
click at [151, 113] on span "Select an option" at bounding box center [150, 112] width 5 height 5
click at [151, 113] on input "Select an option" at bounding box center [150, 112] width 5 height 5
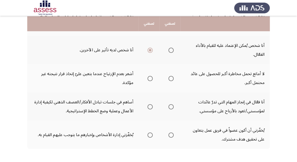
scroll to position [212, 0]
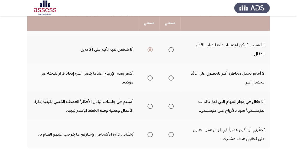
click at [175, 132] on th at bounding box center [170, 134] width 21 height 28
click at [172, 132] on span "Select an option" at bounding box center [171, 134] width 5 height 5
click at [172, 132] on input "Select an option" at bounding box center [171, 134] width 5 height 5
click at [152, 76] on span "Select an option" at bounding box center [150, 77] width 5 height 5
click at [152, 76] on input "Select an option" at bounding box center [150, 77] width 5 height 5
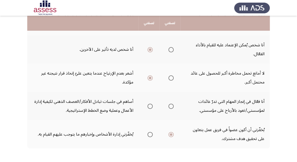
click at [168, 106] on label "Select an option" at bounding box center [169, 106] width 7 height 5
click at [169, 106] on input "Select an option" at bounding box center [171, 106] width 5 height 5
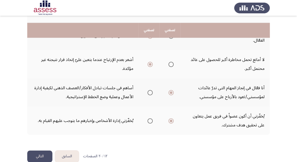
scroll to position [233, 0]
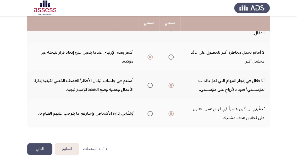
click at [46, 148] on button "التالي" at bounding box center [39, 149] width 25 height 12
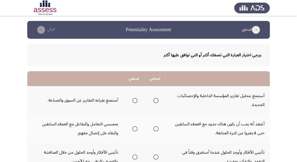
click at [157, 98] on span "Select an option" at bounding box center [155, 100] width 5 height 5
click at [157, 98] on input "Select an option" at bounding box center [155, 100] width 5 height 5
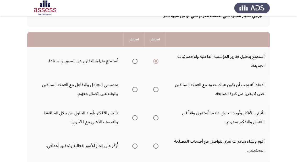
scroll to position [21, 0]
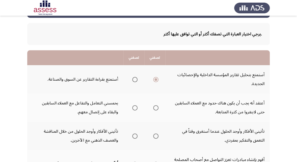
click at [135, 107] on span "Select an option" at bounding box center [134, 107] width 5 height 5
click at [135, 107] on input "Select an option" at bounding box center [134, 107] width 5 height 5
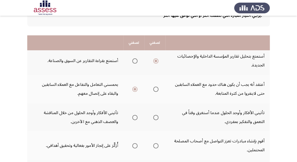
scroll to position [63, 0]
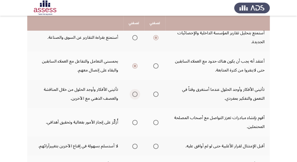
click at [136, 93] on span "Select an option" at bounding box center [134, 94] width 5 height 5
click at [136, 93] on input "Select an option" at bounding box center [134, 94] width 5 height 5
click at [129, 123] on th at bounding box center [133, 122] width 21 height 28
click at [137, 122] on span "Select an option" at bounding box center [134, 122] width 5 height 5
click at [137, 122] on input "Select an option" at bounding box center [134, 122] width 5 height 5
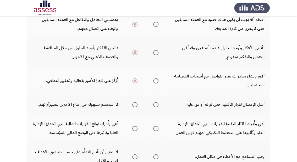
scroll to position [105, 0]
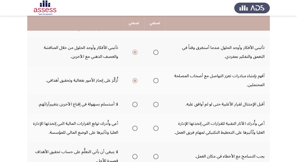
click at [135, 105] on span "Select an option" at bounding box center [134, 104] width 5 height 5
click at [135, 105] on input "Select an option" at bounding box center [134, 104] width 5 height 5
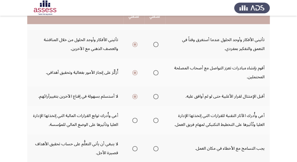
scroll to position [126, 0]
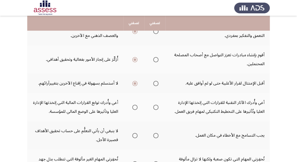
click at [154, 108] on span "Select an option" at bounding box center [155, 107] width 5 height 5
click at [154, 108] on input "Select an option" at bounding box center [155, 107] width 5 height 5
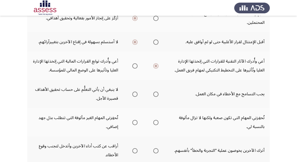
scroll to position [168, 0]
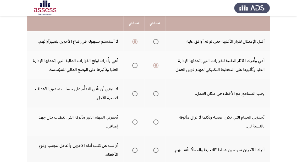
click at [135, 120] on span "Select an option" at bounding box center [134, 122] width 5 height 5
click at [135, 120] on input "Select an option" at bounding box center [134, 122] width 5 height 5
click at [134, 91] on span "Select an option" at bounding box center [134, 93] width 5 height 5
click at [134, 91] on input "Select an option" at bounding box center [134, 93] width 5 height 5
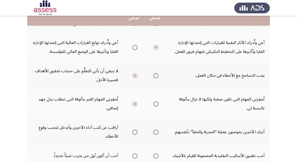
scroll to position [210, 0]
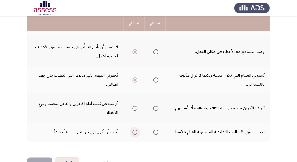
click at [133, 131] on span "Select an option" at bounding box center [134, 132] width 5 height 5
click at [133, 131] on input "Select an option" at bounding box center [134, 132] width 5 height 5
click at [157, 108] on span "Select an option" at bounding box center [155, 108] width 5 height 5
click at [157, 108] on input "Select an option" at bounding box center [155, 108] width 5 height 5
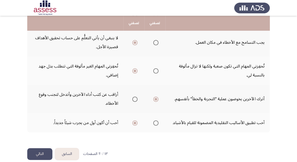
scroll to position [224, 0]
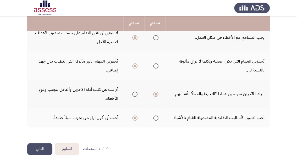
click at [36, 149] on button "التالي" at bounding box center [39, 149] width 25 height 12
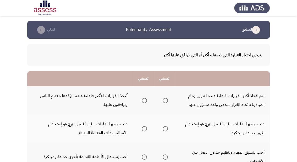
click at [164, 101] on span "Select an option" at bounding box center [165, 100] width 5 height 5
click at [164, 101] on input "Select an option" at bounding box center [165, 100] width 5 height 5
click at [167, 127] on span "Select an option" at bounding box center [165, 128] width 5 height 5
click at [167, 127] on input "Select an option" at bounding box center [165, 128] width 5 height 5
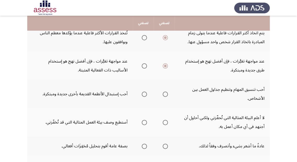
click at [143, 92] on span "Select an option" at bounding box center [144, 94] width 5 height 5
click at [143, 92] on input "Select an option" at bounding box center [144, 94] width 5 height 5
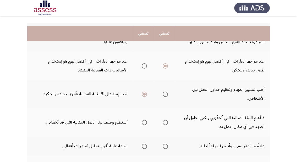
scroll to position [84, 0]
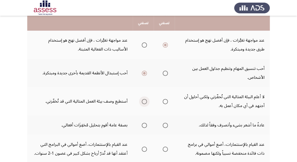
click at [147, 103] on span "Select an option" at bounding box center [144, 101] width 5 height 5
click at [147, 103] on input "Select an option" at bounding box center [144, 101] width 5 height 5
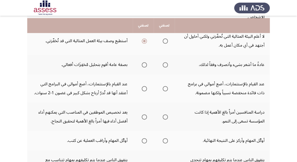
scroll to position [147, 0]
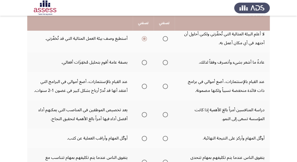
click at [148, 63] on th at bounding box center [143, 62] width 21 height 19
click at [144, 62] on span "Select an option" at bounding box center [144, 62] width 5 height 5
click at [144, 62] on input "Select an option" at bounding box center [144, 62] width 5 height 5
click at [145, 84] on span "Select an option" at bounding box center [144, 86] width 5 height 5
click at [145, 84] on input "Select an option" at bounding box center [144, 86] width 5 height 5
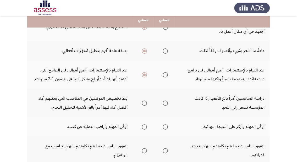
scroll to position [168, 0]
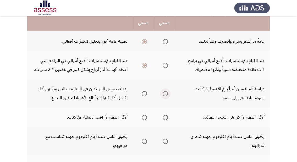
click at [166, 91] on span "Select an option" at bounding box center [165, 93] width 5 height 5
click at [166, 91] on input "Select an option" at bounding box center [165, 93] width 5 height 5
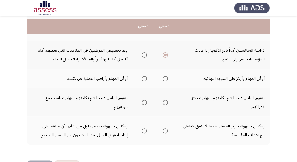
scroll to position [210, 0]
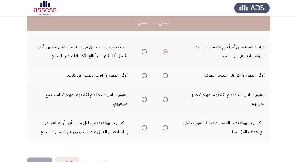
click at [144, 73] on span "Select an option" at bounding box center [144, 75] width 5 height 5
click at [144, 73] on input "Select an option" at bounding box center [144, 75] width 5 height 5
click at [166, 98] on span "Select an option" at bounding box center [165, 99] width 5 height 5
click at [166, 98] on input "Select an option" at bounding box center [165, 99] width 5 height 5
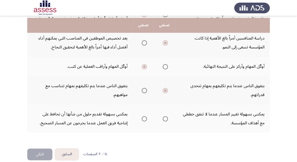
scroll to position [224, 0]
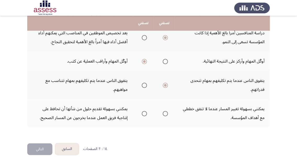
click at [166, 113] on span "Select an option" at bounding box center [165, 113] width 5 height 5
click at [166, 113] on input "Select an option" at bounding box center [165, 113] width 5 height 5
click at [144, 113] on span "Select an option" at bounding box center [144, 113] width 5 height 5
click at [144, 113] on input "Select an option" at bounding box center [144, 113] width 5 height 5
click at [43, 146] on button "التالي" at bounding box center [39, 149] width 25 height 12
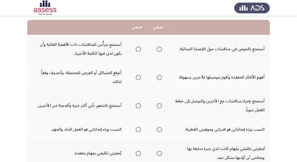
scroll to position [42, 0]
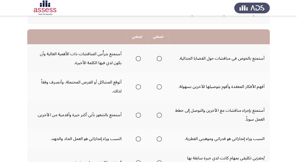
click at [158, 61] on mat-radio-group "Select an option" at bounding box center [158, 58] width 7 height 9
click at [158, 56] on span "Select an option" at bounding box center [159, 58] width 5 height 5
click at [158, 56] on input "Select an option" at bounding box center [159, 58] width 5 height 5
click at [160, 86] on span "Select an option" at bounding box center [159, 86] width 5 height 5
click at [160, 86] on input "Select an option" at bounding box center [159, 86] width 5 height 5
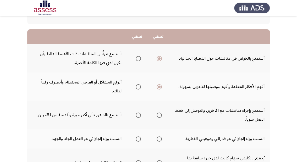
click at [157, 114] on span "Select an option" at bounding box center [159, 115] width 5 height 5
click at [157, 114] on input "Select an option" at bounding box center [159, 115] width 5 height 5
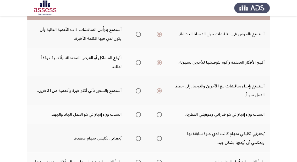
scroll to position [105, 0]
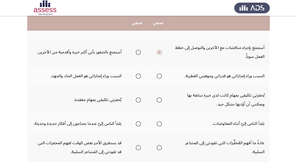
click at [137, 74] on span "Select an option" at bounding box center [138, 76] width 5 height 5
click at [137, 74] on input "Select an option" at bounding box center [138, 76] width 5 height 5
click at [161, 100] on span "Select an option" at bounding box center [159, 99] width 5 height 5
click at [161, 100] on input "Select an option" at bounding box center [159, 99] width 5 height 5
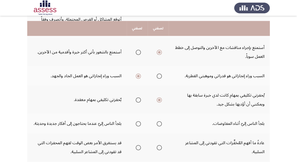
scroll to position [126, 0]
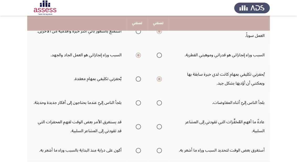
click at [155, 103] on label "Select an option" at bounding box center [158, 102] width 7 height 5
click at [157, 103] on input "Select an option" at bounding box center [159, 102] width 5 height 5
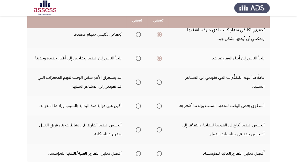
scroll to position [189, 0]
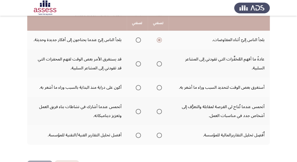
click at [162, 63] on th at bounding box center [158, 64] width 21 height 28
click at [160, 63] on span "Select an option" at bounding box center [159, 63] width 5 height 5
click at [160, 63] on input "Select an option" at bounding box center [159, 63] width 5 height 5
click at [139, 87] on span "Select an option" at bounding box center [138, 87] width 5 height 5
click at [139, 87] on input "Select an option" at bounding box center [138, 87] width 5 height 5
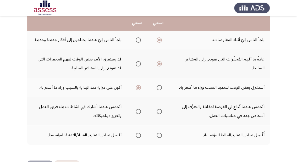
click at [138, 109] on span "Select an option" at bounding box center [138, 111] width 5 height 5
click at [138, 109] on input "Select an option" at bounding box center [138, 111] width 5 height 5
click at [159, 135] on span "Select an option" at bounding box center [159, 135] width 5 height 5
click at [159, 135] on input "Select an option" at bounding box center [159, 135] width 5 height 5
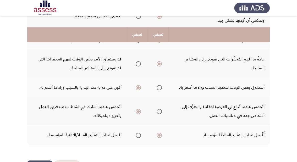
scroll to position [206, 0]
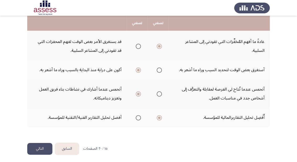
click at [40, 144] on button "التالي" at bounding box center [39, 149] width 25 height 12
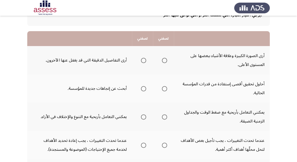
scroll to position [42, 0]
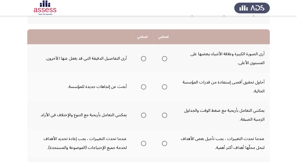
click at [165, 61] on span "Select an option" at bounding box center [164, 58] width 5 height 5
click at [165, 61] on input "Select an option" at bounding box center [164, 58] width 5 height 5
click at [165, 86] on span "Select an option" at bounding box center [164, 86] width 5 height 5
click at [165, 86] on input "Select an option" at bounding box center [164, 86] width 5 height 5
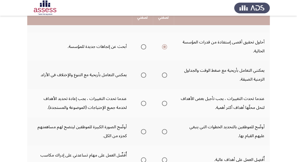
scroll to position [84, 0]
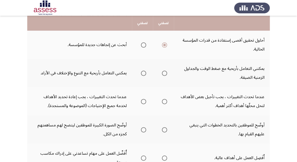
click at [142, 74] on span "Select an option" at bounding box center [143, 73] width 5 height 5
click at [142, 74] on input "Select an option" at bounding box center [143, 73] width 5 height 5
click at [167, 100] on span "Select an option" at bounding box center [164, 101] width 5 height 5
click at [167, 100] on input "Select an option" at bounding box center [164, 101] width 5 height 5
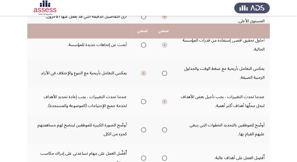
scroll to position [105, 0]
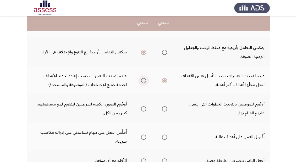
click at [145, 79] on span "Select an option" at bounding box center [143, 80] width 5 height 5
click at [145, 79] on input "Select an option" at bounding box center [143, 80] width 5 height 5
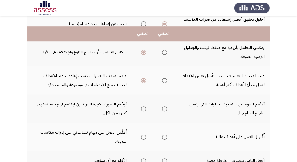
scroll to position [126, 0]
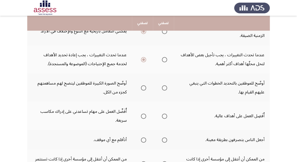
click at [144, 88] on span "Select an option" at bounding box center [143, 87] width 5 height 5
click at [144, 88] on input "Select an option" at bounding box center [143, 87] width 5 height 5
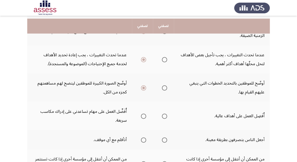
scroll to position [147, 0]
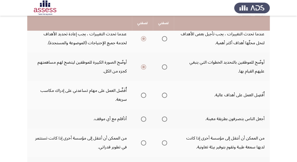
click at [167, 94] on th at bounding box center [163, 95] width 21 height 28
click at [165, 93] on span "Select an option" at bounding box center [164, 95] width 5 height 5
click at [165, 93] on input "Select an option" at bounding box center [164, 95] width 5 height 5
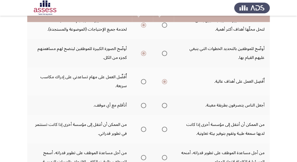
scroll to position [168, 0]
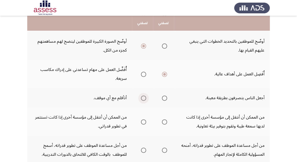
click at [144, 98] on span "Select an option" at bounding box center [143, 98] width 5 height 5
click at [144, 98] on input "Select an option" at bounding box center [143, 98] width 5 height 5
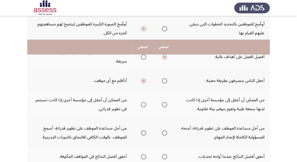
scroll to position [210, 0]
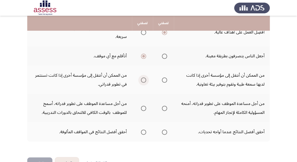
click at [144, 79] on span "Select an option" at bounding box center [143, 80] width 5 height 5
click at [144, 79] on input "Select an option" at bounding box center [143, 80] width 5 height 5
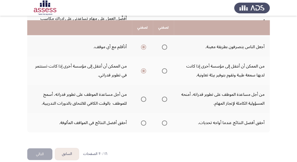
scroll to position [224, 0]
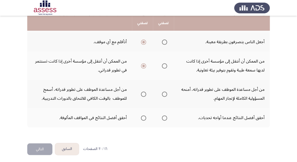
click at [166, 64] on span "Select an option" at bounding box center [164, 65] width 5 height 5
click at [166, 64] on input "Select an option" at bounding box center [164, 65] width 5 height 5
click at [141, 93] on span "Select an option" at bounding box center [143, 94] width 5 height 5
click at [141, 93] on input "Select an option" at bounding box center [143, 94] width 5 height 5
click at [162, 118] on span "Select an option" at bounding box center [164, 118] width 5 height 5
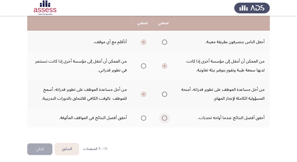
click at [162, 118] on input "Select an option" at bounding box center [164, 118] width 5 height 5
click at [39, 145] on button "التالي" at bounding box center [39, 149] width 25 height 12
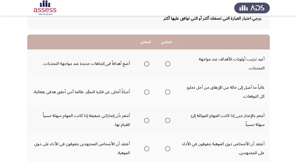
scroll to position [42, 0]
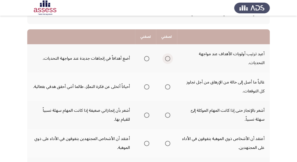
click at [169, 57] on span "Select an option" at bounding box center [167, 58] width 5 height 5
click at [169, 57] on input "Select an option" at bounding box center [167, 58] width 5 height 5
click at [171, 88] on th at bounding box center [166, 87] width 21 height 28
click at [167, 86] on span "Select an option" at bounding box center [167, 86] width 5 height 5
click at [167, 86] on input "Select an option" at bounding box center [167, 86] width 5 height 5
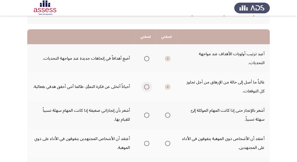
click at [144, 86] on span "Select an option" at bounding box center [146, 86] width 5 height 5
click at [144, 86] on input "Select an option" at bounding box center [146, 86] width 5 height 5
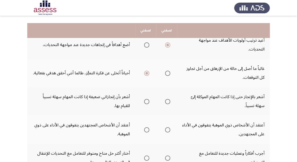
scroll to position [63, 0]
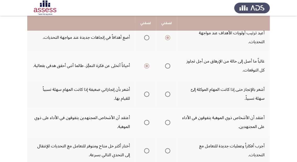
click at [144, 94] on span "Select an option" at bounding box center [146, 94] width 5 height 5
click at [144, 94] on input "Select an option" at bounding box center [146, 94] width 5 height 5
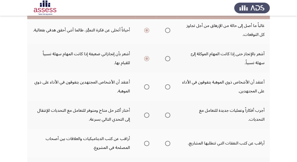
scroll to position [84, 0]
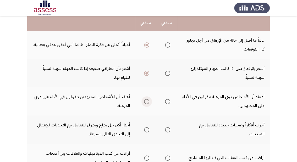
click at [148, 99] on span "Select an option" at bounding box center [146, 101] width 5 height 5
click at [148, 99] on input "Select an option" at bounding box center [146, 101] width 5 height 5
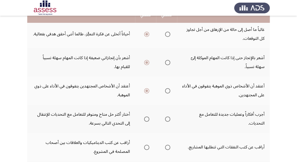
scroll to position [105, 0]
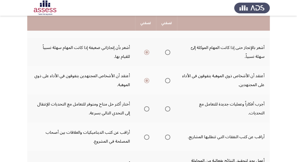
click at [172, 107] on th at bounding box center [166, 109] width 21 height 28
click at [167, 108] on span "Select an option" at bounding box center [167, 108] width 5 height 5
click at [167, 108] on input "Select an option" at bounding box center [167, 108] width 5 height 5
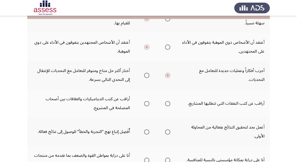
scroll to position [147, 0]
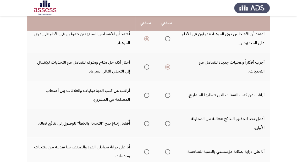
click at [165, 95] on span "Select an option" at bounding box center [167, 95] width 5 height 5
click at [165, 95] on input "Select an option" at bounding box center [167, 95] width 5 height 5
click at [168, 121] on span "Select an option" at bounding box center [167, 123] width 5 height 5
click at [168, 121] on input "Select an option" at bounding box center [167, 123] width 5 height 5
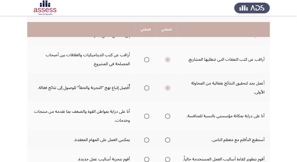
scroll to position [189, 0]
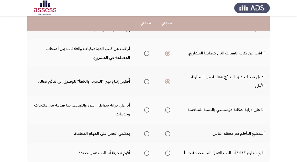
click at [147, 108] on span "Select an option" at bounding box center [146, 109] width 5 height 5
click at [147, 108] on input "Select an option" at bounding box center [146, 109] width 5 height 5
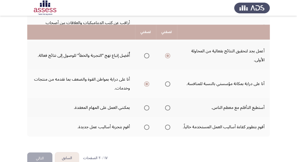
scroll to position [224, 0]
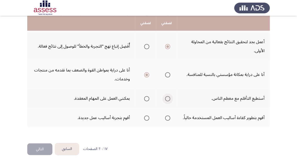
click at [169, 96] on span "Select an option" at bounding box center [167, 98] width 5 height 5
click at [169, 96] on input "Select an option" at bounding box center [167, 98] width 5 height 5
click at [168, 116] on span "Select an option" at bounding box center [167, 118] width 5 height 5
click at [168, 116] on input "Select an option" at bounding box center [167, 118] width 5 height 5
click at [38, 146] on button "التالي" at bounding box center [39, 149] width 25 height 12
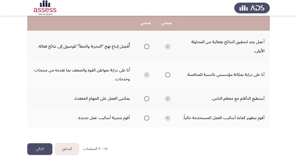
scroll to position [0, 0]
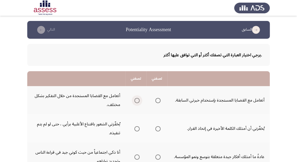
click at [138, 100] on span "Select an option" at bounding box center [136, 100] width 5 height 5
click at [138, 100] on input "Select an option" at bounding box center [136, 100] width 5 height 5
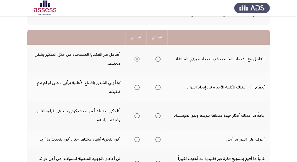
scroll to position [42, 0]
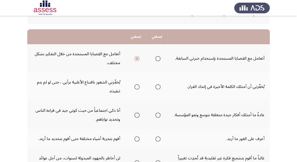
click at [134, 86] on span "Select an option" at bounding box center [136, 86] width 5 height 5
click at [134, 86] on input "Select an option" at bounding box center [136, 86] width 5 height 5
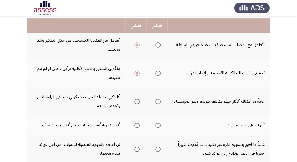
scroll to position [63, 0]
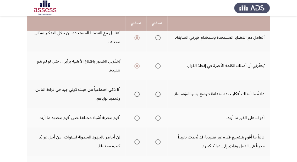
click at [137, 95] on span "Select an option" at bounding box center [136, 94] width 5 height 5
click at [137, 95] on input "Select an option" at bounding box center [136, 94] width 5 height 5
click at [136, 116] on span "Select an option" at bounding box center [136, 118] width 5 height 5
click at [136, 116] on input "Select an option" at bounding box center [136, 118] width 5 height 5
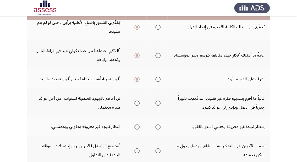
scroll to position [105, 0]
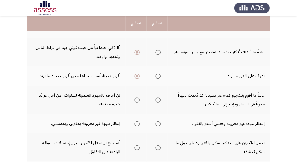
click at [156, 100] on span "Select an option" at bounding box center [157, 99] width 5 height 5
click at [156, 100] on input "Select an option" at bounding box center [157, 99] width 5 height 5
click at [135, 121] on span "Select an option" at bounding box center [136, 123] width 5 height 5
click at [135, 121] on input "Select an option" at bounding box center [136, 123] width 5 height 5
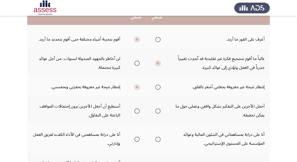
scroll to position [147, 0]
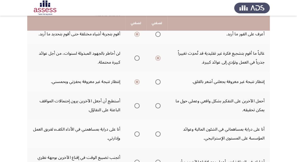
click at [136, 103] on mat-radio-button "Select an option" at bounding box center [135, 106] width 7 height 6
click at [137, 103] on span "Select an option" at bounding box center [136, 105] width 5 height 5
click at [137, 103] on input "Select an option" at bounding box center [136, 105] width 5 height 5
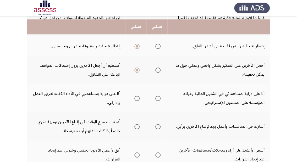
scroll to position [182, 0]
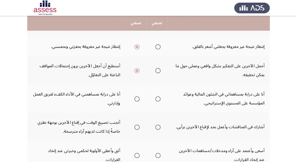
click at [161, 97] on th at bounding box center [156, 99] width 21 height 28
click at [158, 97] on span "Select an option" at bounding box center [157, 98] width 5 height 5
click at [158, 97] on input "Select an option" at bounding box center [157, 98] width 5 height 5
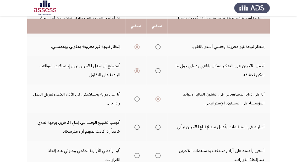
scroll to position [203, 0]
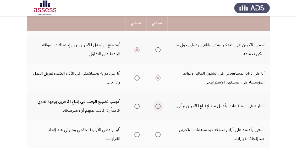
click at [159, 104] on span "Select an option" at bounding box center [157, 106] width 5 height 5
click at [159, 104] on input "Select an option" at bounding box center [157, 106] width 5 height 5
click at [158, 133] on span "Select an option" at bounding box center [157, 134] width 5 height 5
click at [158, 133] on input "Select an option" at bounding box center [157, 134] width 5 height 5
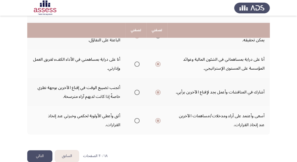
scroll to position [224, 0]
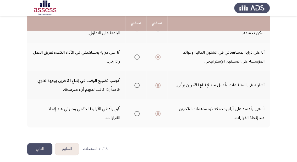
click at [42, 148] on button "التالي" at bounding box center [39, 149] width 25 height 12
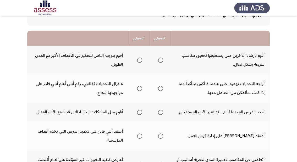
scroll to position [42, 0]
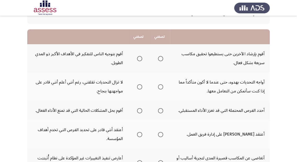
click at [140, 58] on span "Select an option" at bounding box center [139, 58] width 5 height 5
click at [140, 58] on input "Select an option" at bounding box center [139, 58] width 5 height 5
click at [162, 85] on span "Select an option" at bounding box center [160, 86] width 5 height 5
click at [162, 85] on input "Select an option" at bounding box center [160, 86] width 5 height 5
click at [159, 109] on span "Select an option" at bounding box center [160, 110] width 5 height 5
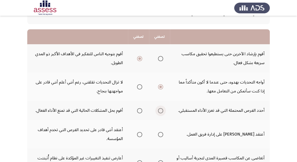
click at [159, 109] on input "Select an option" at bounding box center [160, 110] width 5 height 5
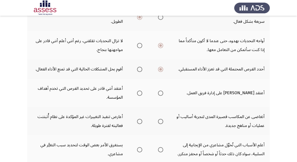
scroll to position [84, 0]
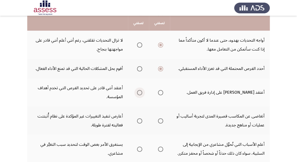
click at [140, 93] on span "Select an option" at bounding box center [139, 92] width 5 height 5
click at [140, 93] on input "Select an option" at bounding box center [139, 92] width 5 height 5
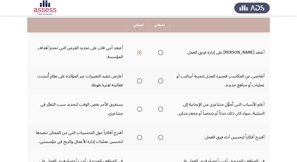
scroll to position [126, 0]
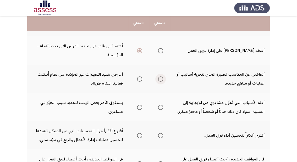
click at [158, 77] on span "Select an option" at bounding box center [160, 79] width 5 height 5
click at [158, 77] on input "Select an option" at bounding box center [160, 79] width 5 height 5
click at [161, 108] on span "Select an option" at bounding box center [160, 107] width 5 height 5
click at [161, 108] on input "Select an option" at bounding box center [160, 107] width 5 height 5
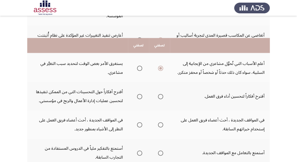
scroll to position [189, 0]
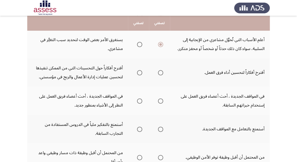
click at [160, 71] on span "Select an option" at bounding box center [160, 72] width 5 height 5
click at [160, 71] on input "Select an option" at bounding box center [160, 72] width 5 height 5
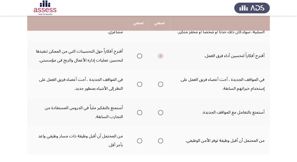
scroll to position [231, 0]
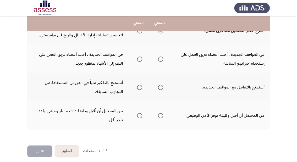
click at [139, 58] on span "Select an option" at bounding box center [139, 59] width 5 height 5
click at [139, 58] on input "Select an option" at bounding box center [139, 59] width 5 height 5
click at [160, 86] on span "Select an option" at bounding box center [160, 87] width 5 height 5
click at [160, 86] on input "Select an option" at bounding box center [160, 87] width 5 height 5
click at [139, 114] on span "Select an option" at bounding box center [139, 115] width 5 height 5
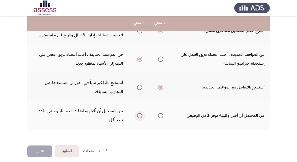
click at [139, 114] on input "Select an option" at bounding box center [139, 115] width 5 height 5
click at [42, 149] on button "التالي" at bounding box center [39, 151] width 25 height 12
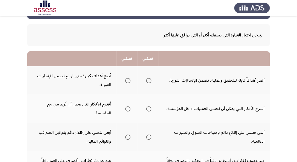
scroll to position [20, 0]
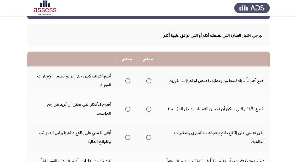
click at [128, 79] on span "Select an option" at bounding box center [127, 80] width 5 height 5
click at [128, 79] on input "Select an option" at bounding box center [127, 80] width 5 height 5
click at [148, 109] on span "Select an option" at bounding box center [148, 109] width 5 height 5
click at [148, 109] on input "Select an option" at bounding box center [148, 109] width 5 height 5
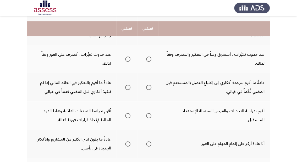
scroll to position [83, 0]
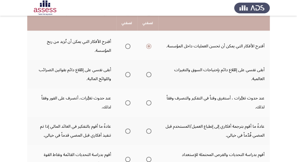
click at [129, 75] on span "Select an option" at bounding box center [127, 74] width 5 height 5
click at [129, 75] on input "Select an option" at bounding box center [127, 74] width 5 height 5
click at [150, 100] on span "Select an option" at bounding box center [148, 102] width 5 height 5
click at [150, 100] on input "Select an option" at bounding box center [148, 102] width 5 height 5
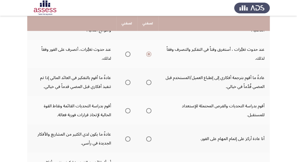
scroll to position [124, 0]
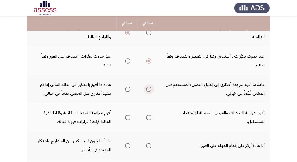
click at [149, 87] on span "Select an option" at bounding box center [148, 89] width 5 height 5
click at [149, 87] on input "Select an option" at bounding box center [148, 89] width 5 height 5
click at [150, 115] on span "Select an option" at bounding box center [148, 117] width 5 height 5
click at [150, 115] on input "Select an option" at bounding box center [148, 117] width 5 height 5
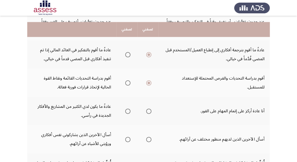
scroll to position [166, 0]
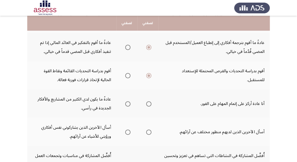
click at [128, 102] on span "Select an option" at bounding box center [127, 103] width 5 height 5
click at [128, 102] on input "Select an option" at bounding box center [127, 103] width 5 height 5
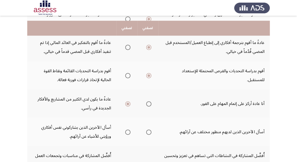
scroll to position [187, 0]
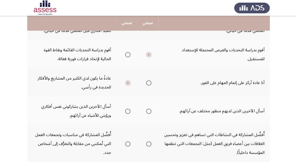
click at [148, 110] on span "Select an option" at bounding box center [148, 111] width 5 height 5
click at [148, 110] on input "Select an option" at bounding box center [148, 111] width 5 height 5
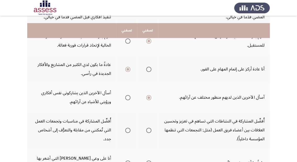
scroll to position [208, 0]
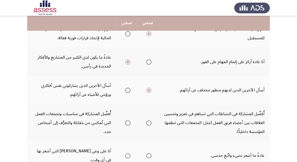
click at [147, 121] on span "Select an option" at bounding box center [148, 123] width 5 height 5
click at [147, 121] on input "Select an option" at bounding box center [148, 123] width 5 height 5
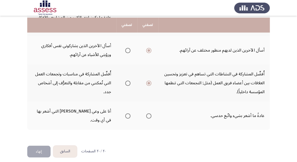
scroll to position [250, 0]
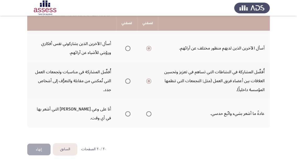
click at [128, 112] on span "Select an option" at bounding box center [127, 113] width 5 height 5
click at [128, 112] on input "Select an option" at bounding box center [127, 113] width 5 height 5
click at [42, 147] on button "إنهاء" at bounding box center [38, 150] width 23 height 12
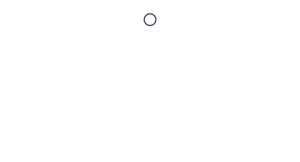
scroll to position [0, 0]
